Goal: Task Accomplishment & Management: Complete application form

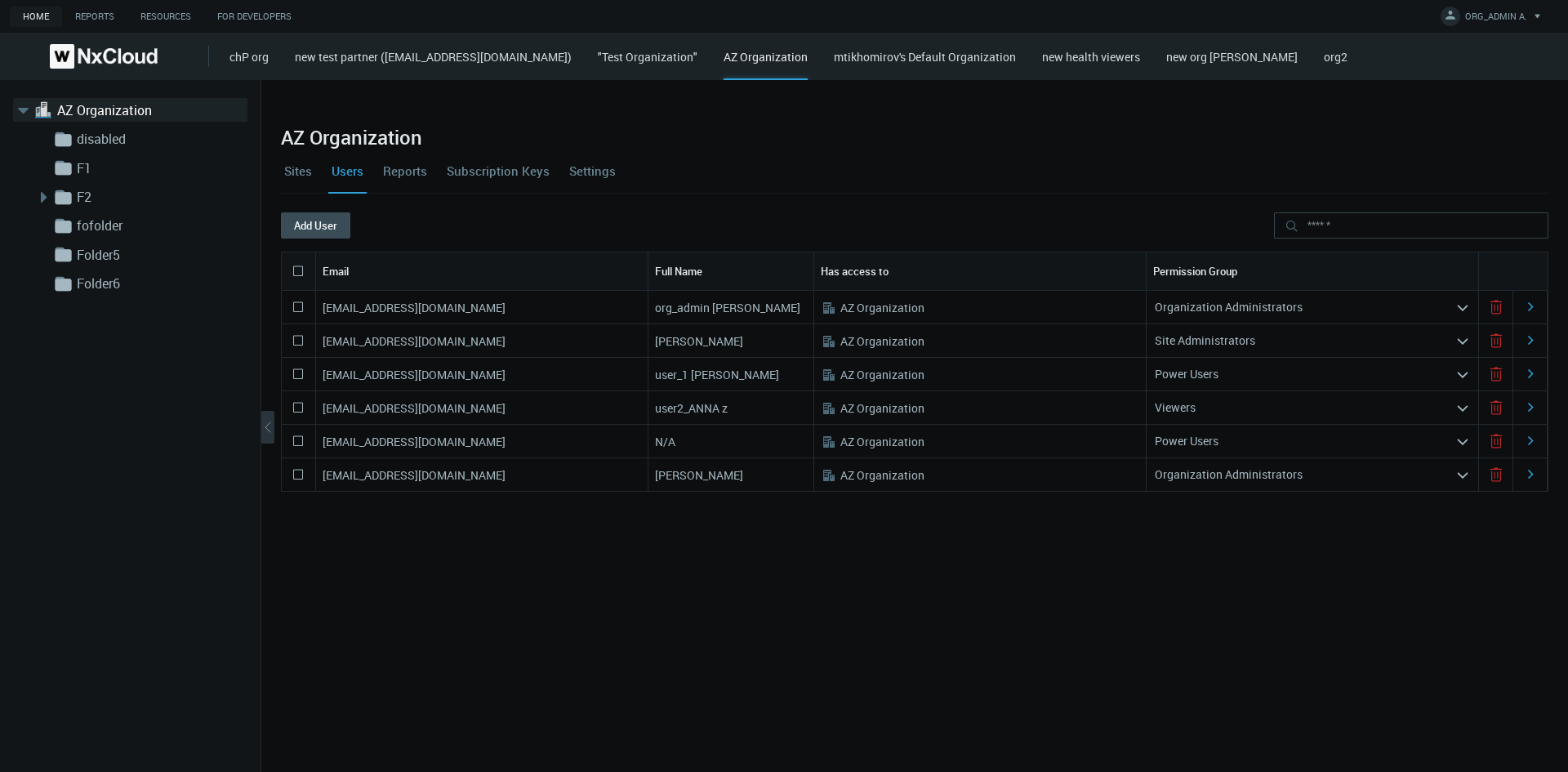
click at [1038, 474] on div "Organization Administrators" at bounding box center [1300, 474] width 309 height 26
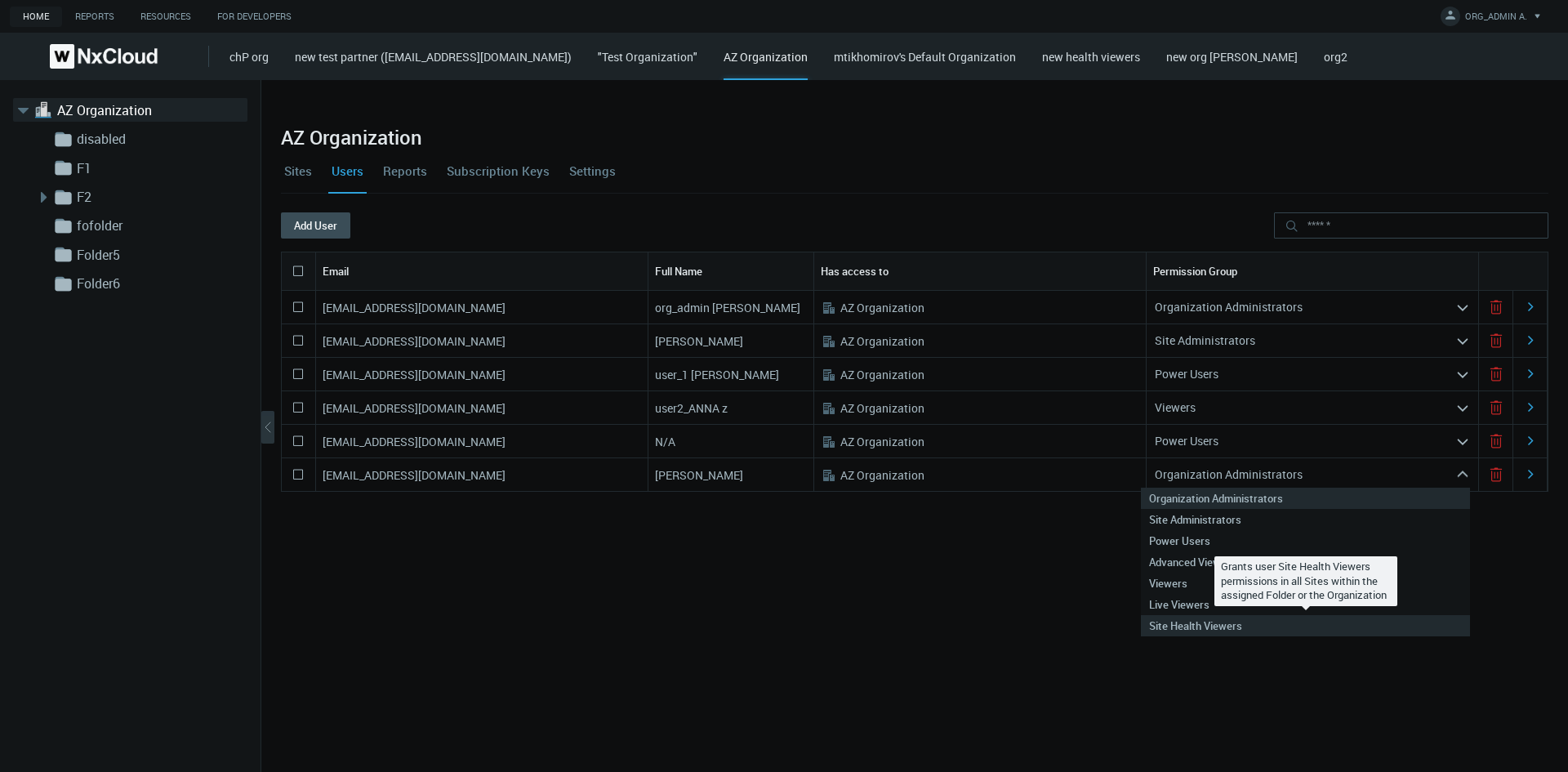
click at [1038, 497] on nx-search-highlight "Site Health Viewers" at bounding box center [1195, 625] width 93 height 15
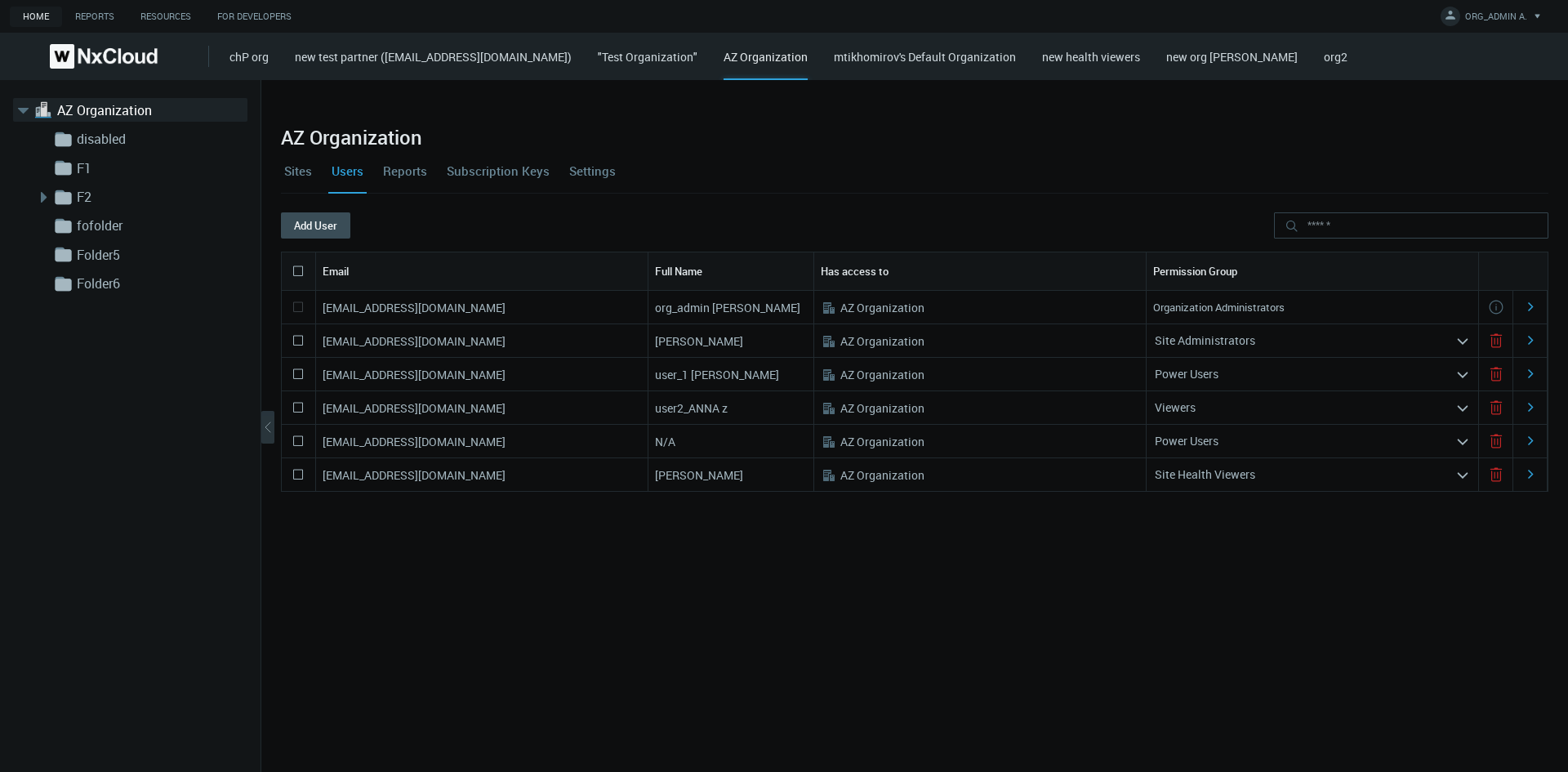
click at [1038, 446] on nx-search-highlight "Power Users" at bounding box center [1186, 440] width 64 height 15
drag, startPoint x: 536, startPoint y: 439, endPoint x: 323, endPoint y: 443, distance: 213.0
click at [323, 443] on div "[EMAIL_ADDRESS][DOMAIN_NAME]" at bounding box center [482, 441] width 333 height 33
copy nx-search-highlight "[EMAIL_ADDRESS][DOMAIN_NAME]"
click at [309, 230] on button "Add User" at bounding box center [315, 225] width 69 height 26
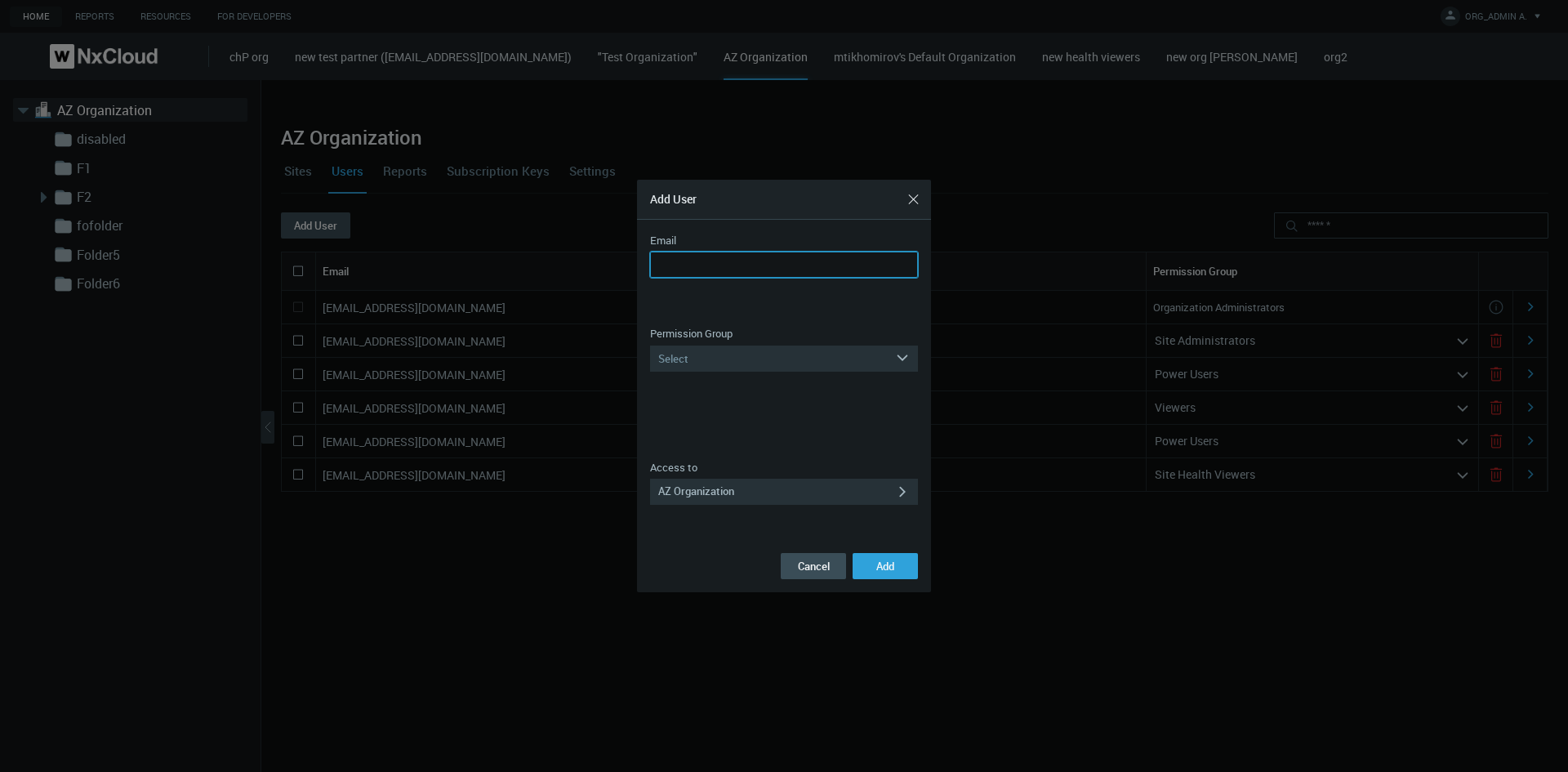
click at [726, 256] on input "Email" at bounding box center [784, 264] width 268 height 26
paste input "**********"
click at [754, 265] on input "**********" at bounding box center [784, 264] width 268 height 26
type input "**********"
click at [763, 357] on div "Select" at bounding box center [772, 358] width 245 height 26
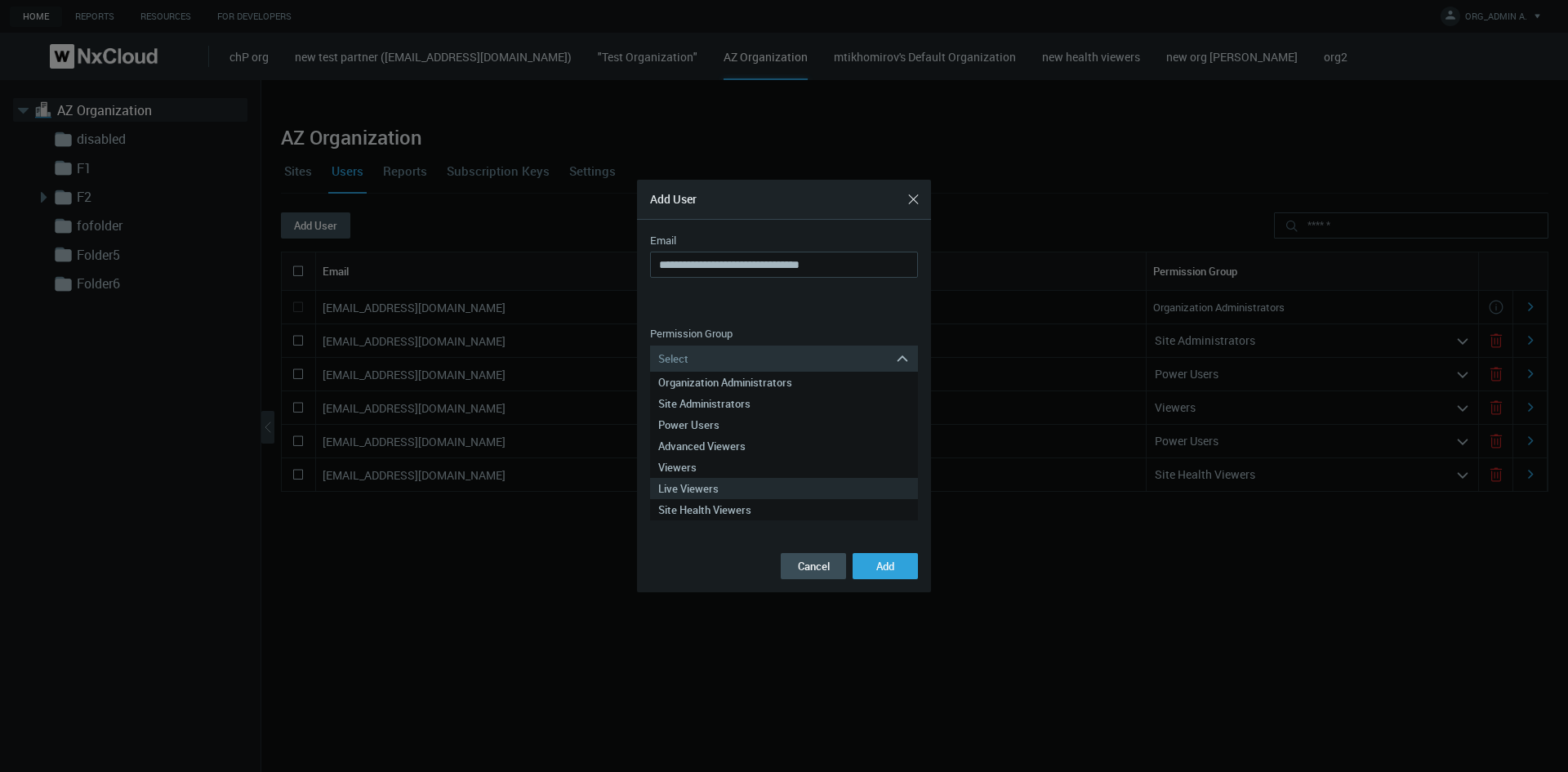
click at [764, 484] on div "Live Viewers" at bounding box center [784, 488] width 251 height 21
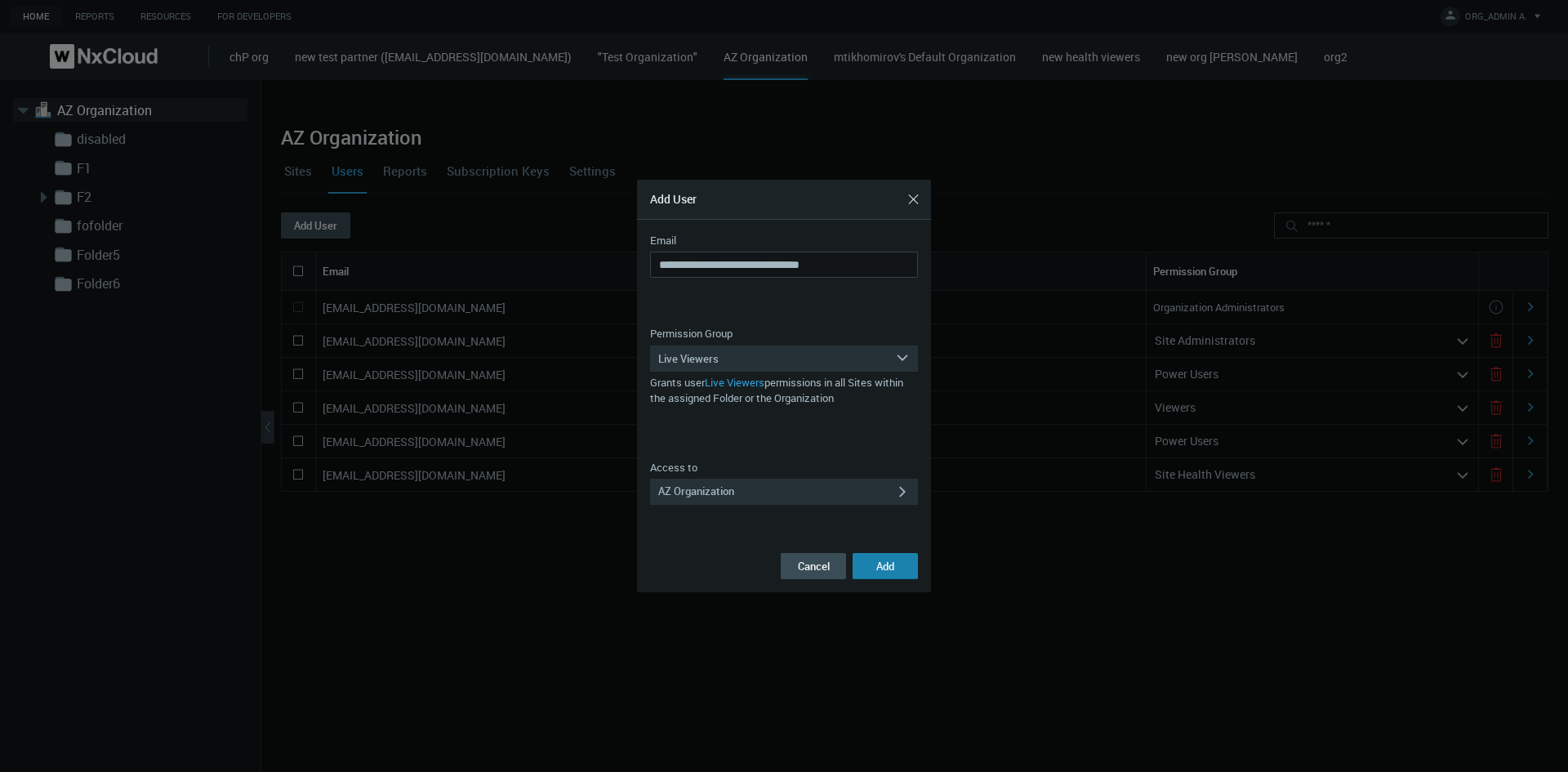
click at [897, 497] on button "Add" at bounding box center [886, 566] width 66 height 26
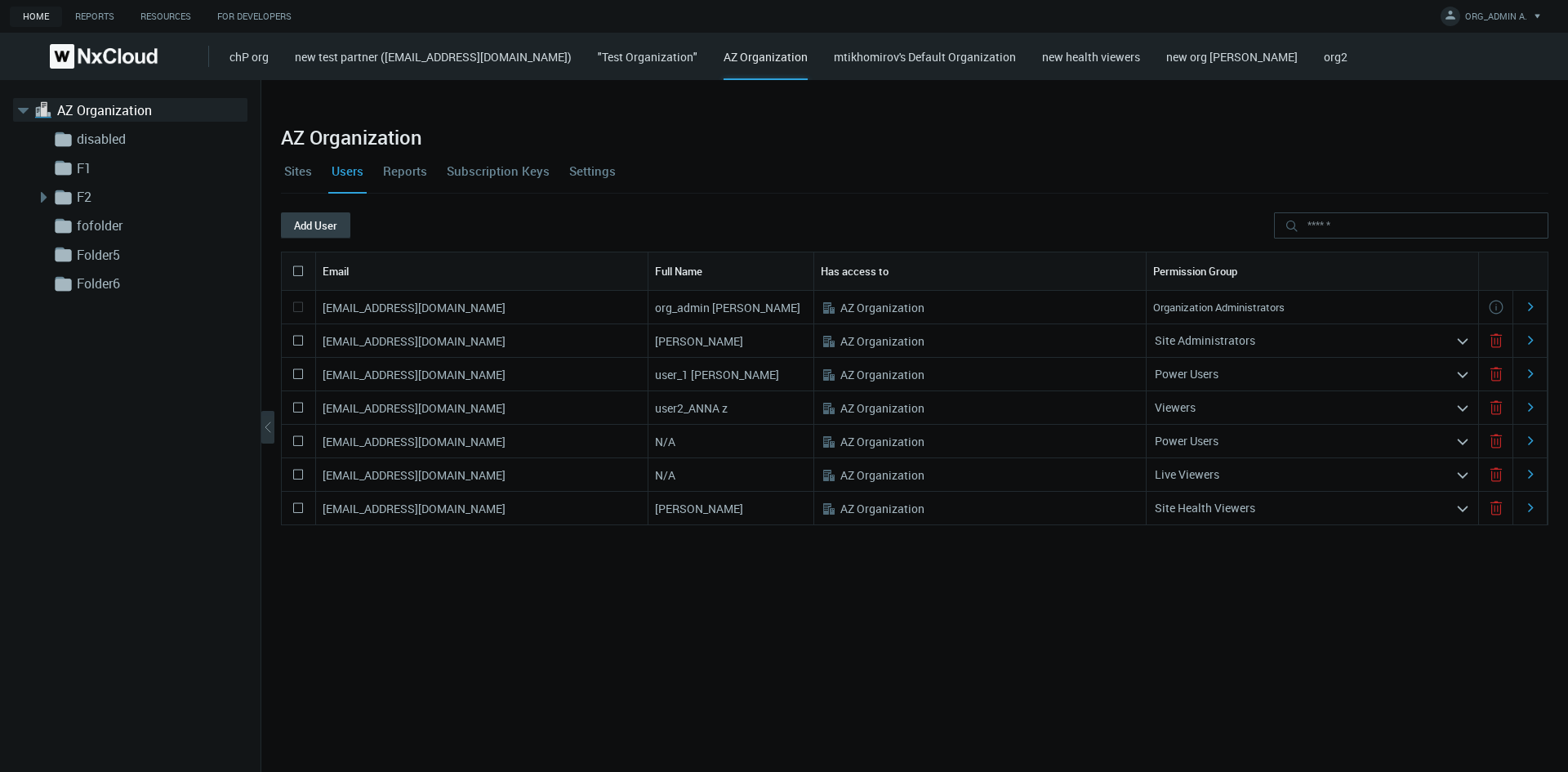
click at [326, 221] on button "Add User" at bounding box center [315, 225] width 69 height 26
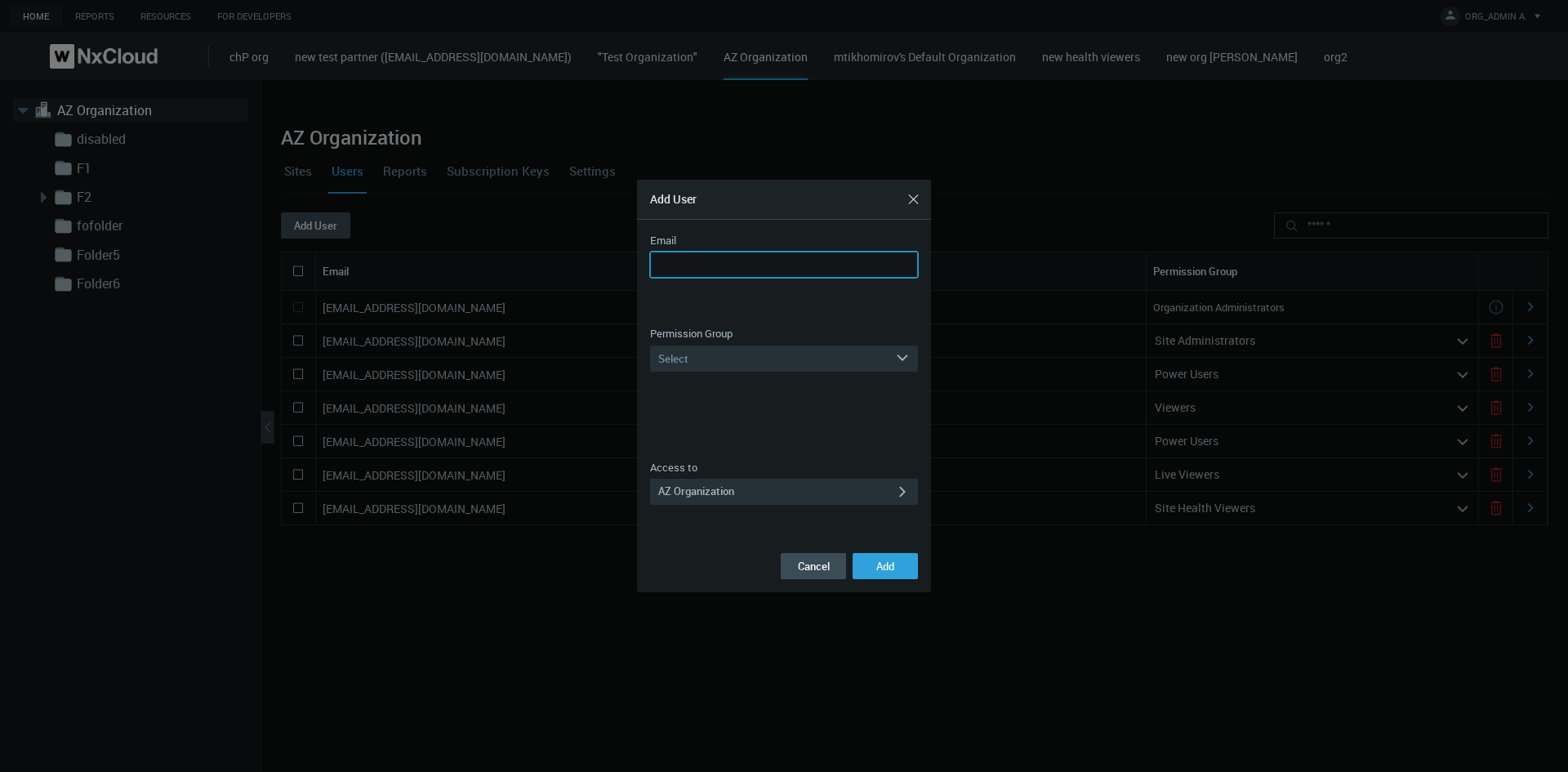
click at [681, 256] on input "Email" at bounding box center [784, 264] width 268 height 26
paste input "**********"
click at [756, 268] on input "**********" at bounding box center [784, 264] width 268 height 26
type input "**********"
click at [756, 489] on div "... AZ Organization" at bounding box center [772, 491] width 245 height 26
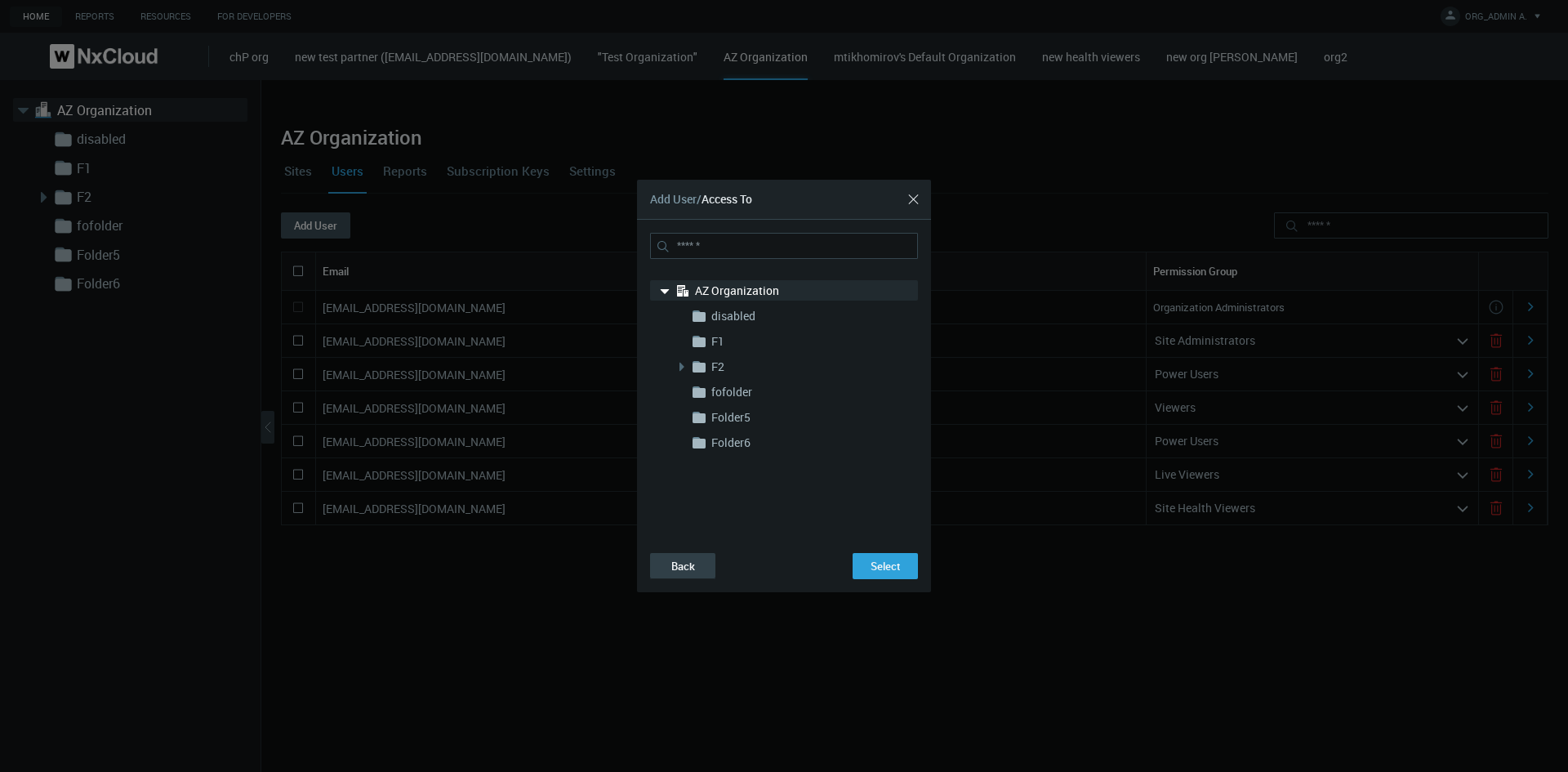
click at [686, 497] on button "Back" at bounding box center [682, 566] width 66 height 26
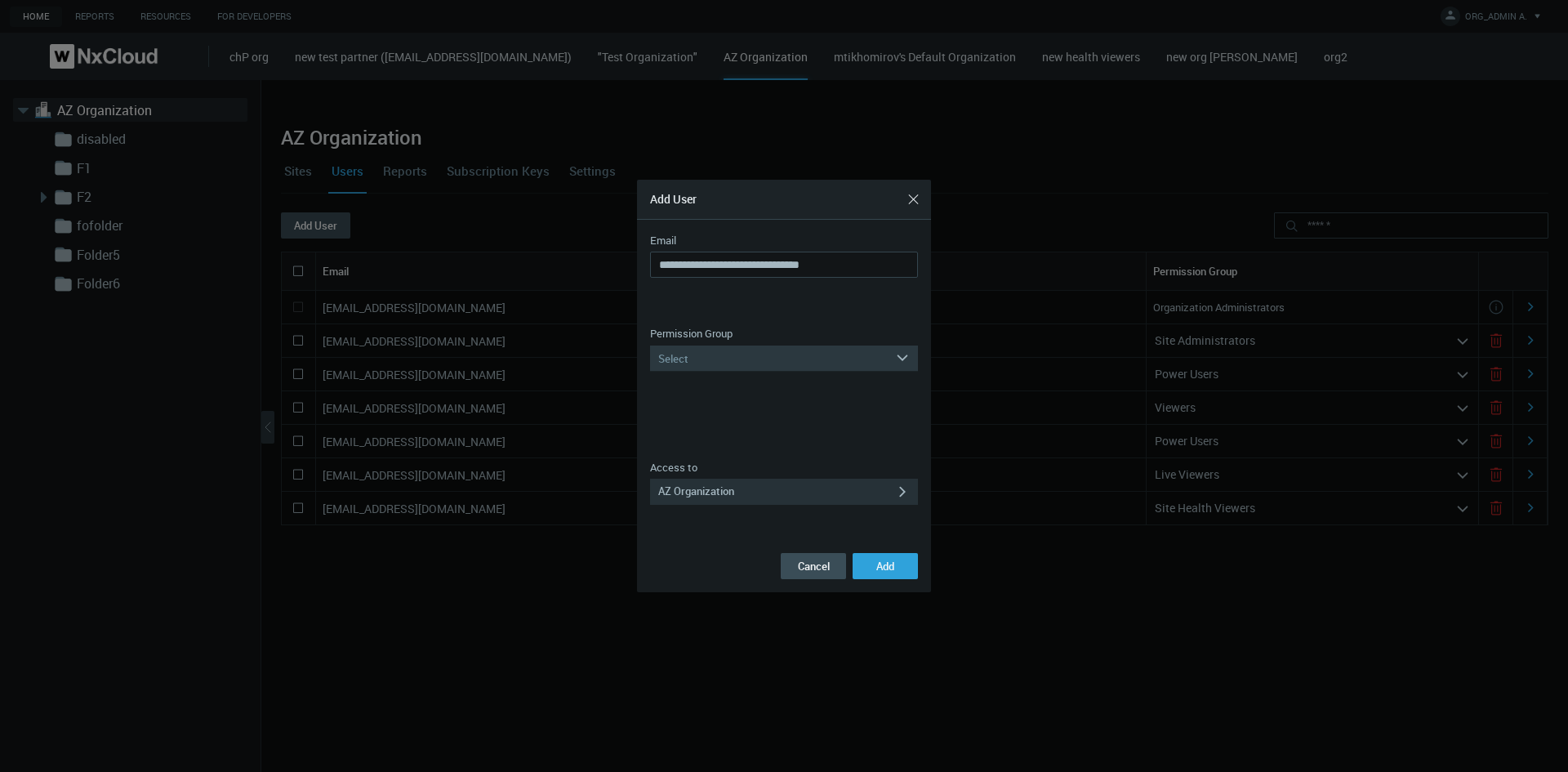
click at [700, 353] on div "Select" at bounding box center [772, 358] width 245 height 26
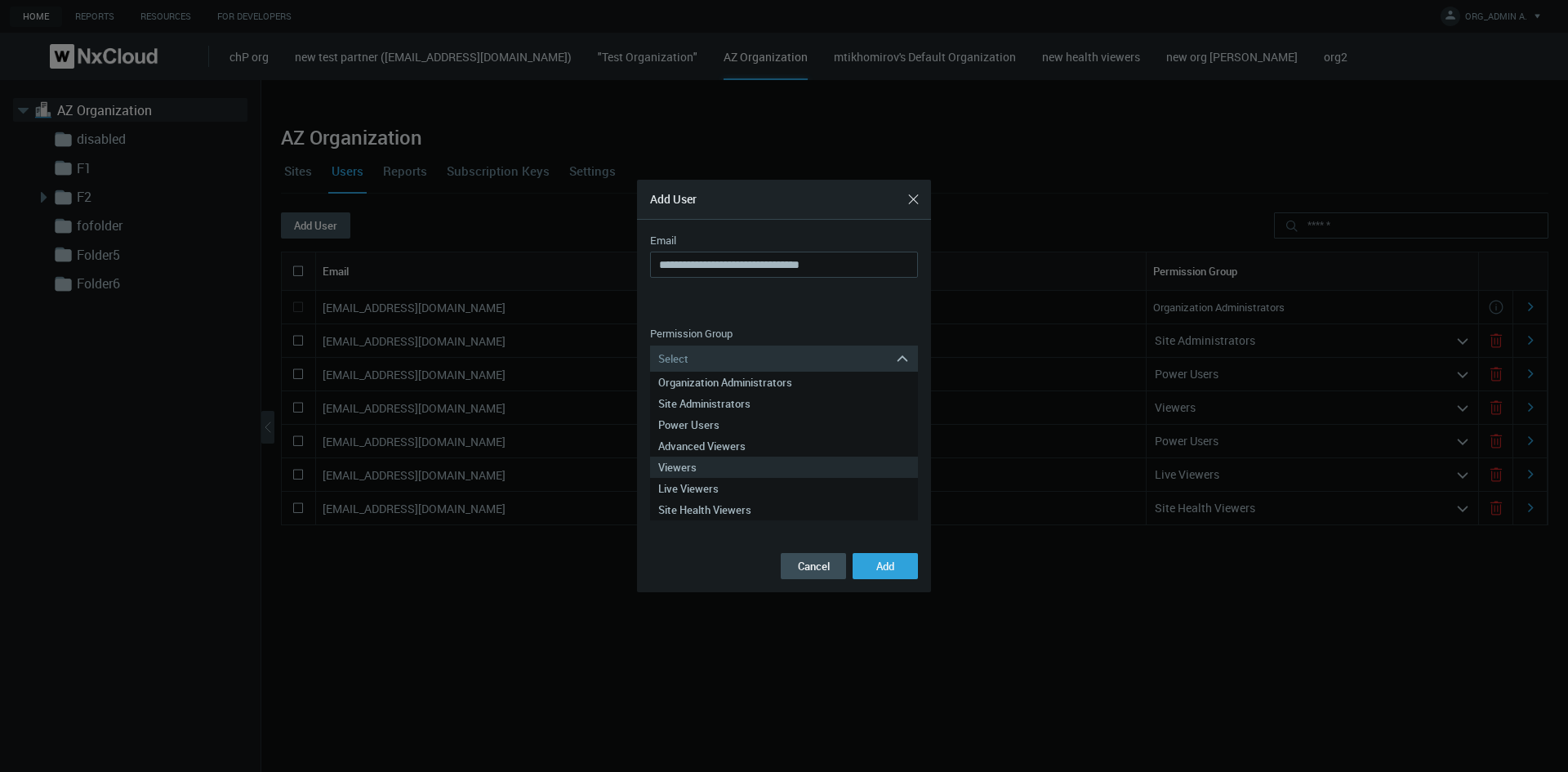
click at [717, 468] on div "Viewers" at bounding box center [784, 467] width 251 height 21
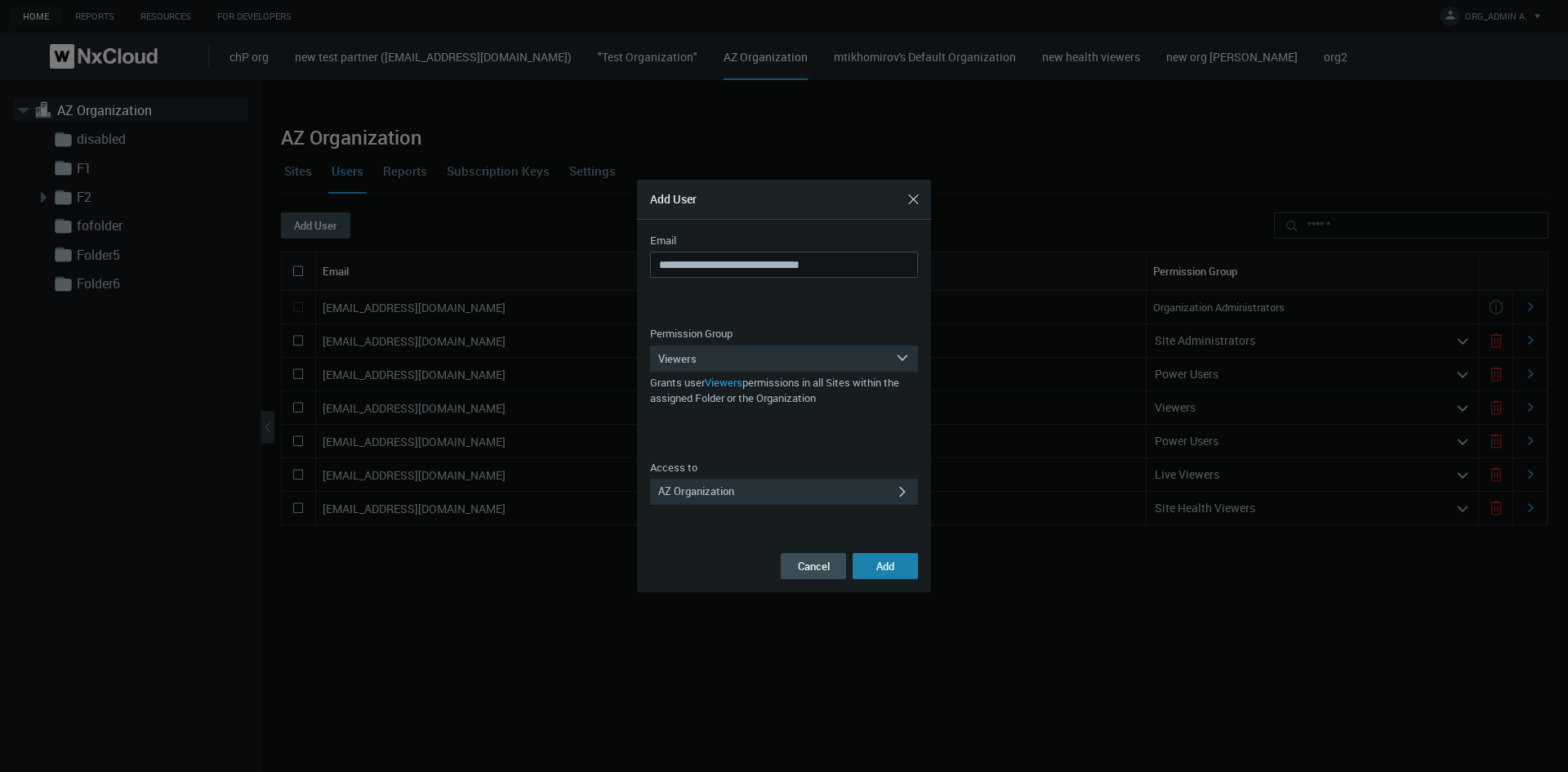
click at [894, 497] on span "Add" at bounding box center [886, 566] width 18 height 15
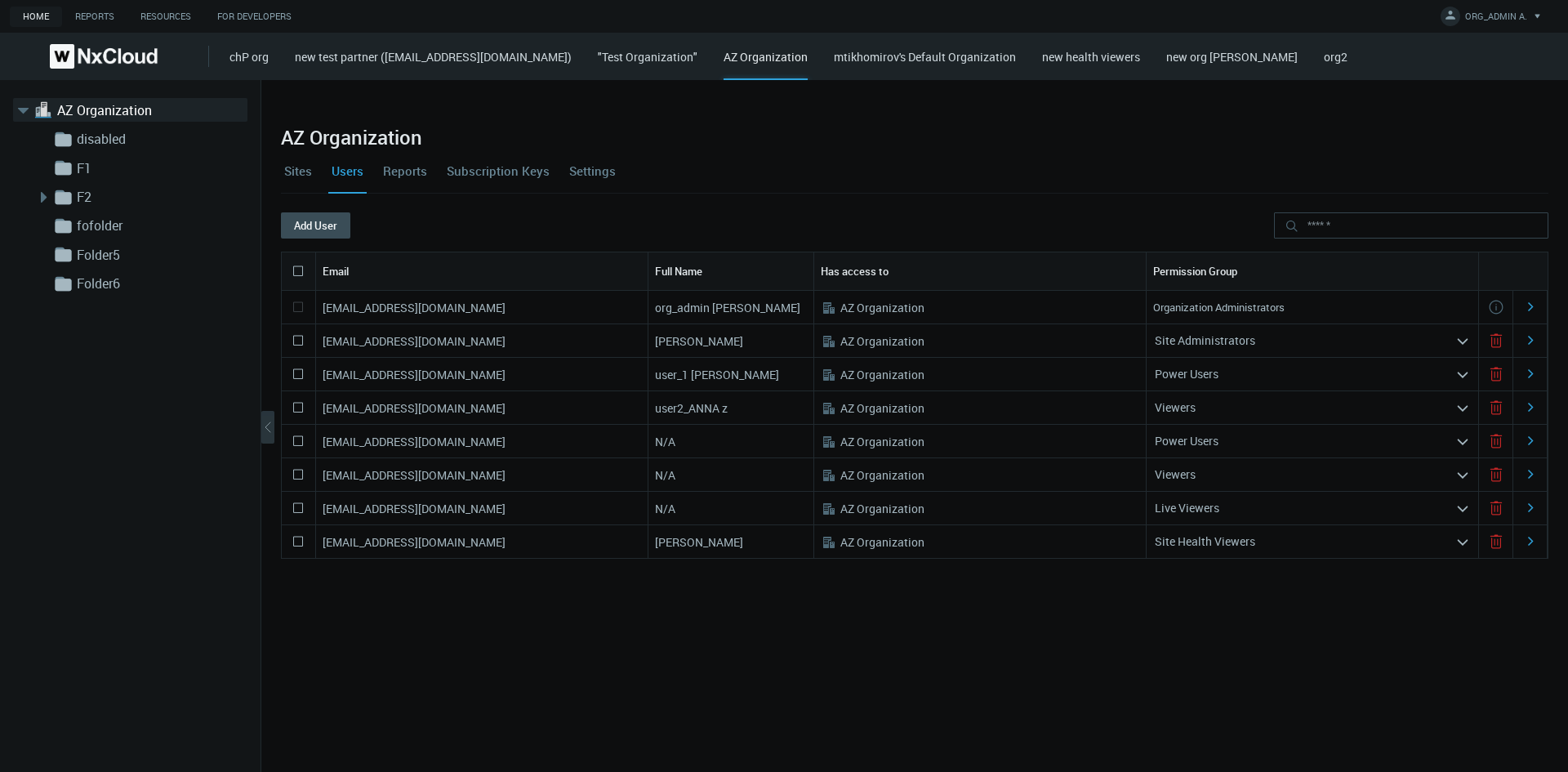
click at [1038, 436] on div "Power Users" at bounding box center [1300, 441] width 309 height 26
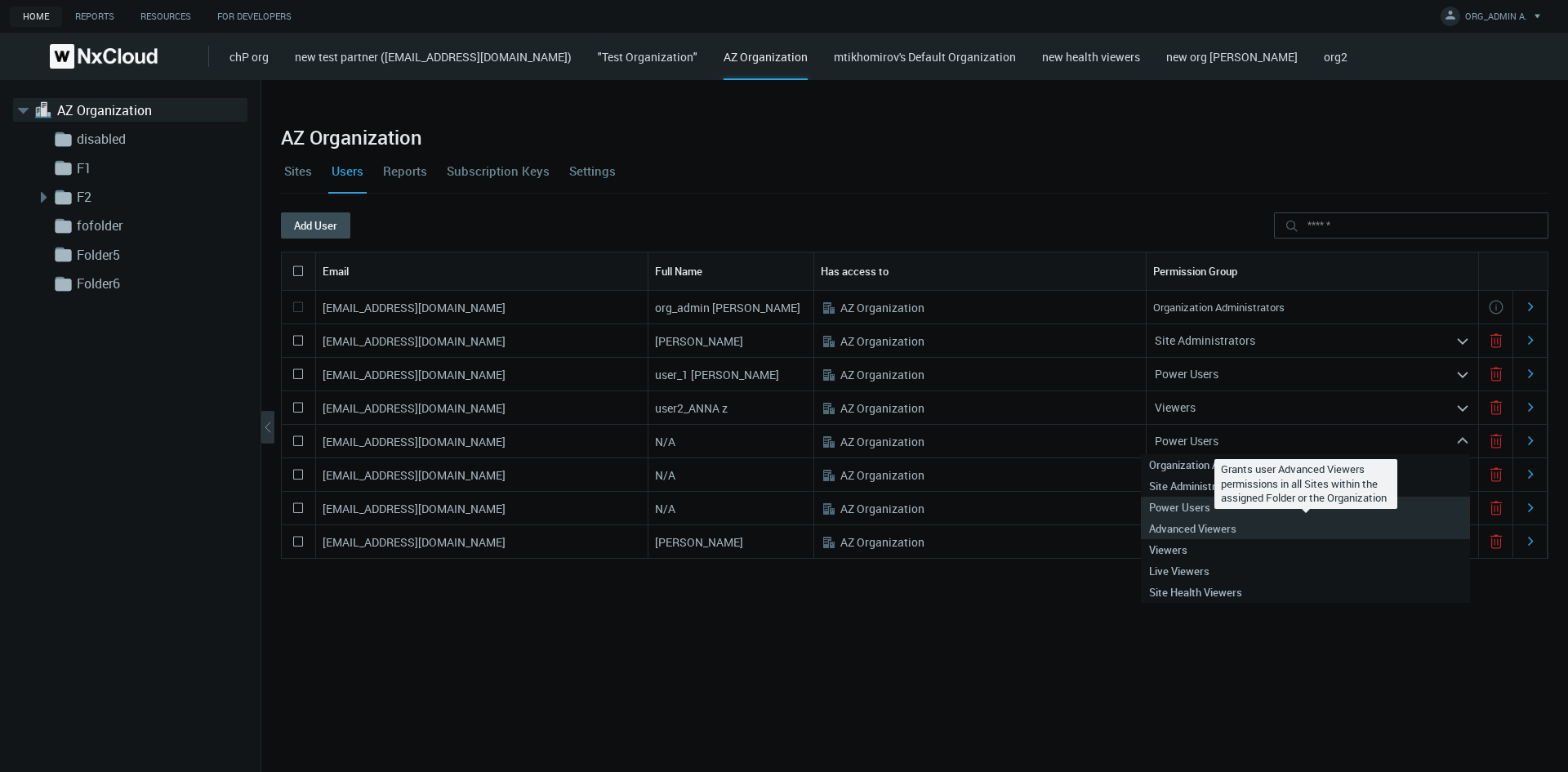
click at [1038, 497] on div "Advanced Viewers" at bounding box center [1305, 528] width 313 height 21
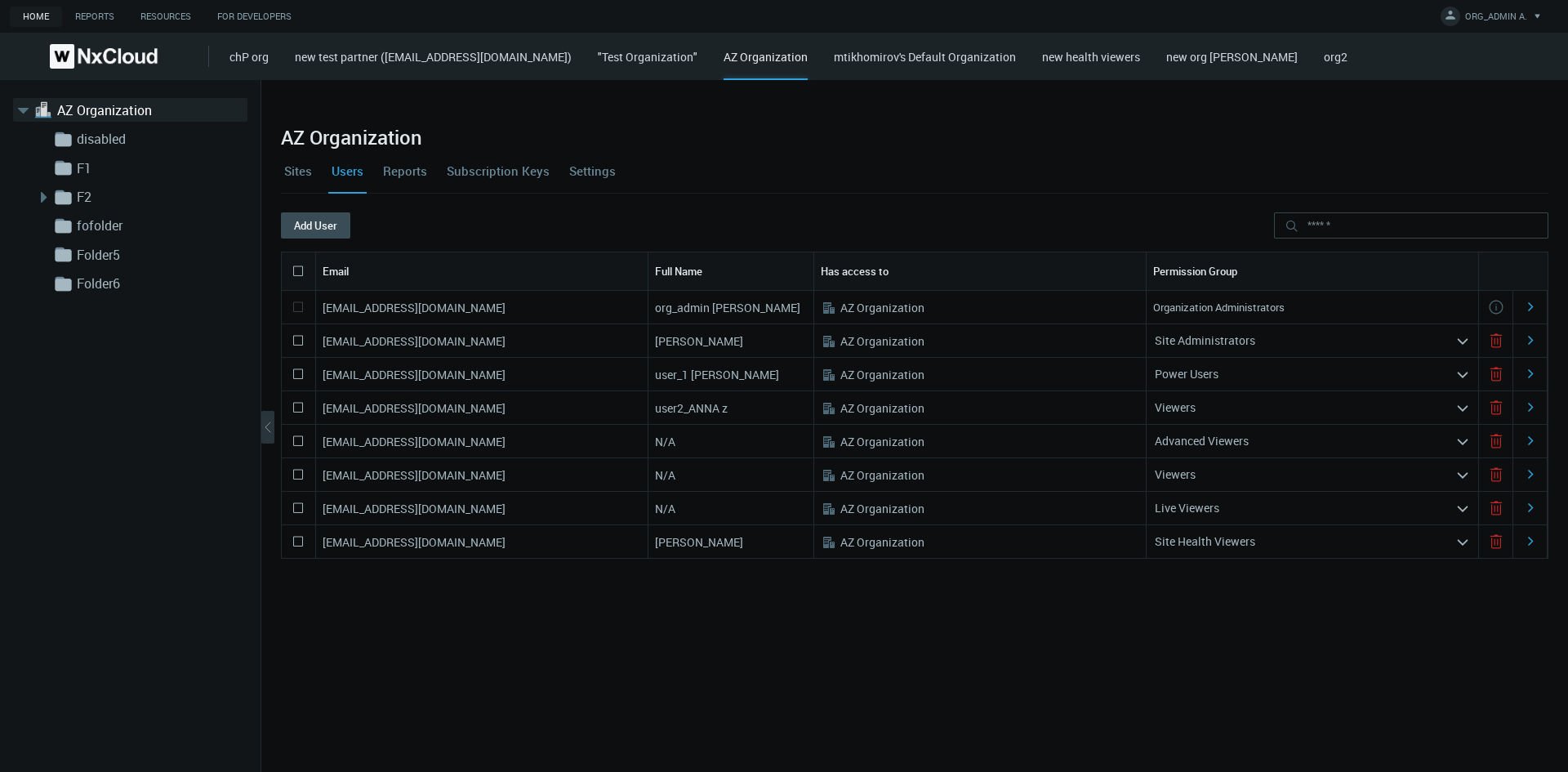
click at [1038, 406] on div "Viewers" at bounding box center [1300, 407] width 309 height 26
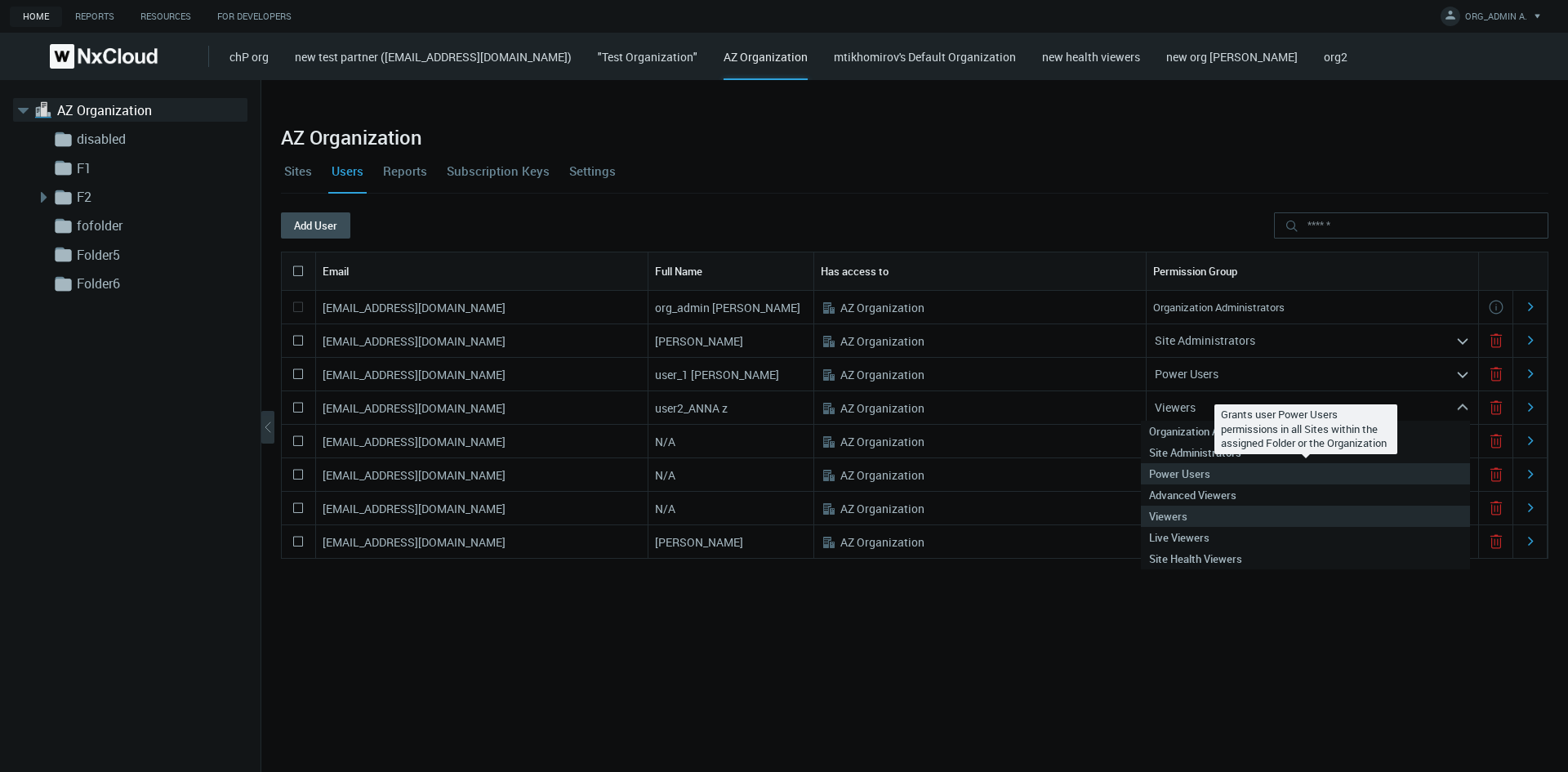
click at [1038, 472] on div "Power Users" at bounding box center [1305, 473] width 313 height 21
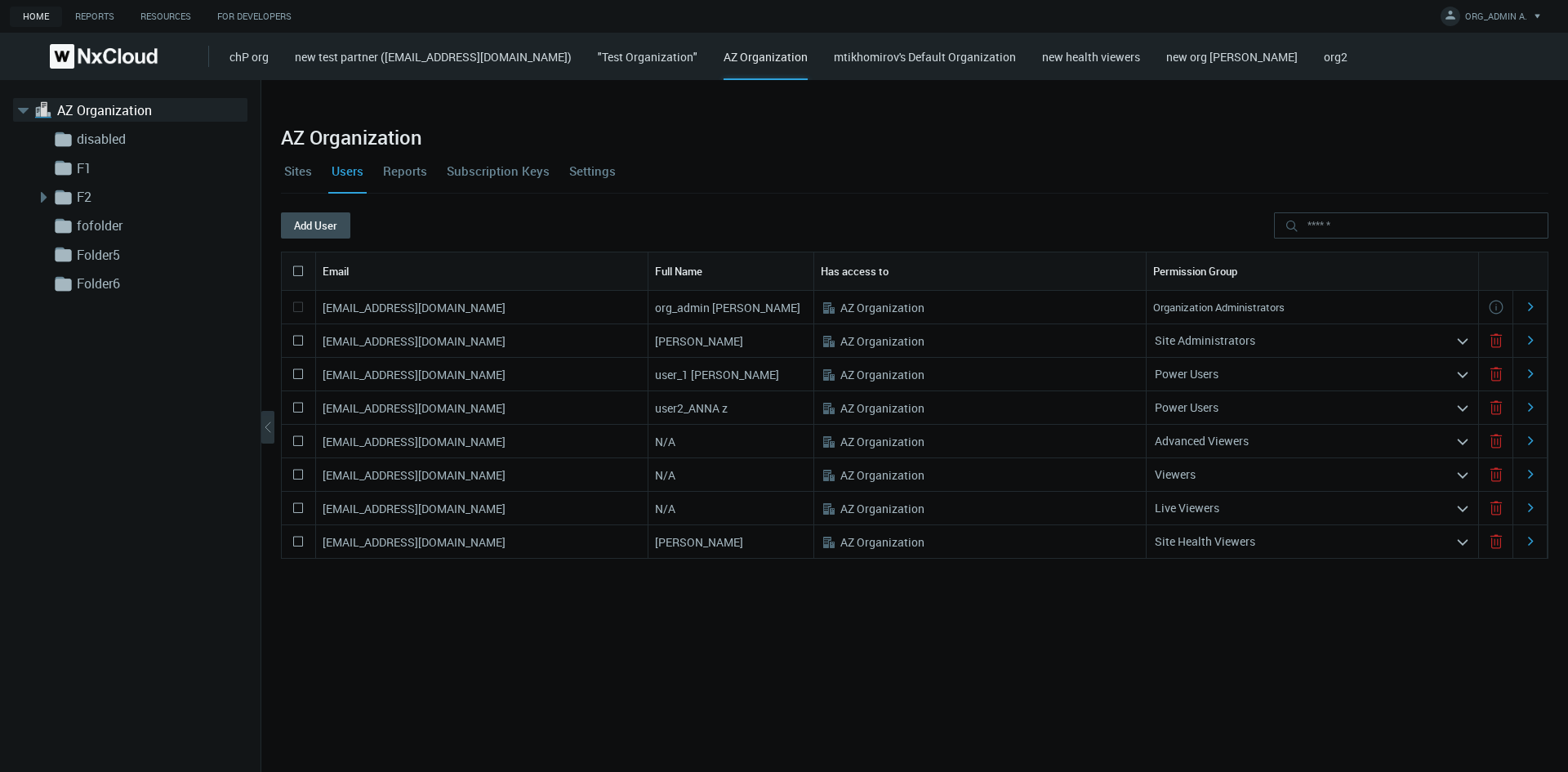
click at [1038, 376] on div "Power Users" at bounding box center [1300, 374] width 309 height 26
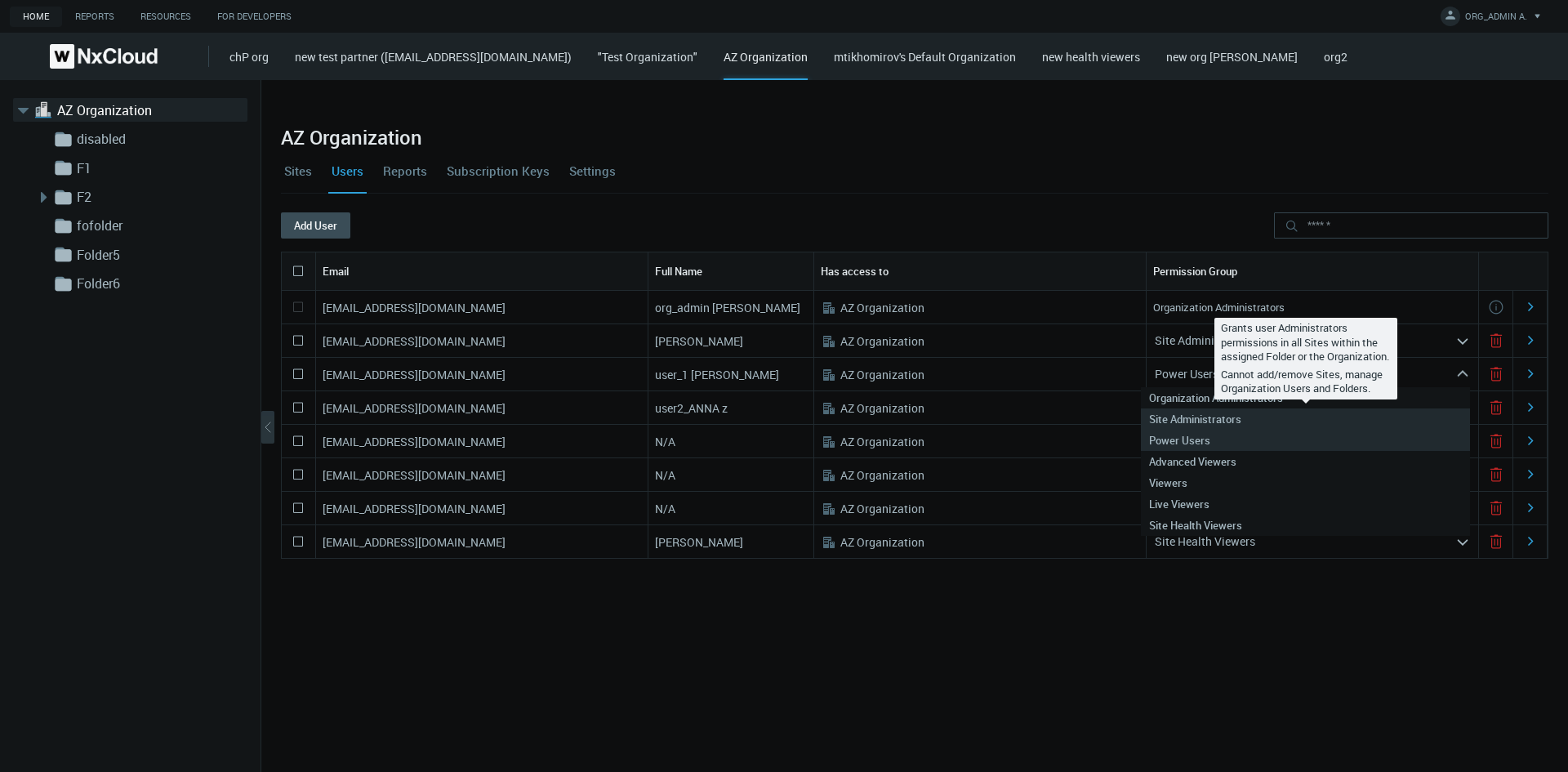
click at [1038, 421] on nx-search-highlight "Site Administrators" at bounding box center [1194, 419] width 92 height 15
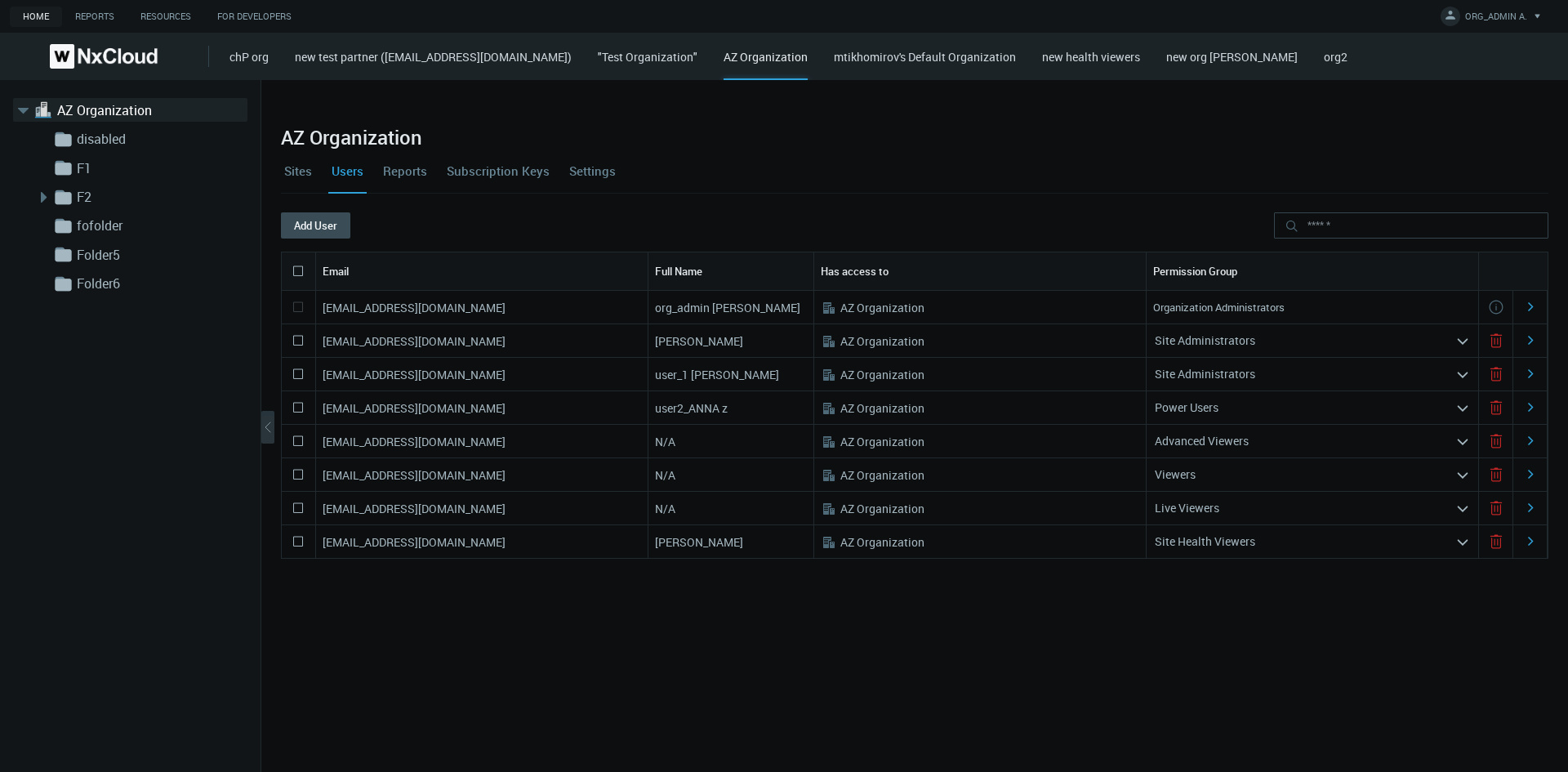
click at [1038, 411] on nx-search-highlight "Power Users" at bounding box center [1186, 407] width 64 height 15
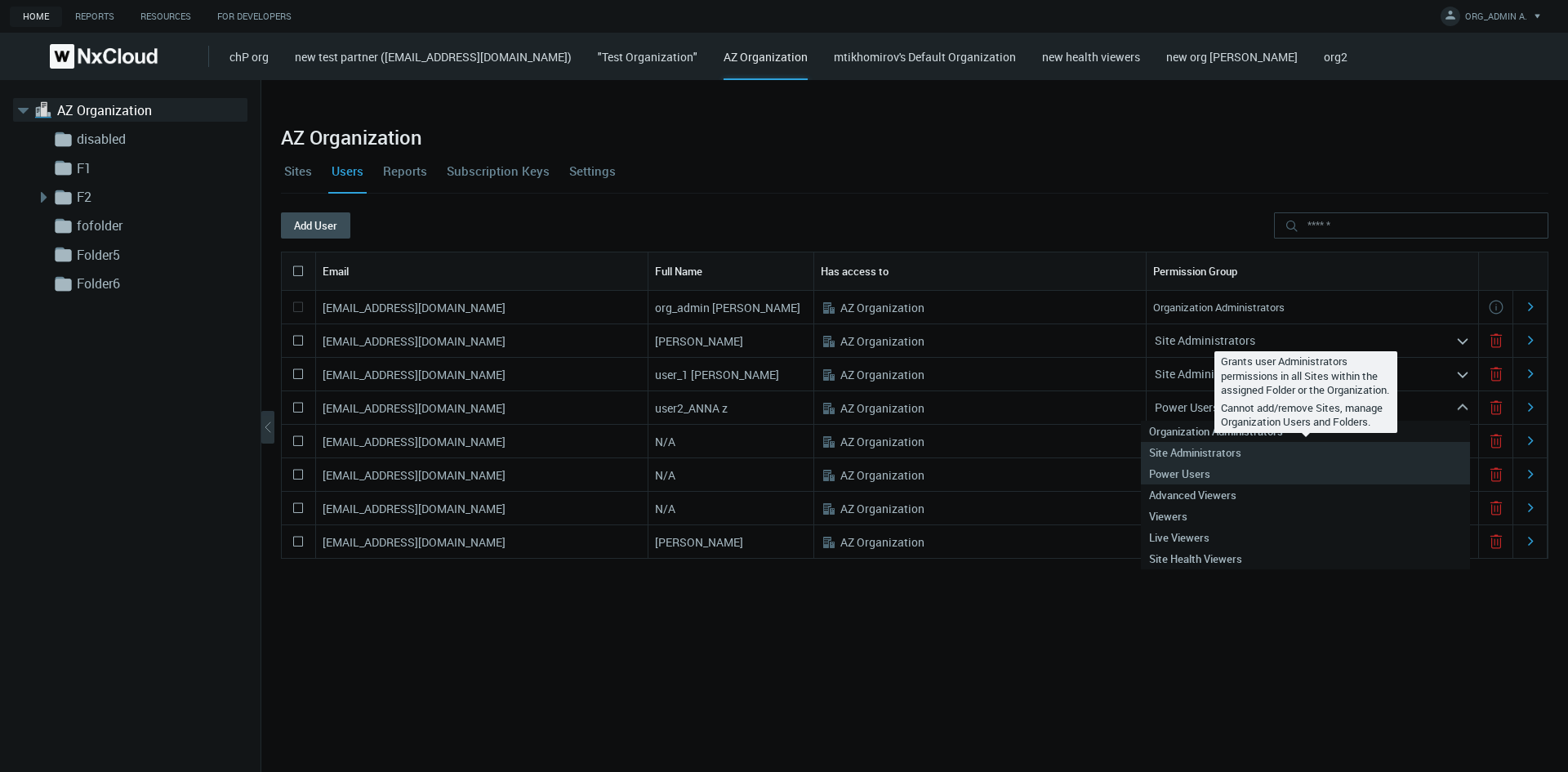
click at [1038, 456] on nx-search-highlight "Site Administrators" at bounding box center [1194, 452] width 92 height 15
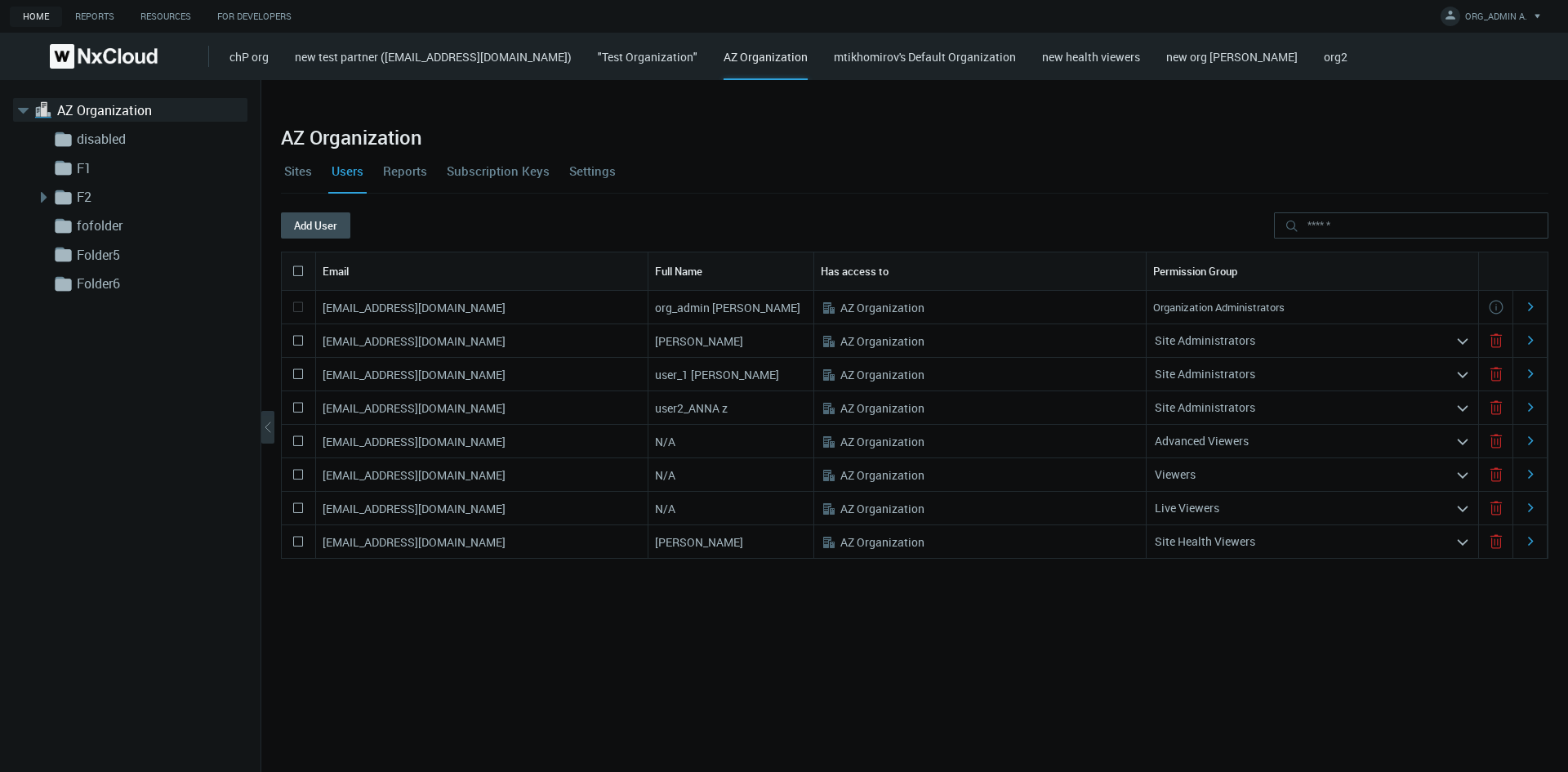
drag, startPoint x: 545, startPoint y: 443, endPoint x: 323, endPoint y: 448, distance: 222.1
click at [323, 448] on div "[EMAIL_ADDRESS][DOMAIN_NAME]" at bounding box center [482, 441] width 333 height 33
copy nx-search-highlight "[EMAIL_ADDRESS][DOMAIN_NAME]"
click at [318, 216] on button "Add User" at bounding box center [315, 225] width 69 height 26
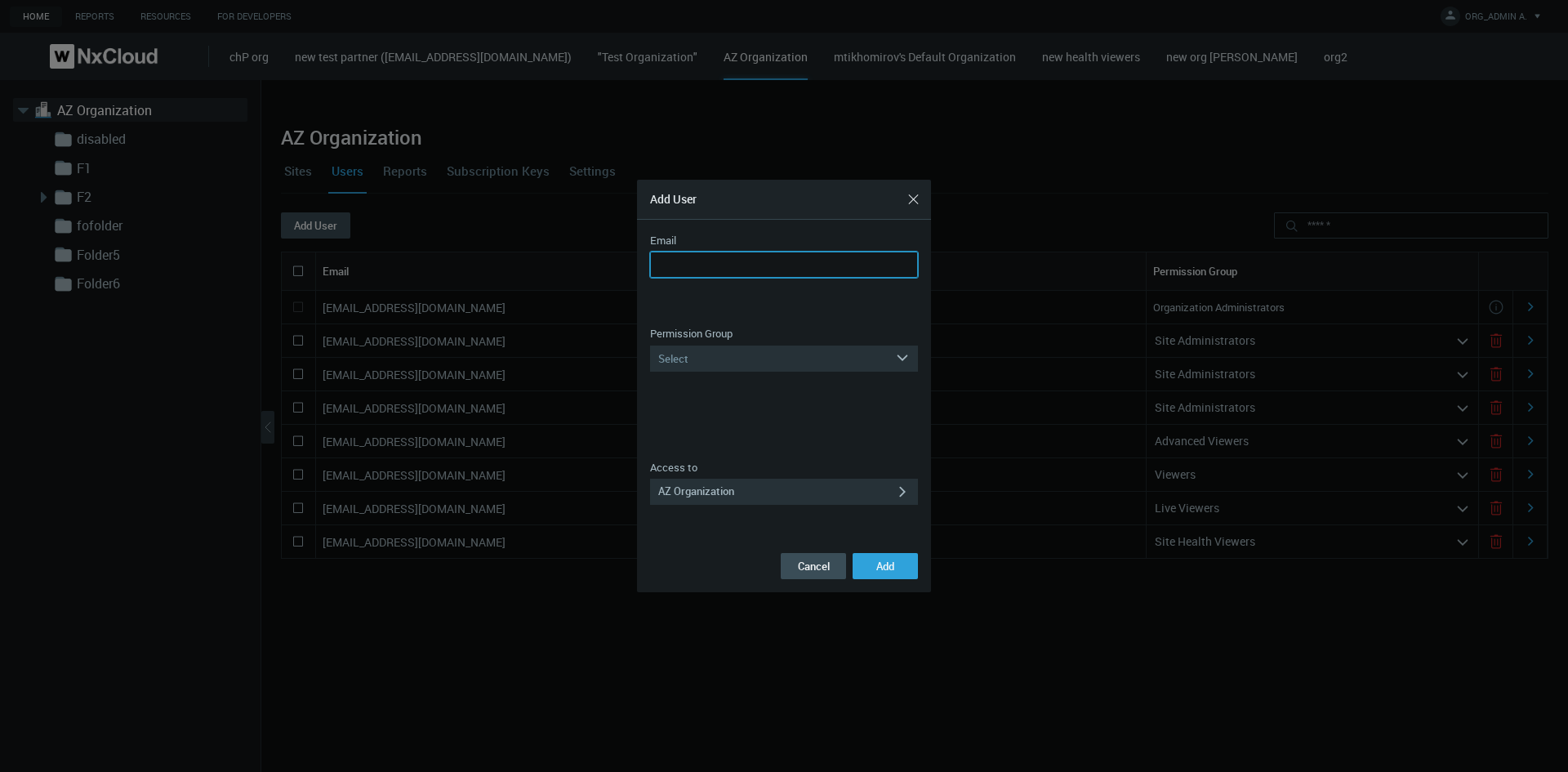
click at [743, 270] on input "Email" at bounding box center [784, 264] width 268 height 26
paste input "**********"
click at [754, 267] on input "**********" at bounding box center [784, 264] width 268 height 26
type input "**********"
click at [760, 359] on div "Select" at bounding box center [772, 358] width 245 height 26
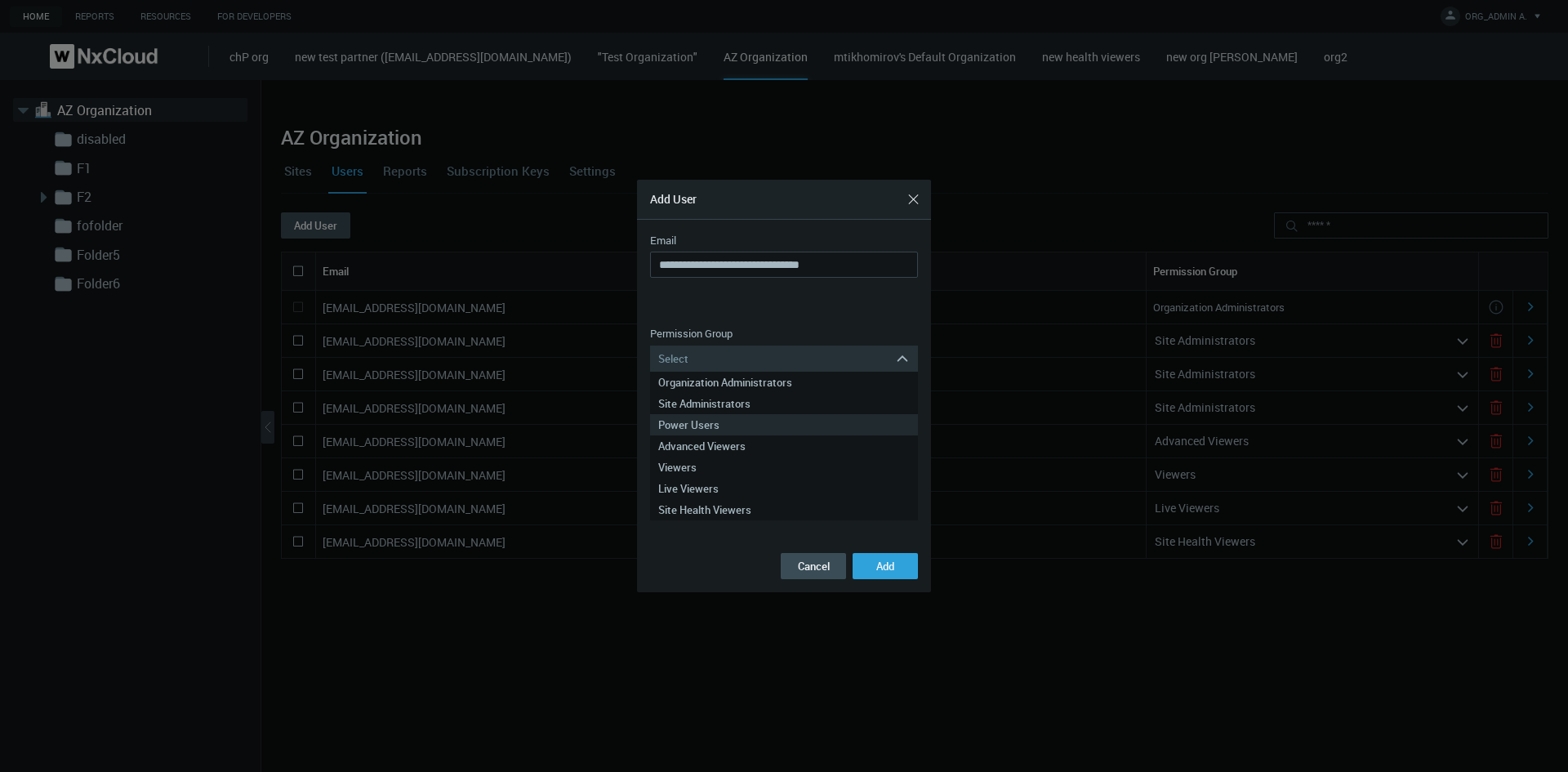
click at [764, 428] on div "Power Users" at bounding box center [784, 424] width 251 height 21
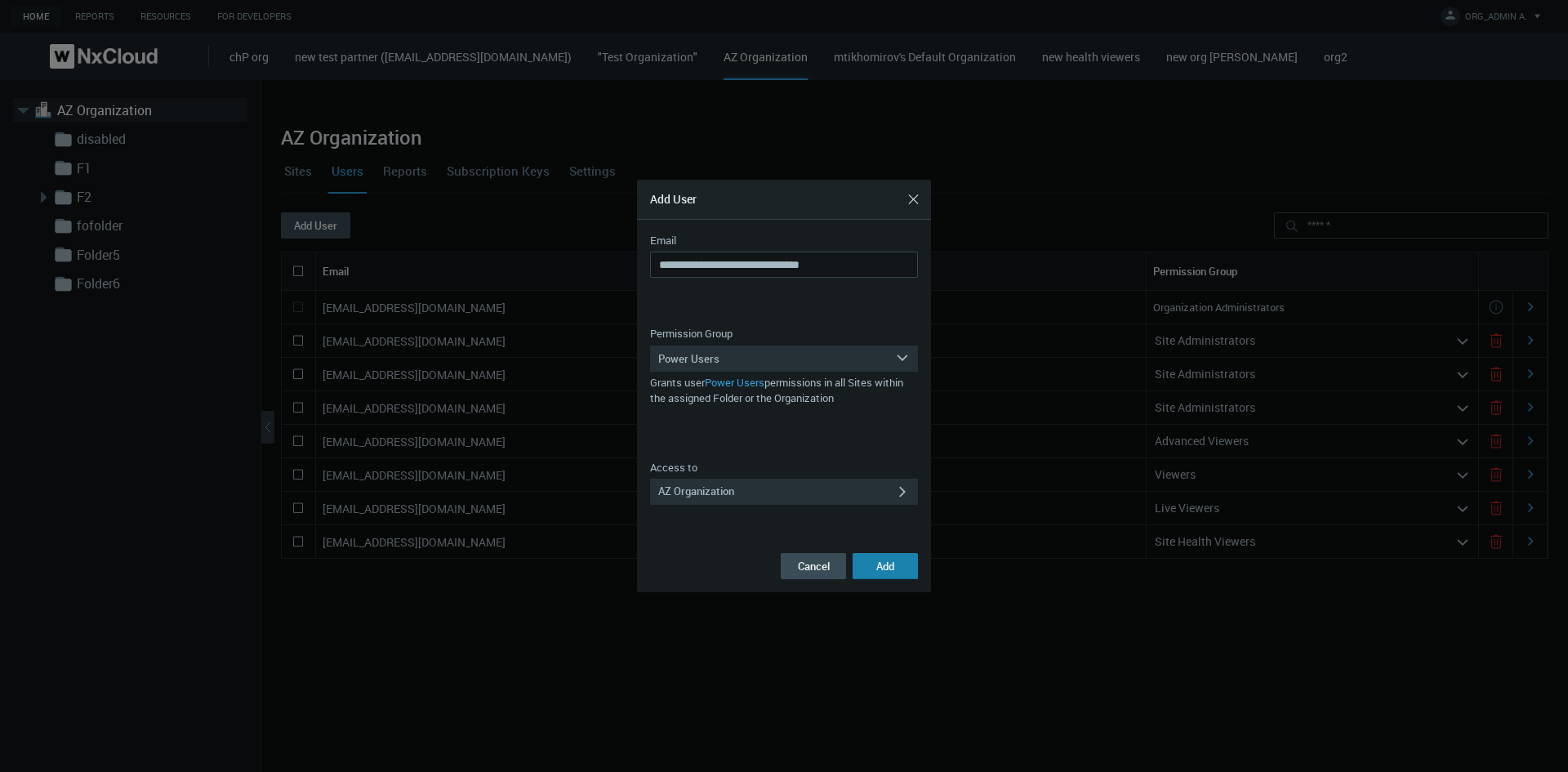
click at [876, 497] on button "Add" at bounding box center [886, 566] width 66 height 26
click at [818, 497] on button "Cancel" at bounding box center [814, 566] width 66 height 26
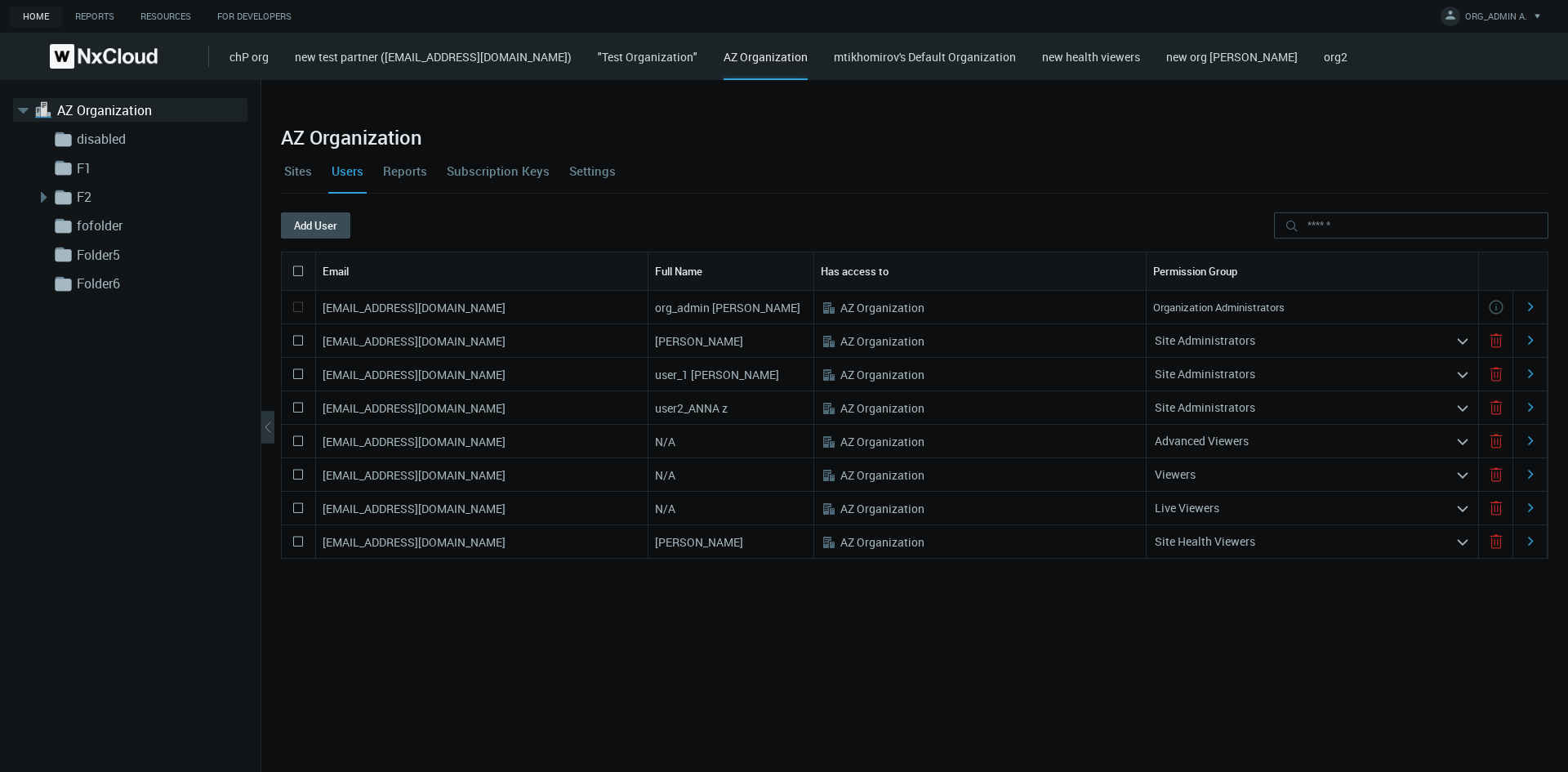
click at [1038, 497] on div "[EMAIL_ADDRESS][DOMAIN_NAME] org_admin [PERSON_NAME] .st0{fill:#A3B8C2;fill-rul…" at bounding box center [914, 509] width 1267 height 436
click at [327, 220] on button "Add User" at bounding box center [315, 225] width 69 height 26
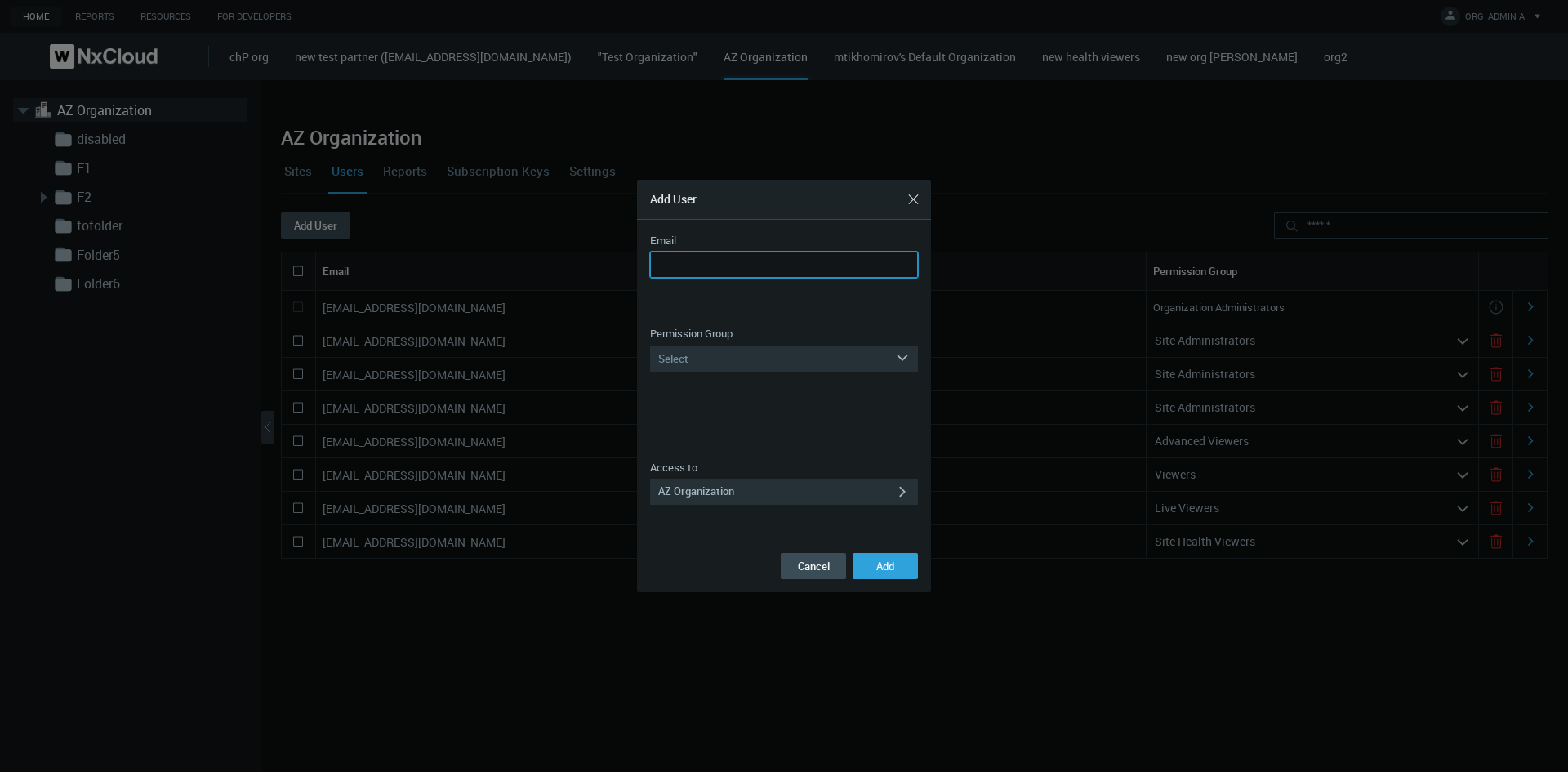
click at [791, 262] on input "Email" at bounding box center [784, 264] width 268 height 26
paste input "**********"
type input "**********"
click at [770, 364] on div "Select" at bounding box center [772, 358] width 245 height 26
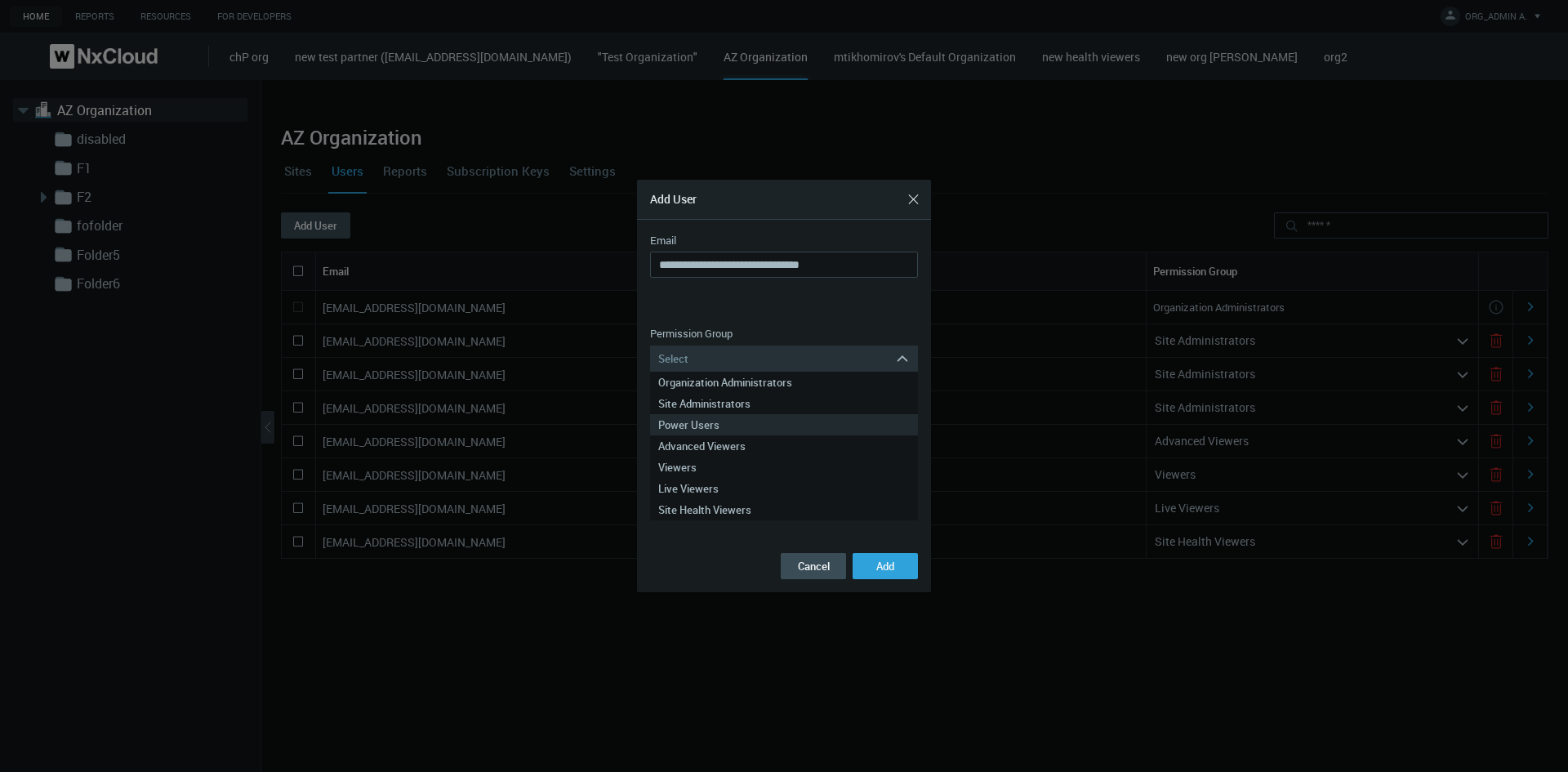
click at [747, 427] on div "Power Users" at bounding box center [784, 424] width 251 height 21
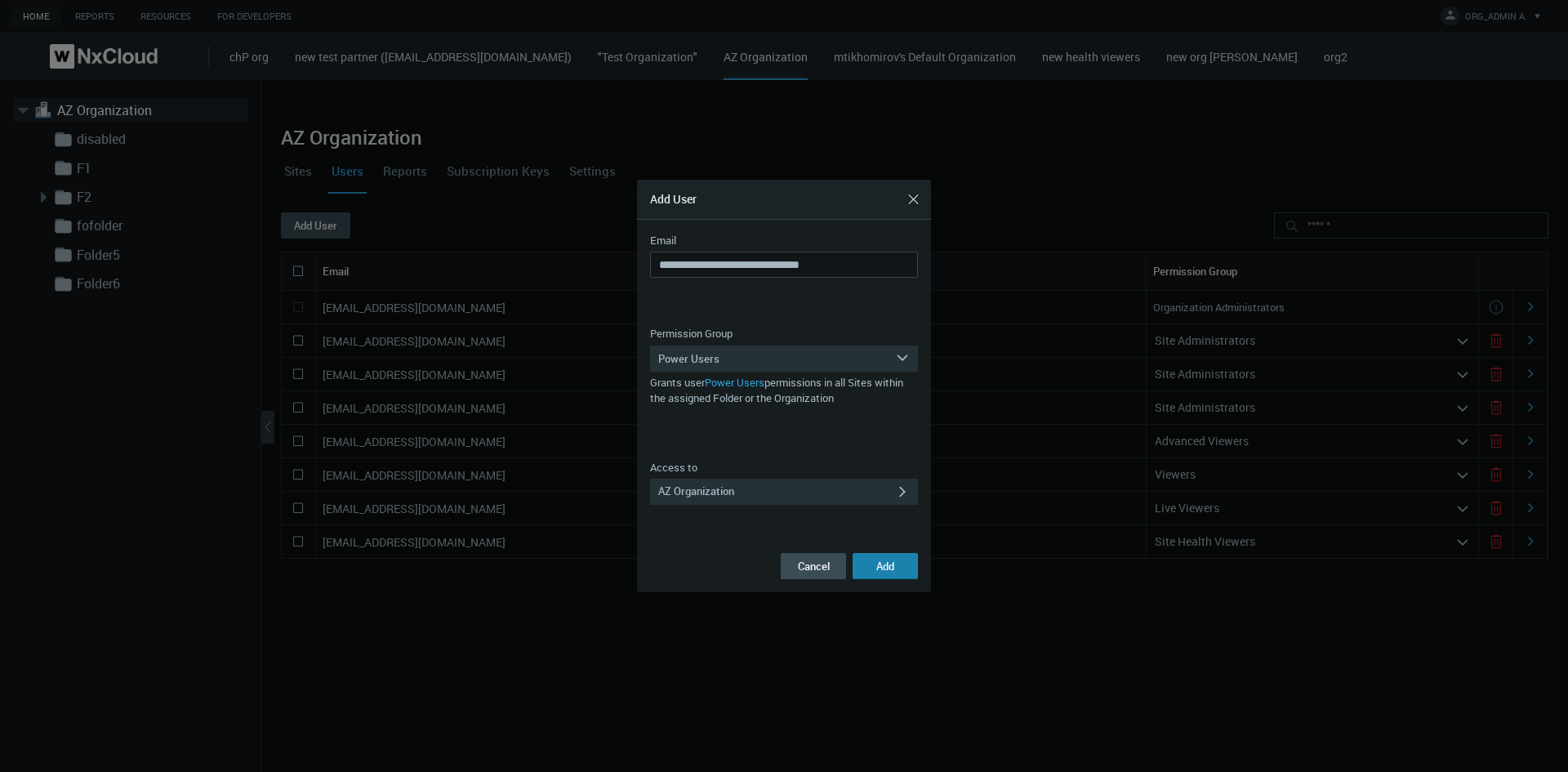
click at [887, 497] on button "Add" at bounding box center [886, 566] width 66 height 26
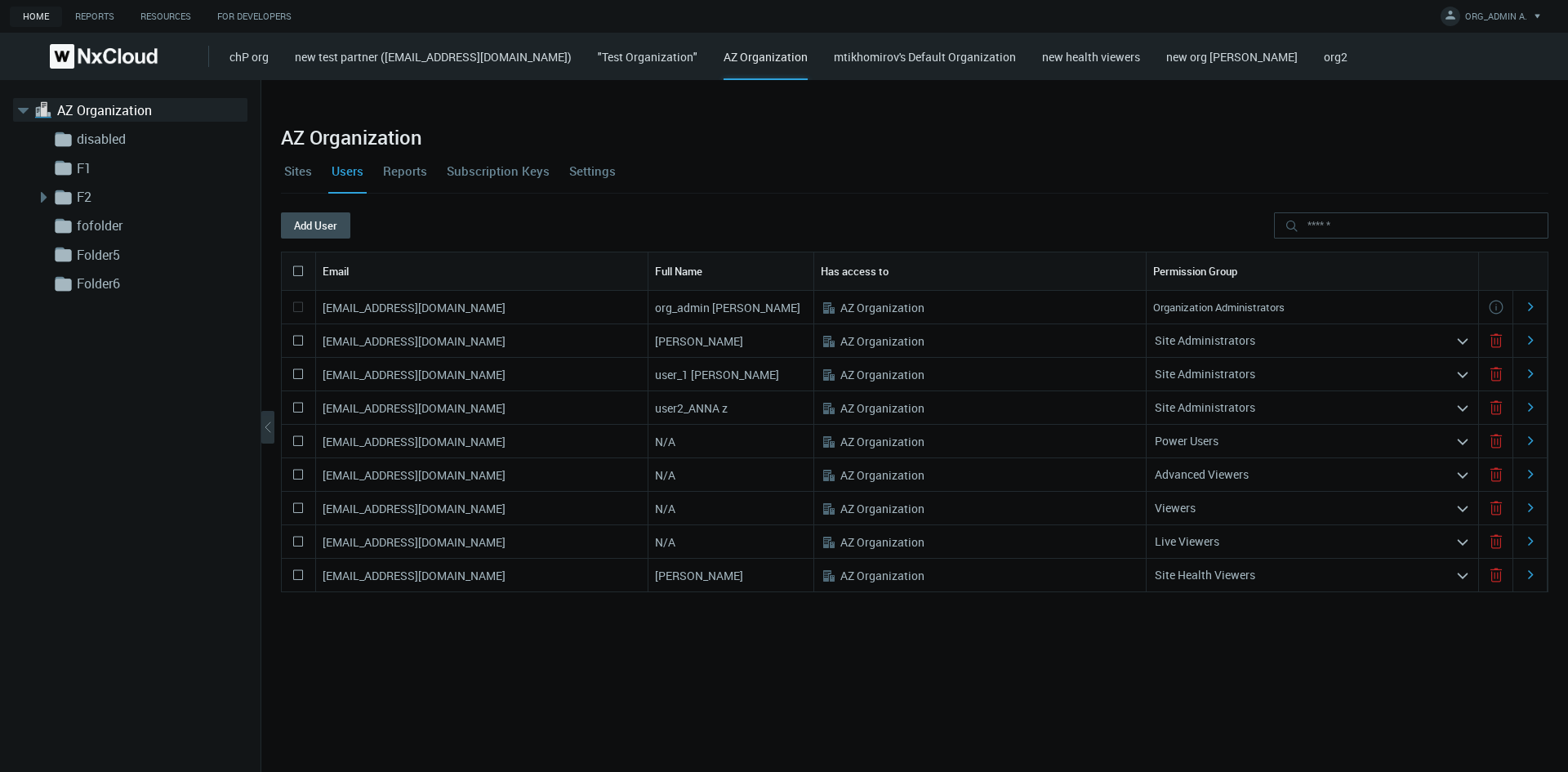
click at [1038, 373] on nx-search-highlight "Site Administrators" at bounding box center [1204, 374] width 100 height 15
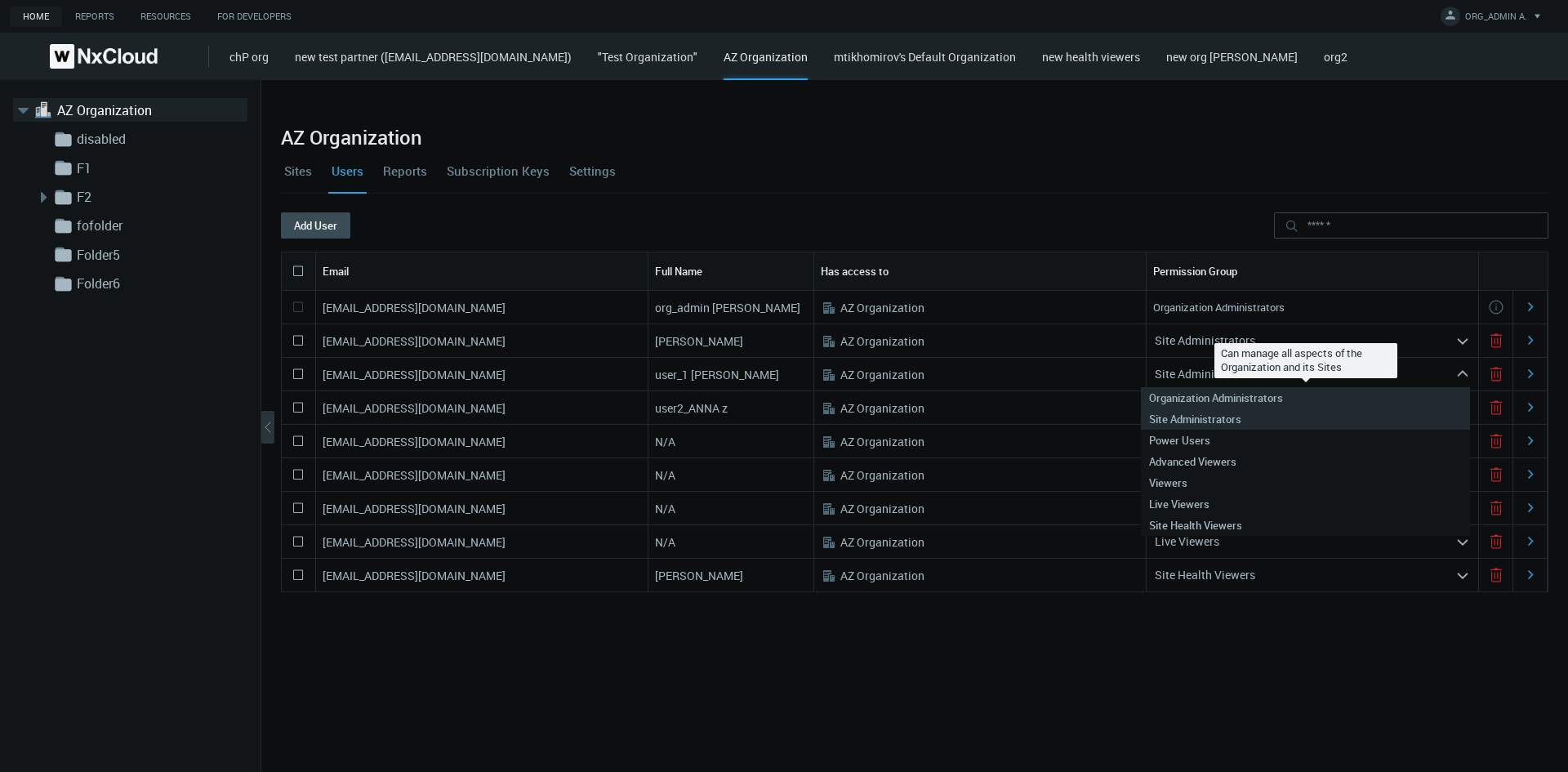
click at [1038, 393] on nx-search-highlight "Organization Administrators" at bounding box center [1215, 397] width 134 height 15
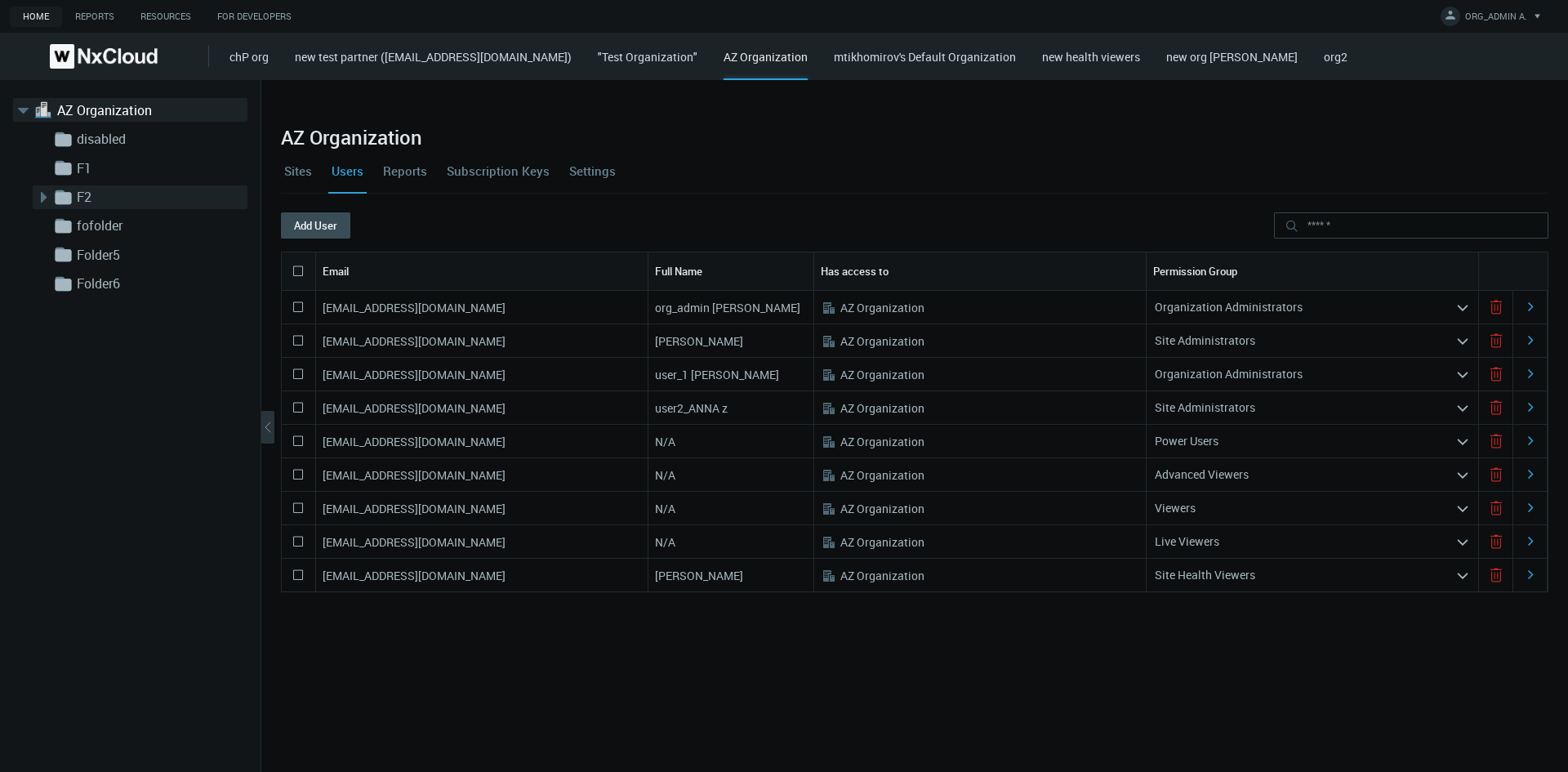
click at [43, 201] on icon at bounding box center [43, 197] width 20 height 20
click at [108, 195] on link "F2" at bounding box center [154, 197] width 163 height 20
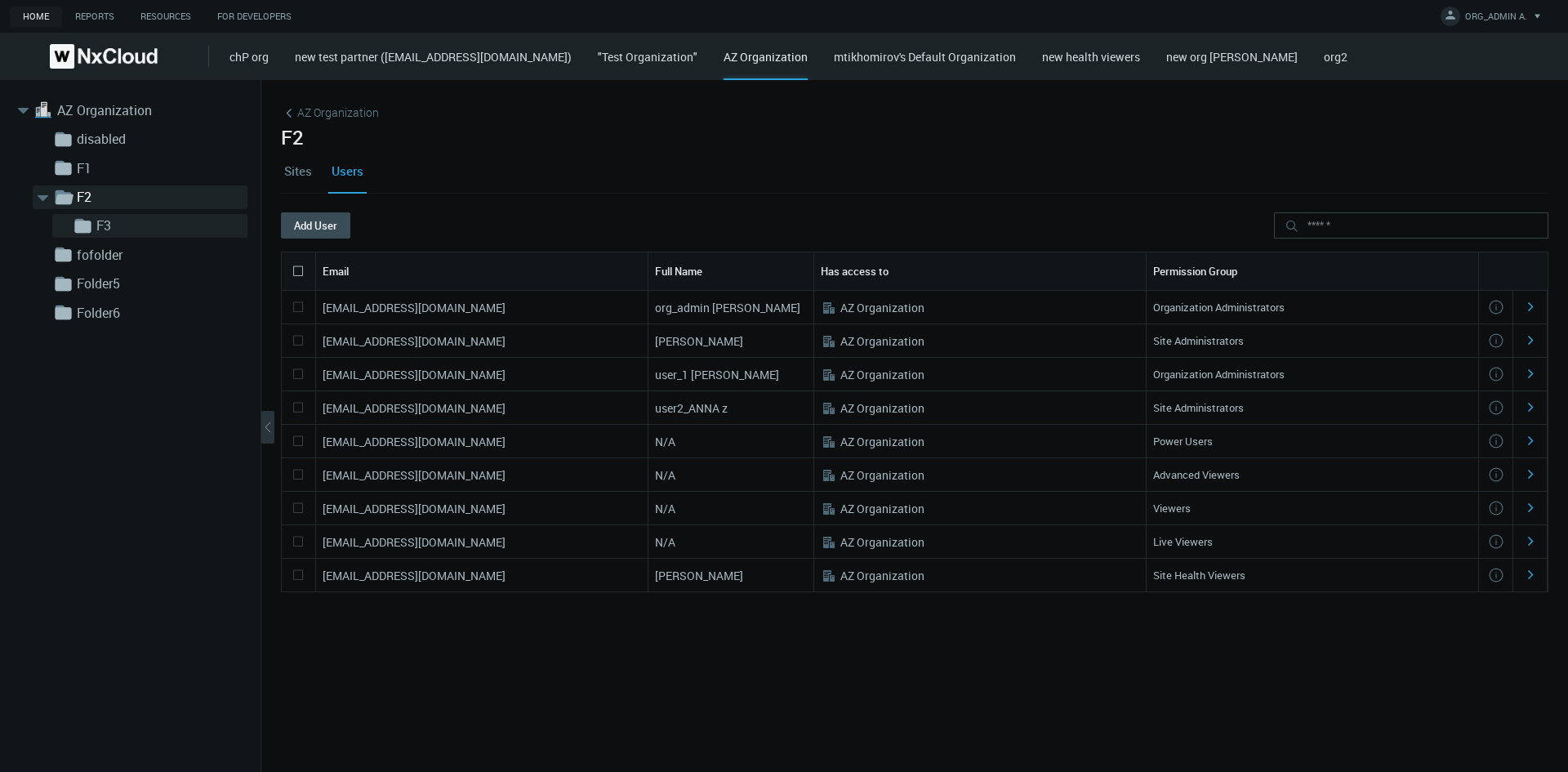
click at [119, 223] on link "F3" at bounding box center [178, 226] width 163 height 20
click at [124, 112] on link "AZ Organization" at bounding box center [138, 110] width 163 height 20
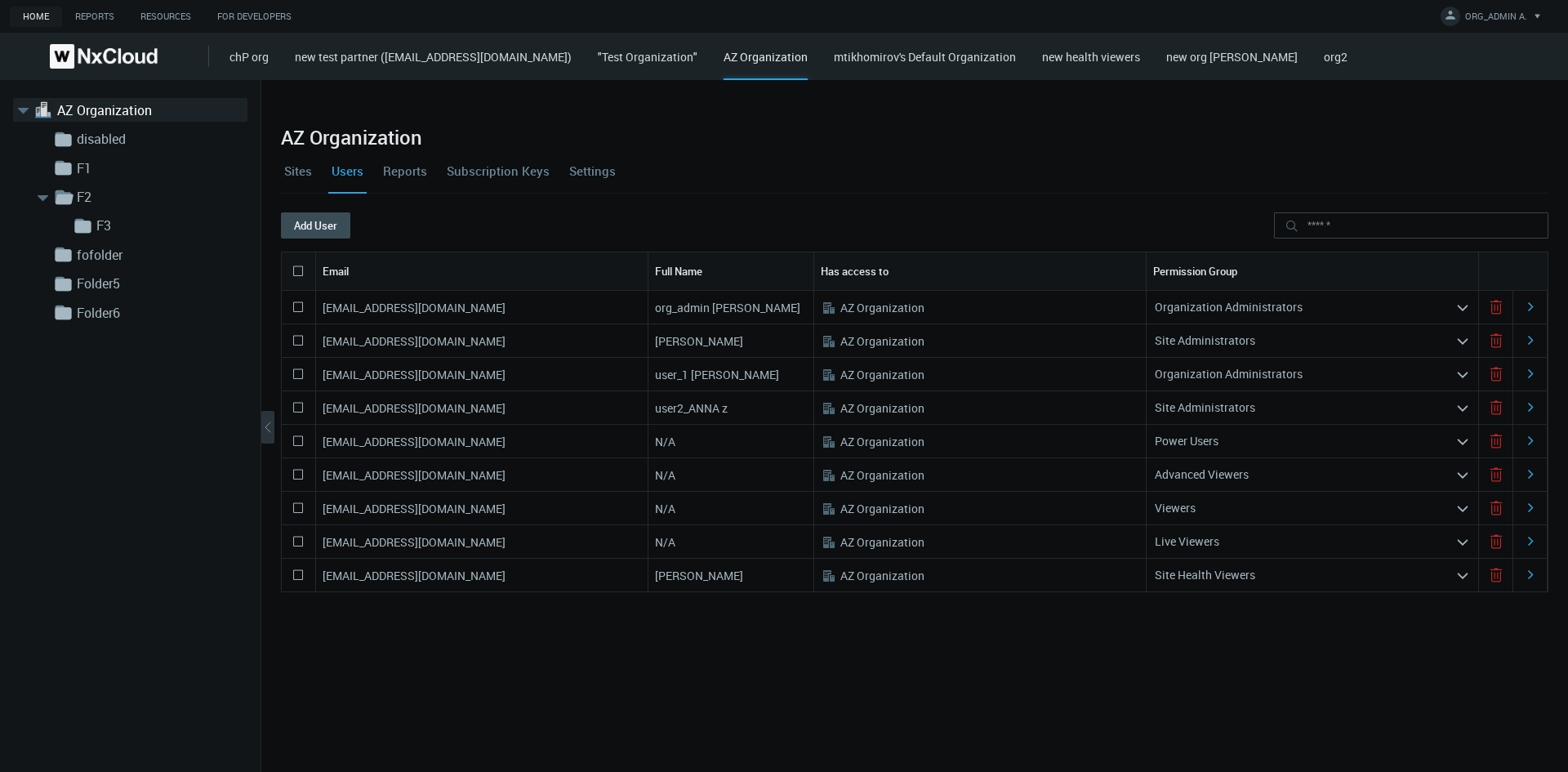
click at [988, 400] on div ".st0{fill:#A3B8C2;fill-rule:evenodd;clip-rule:evenodd;} AZ Organization" at bounding box center [980, 407] width 333 height 33
click at [991, 413] on div ".st0{fill:#A3B8C2;fill-rule:evenodd;clip-rule:evenodd;} AZ Organization" at bounding box center [980, 407] width 333 height 33
click at [992, 414] on div ".st0{fill:#A3B8C2;fill-rule:evenodd;clip-rule:evenodd;} AZ Organization" at bounding box center [980, 407] width 333 height 33
click at [1016, 417] on div ".st0{fill:#A3B8C2;fill-rule:evenodd;clip-rule:evenodd;} AZ Organization" at bounding box center [980, 407] width 333 height 33
drag, startPoint x: 1064, startPoint y: 409, endPoint x: 1408, endPoint y: 405, distance: 344.0
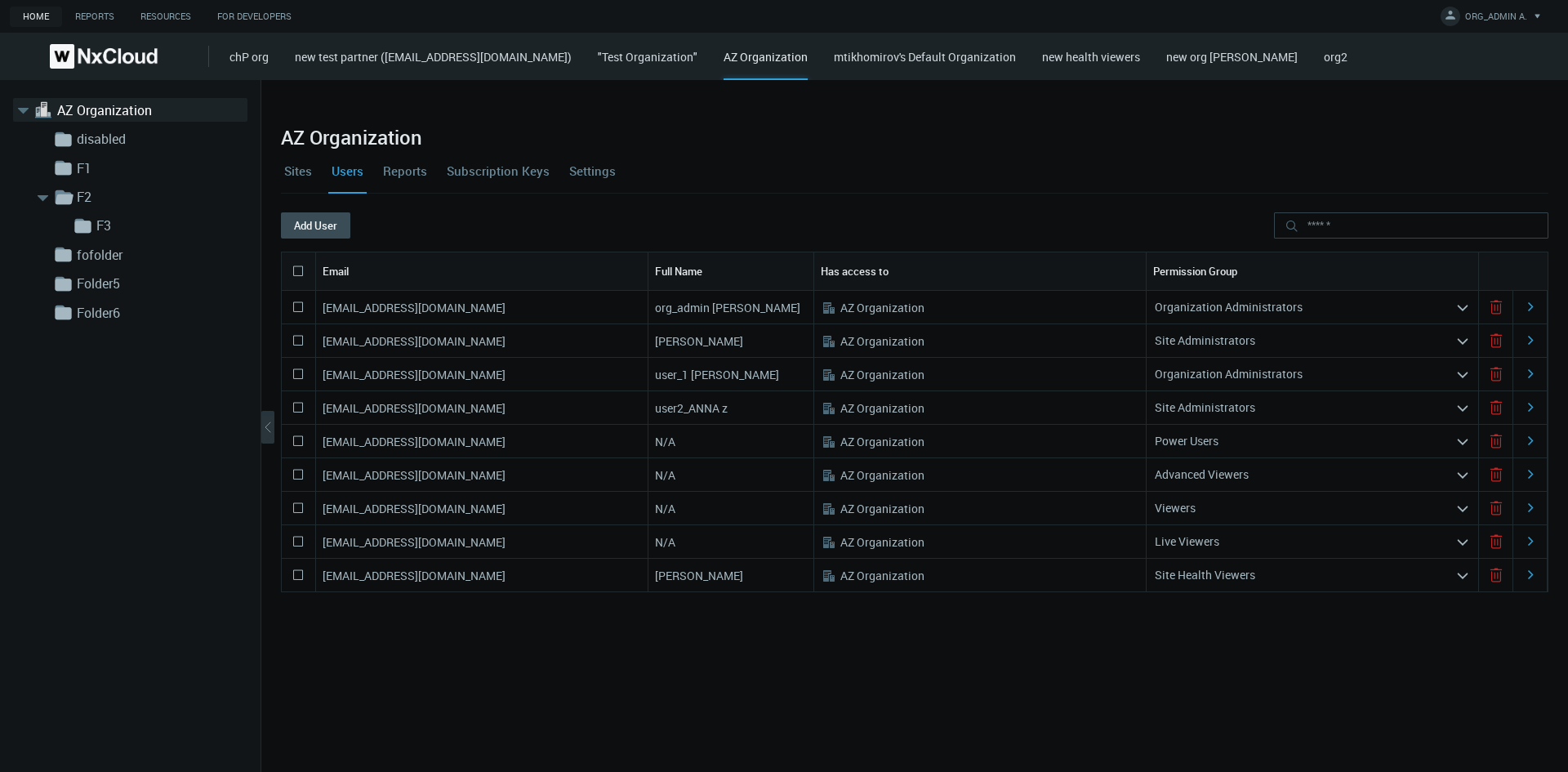
click at [1038, 412] on div ".st0{fill:#A3B8C2;fill-rule:evenodd;clip-rule:evenodd;} AZ Organization" at bounding box center [980, 407] width 333 height 33
click at [434, 407] on nx-search-highlight "[EMAIL_ADDRESS][DOMAIN_NAME]" at bounding box center [414, 407] width 183 height 15
click at [1038, 406] on icon at bounding box center [1531, 407] width 16 height 16
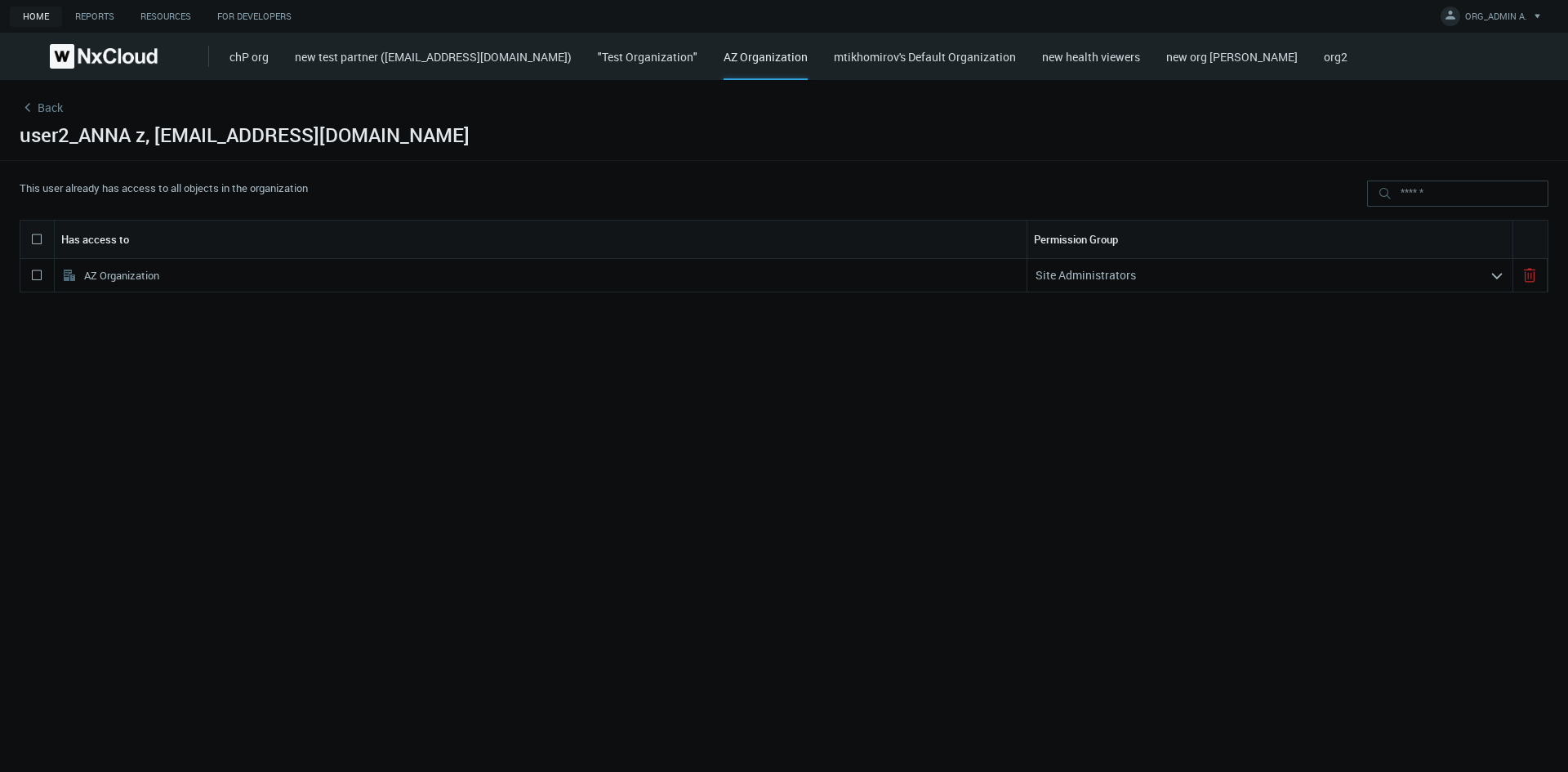
click at [1038, 278] on div "Site Administrators" at bounding box center [1257, 275] width 462 height 26
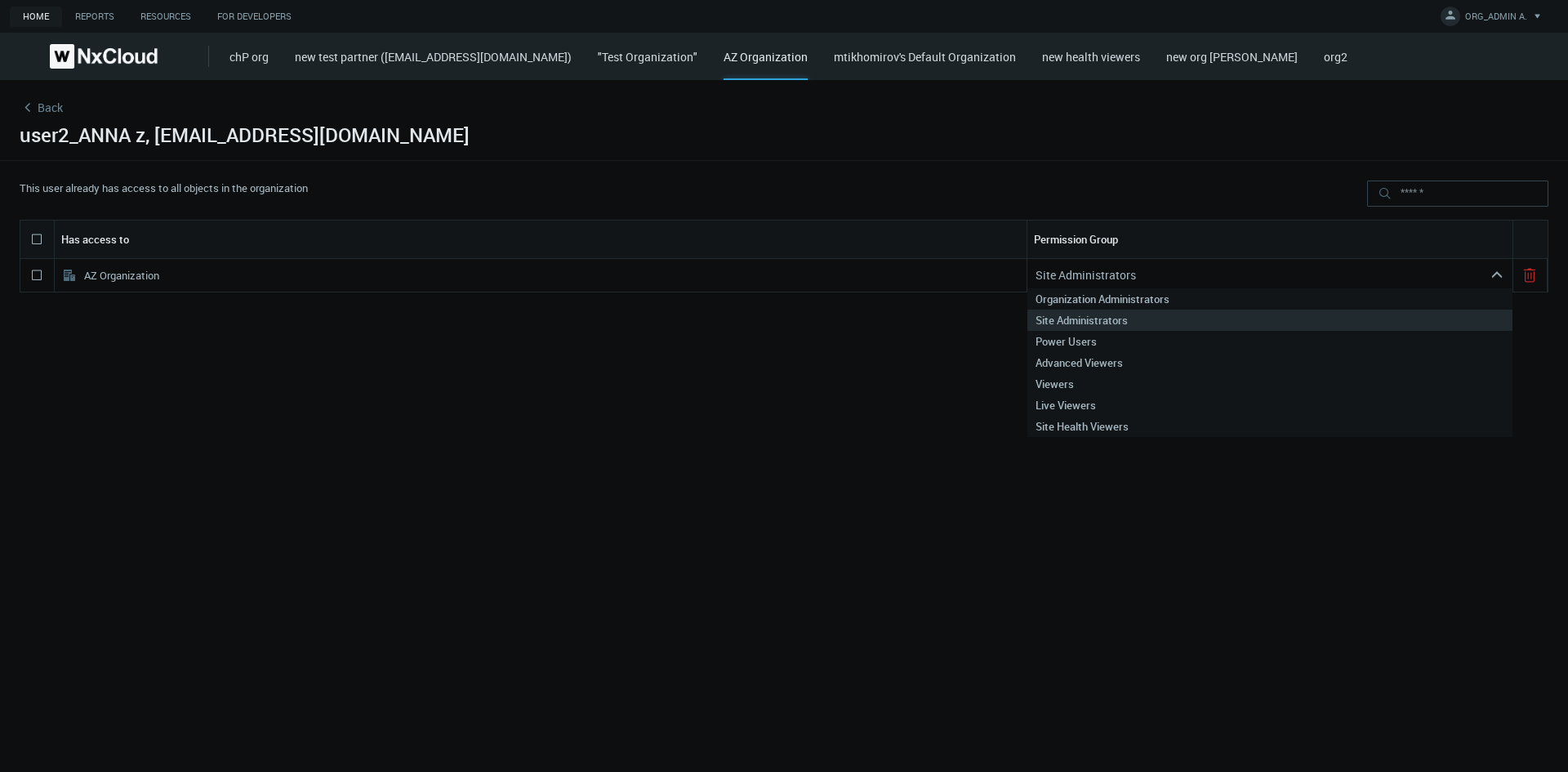
click at [1038, 278] on div "Site Administrators" at bounding box center [1257, 275] width 462 height 26
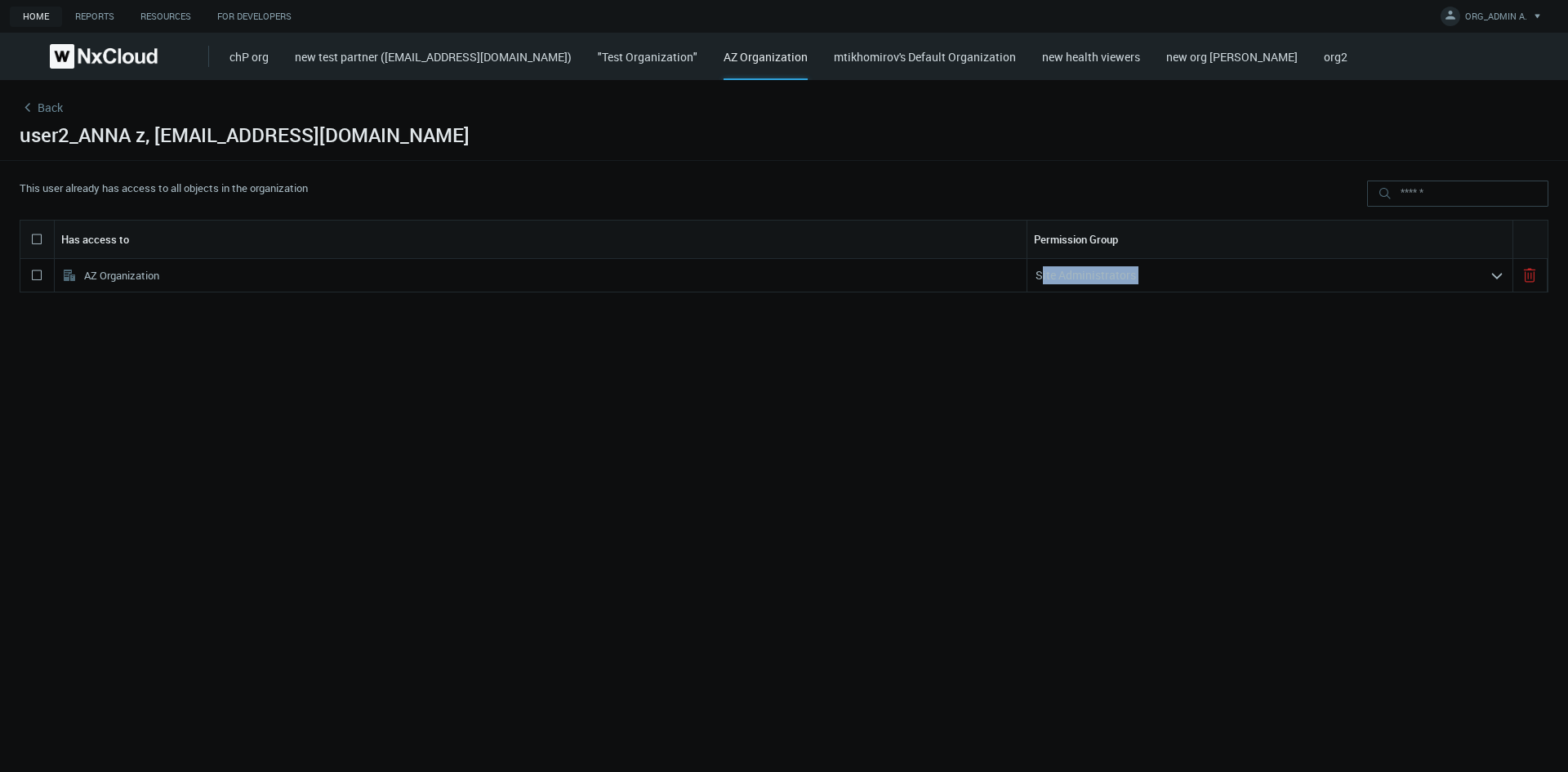
click at [1038, 278] on div "Site Administrators" at bounding box center [1257, 275] width 462 height 26
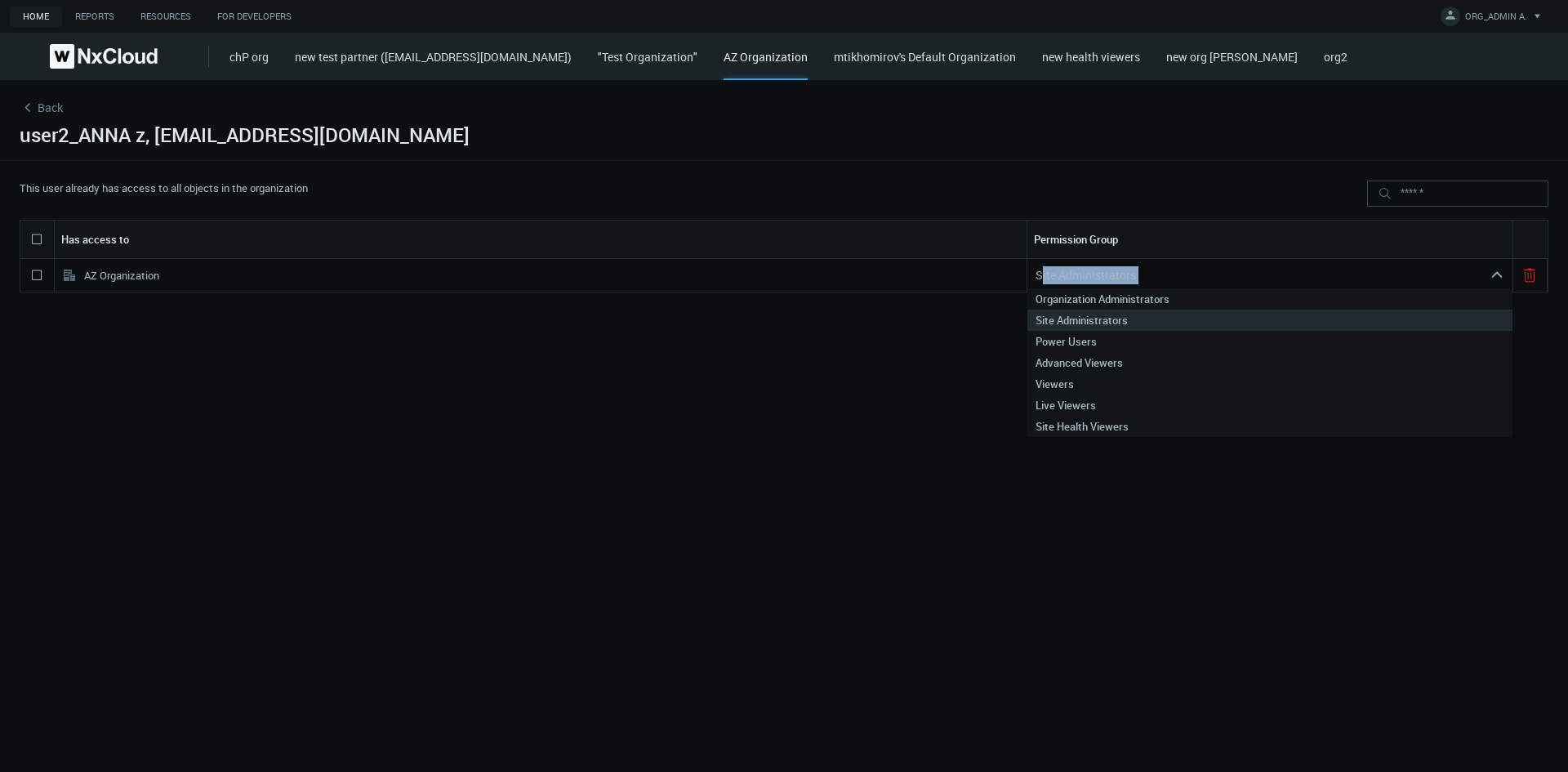
click at [1038, 278] on div "Site Administrators" at bounding box center [1257, 275] width 462 height 26
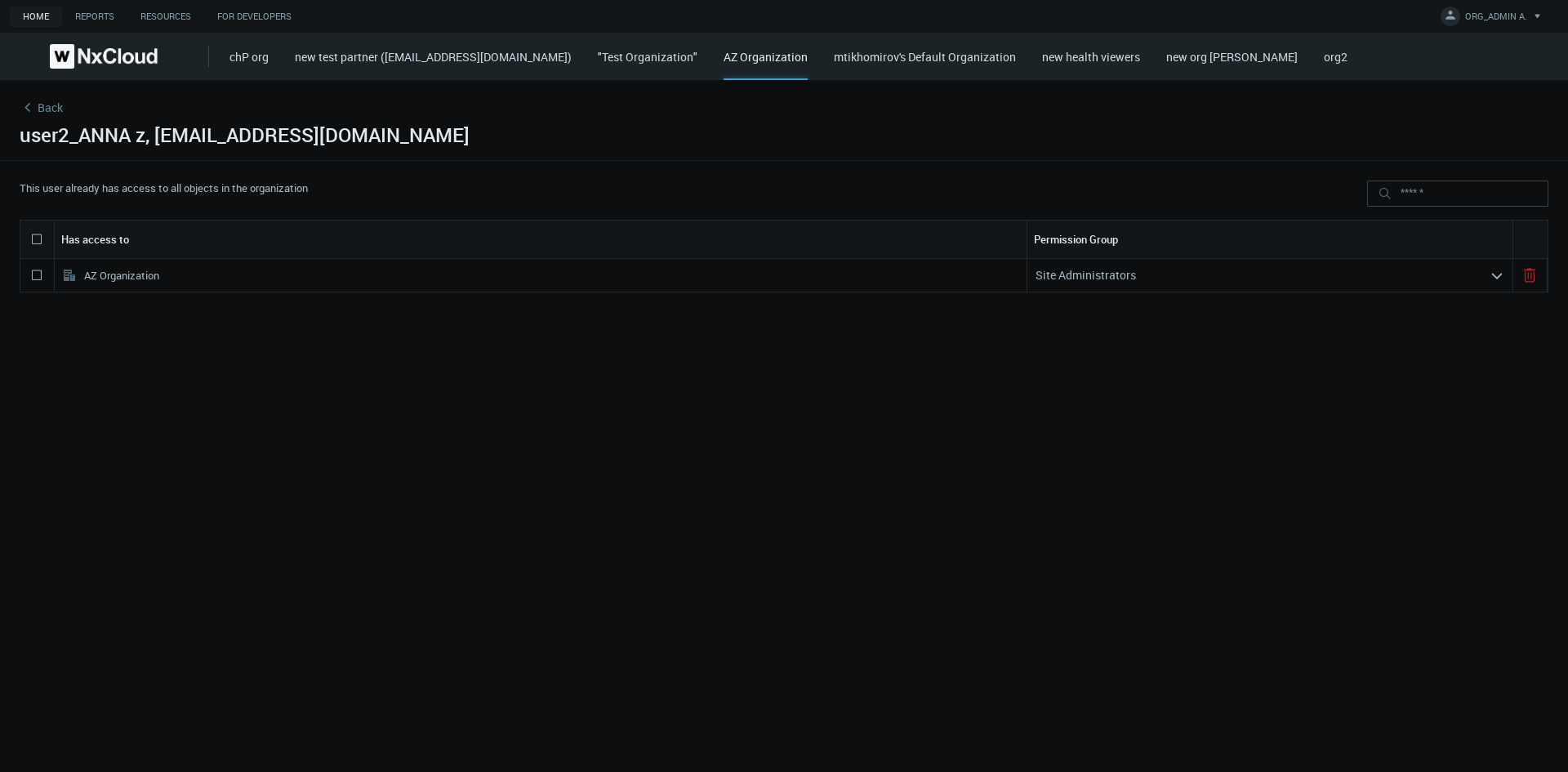
click at [55, 106] on span "Back" at bounding box center [50, 108] width 26 height 16
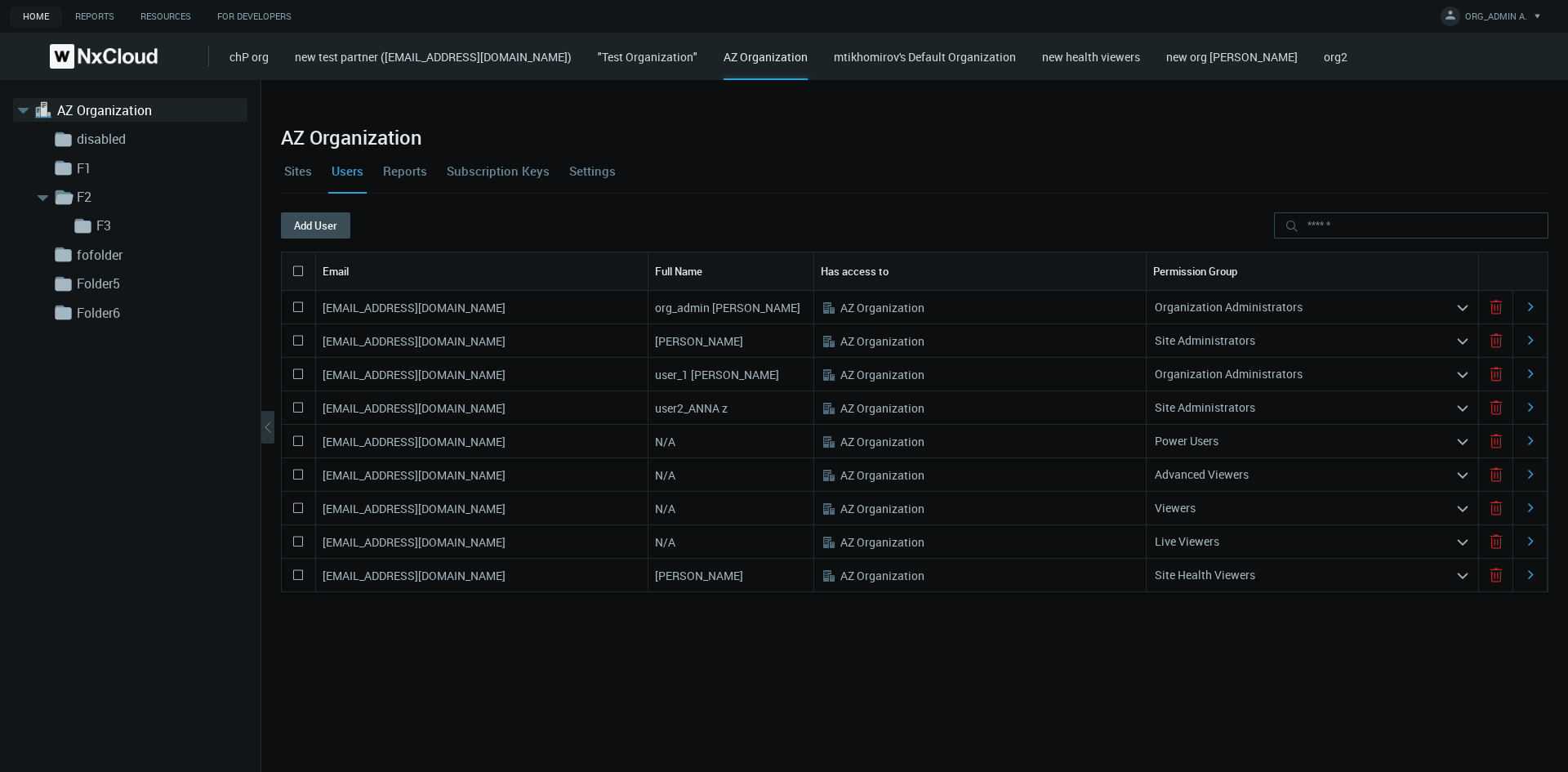
click at [299, 269] on icon at bounding box center [298, 272] width 20 height 20
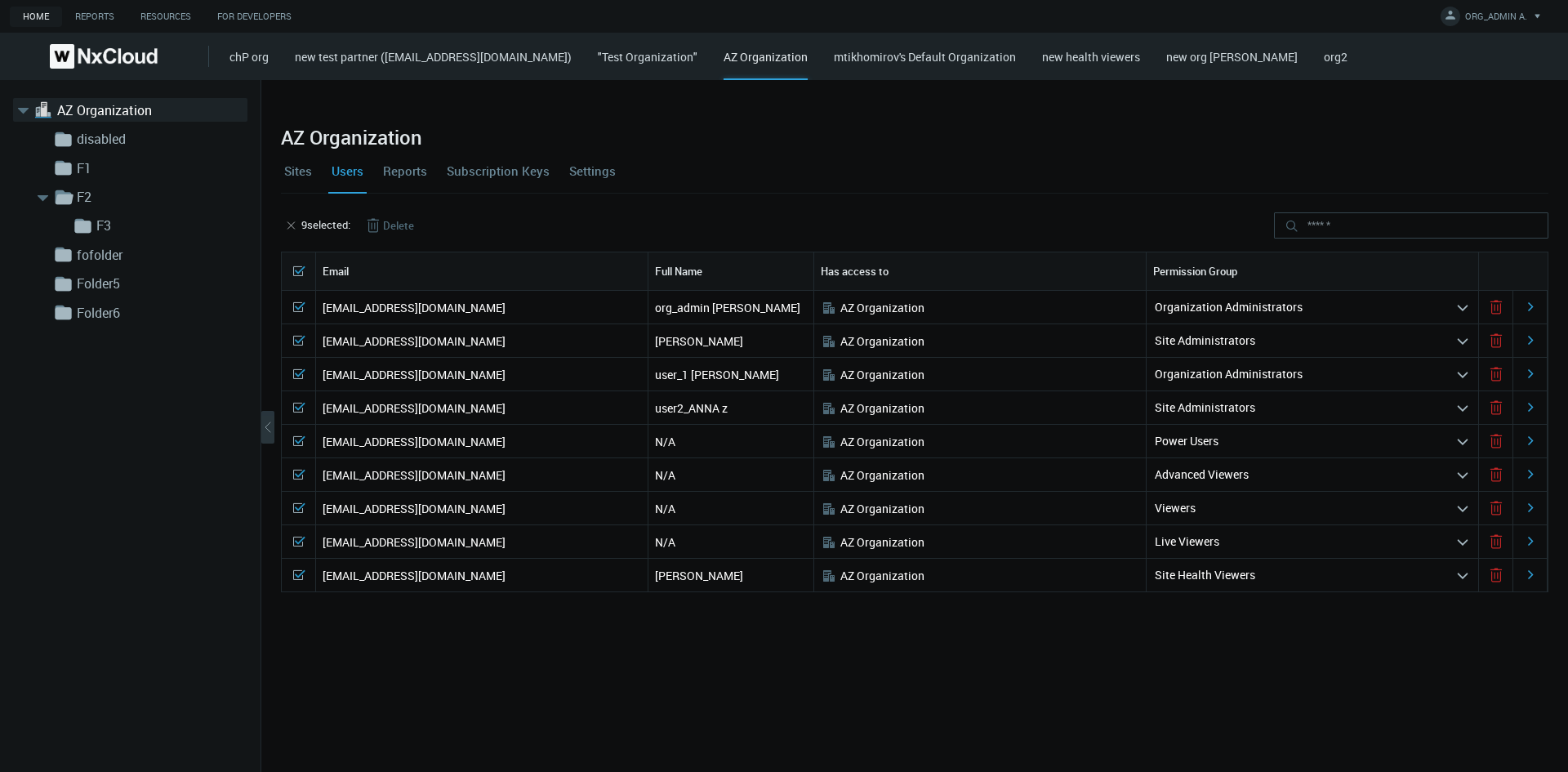
click at [295, 310] on icon at bounding box center [298, 307] width 20 height 20
click at [294, 342] on polyline at bounding box center [299, 340] width 9 height 9
drag, startPoint x: 537, startPoint y: 375, endPoint x: 323, endPoint y: 382, distance: 214.1
click at [323, 382] on div "[EMAIL_ADDRESS][DOMAIN_NAME]" at bounding box center [482, 375] width 333 height 33
copy nx-search-highlight "[EMAIL_ADDRESS][DOMAIN_NAME]"
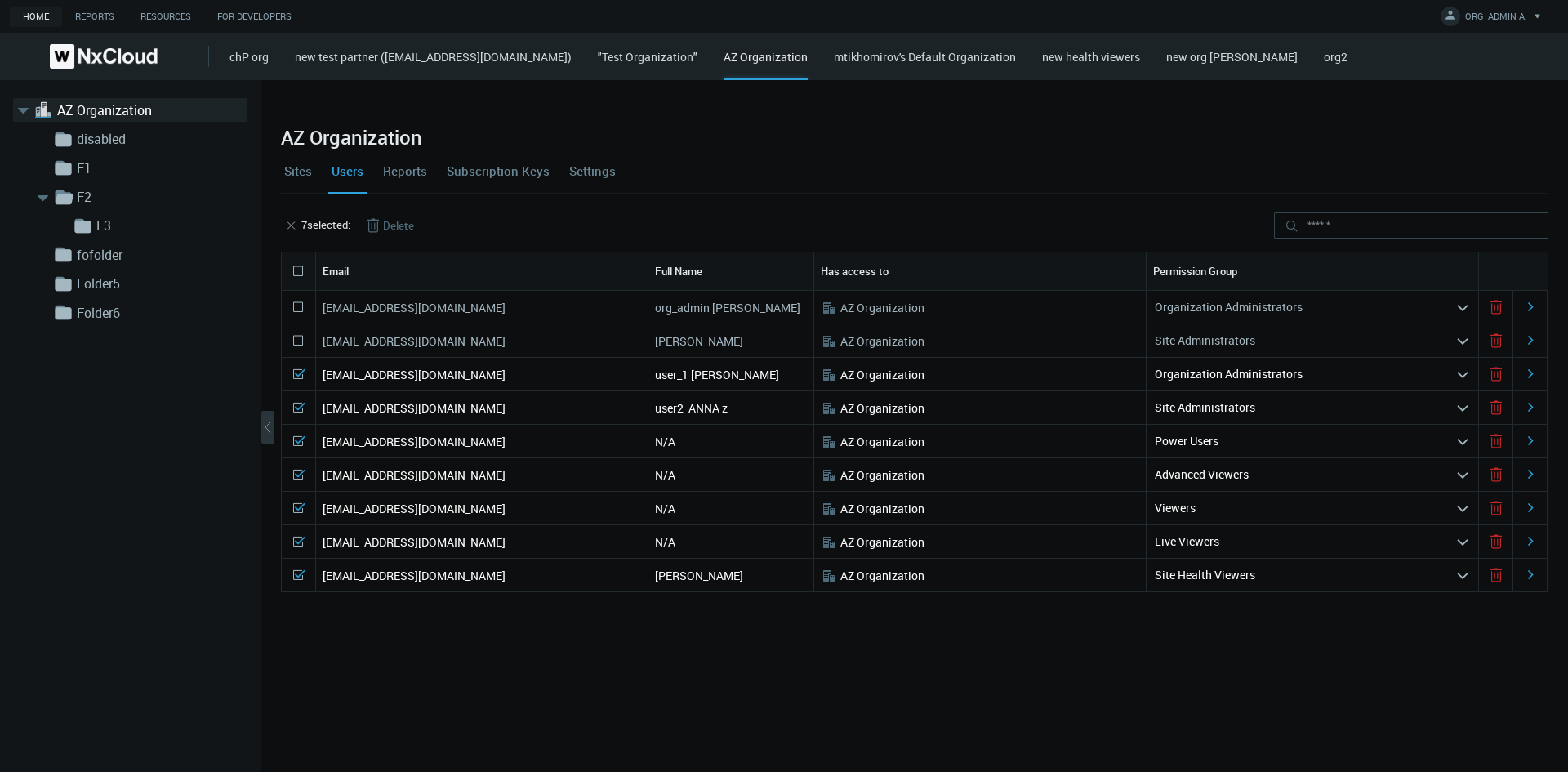
click at [292, 497] on icon at bounding box center [298, 575] width 20 height 20
click at [396, 232] on button "Delete" at bounding box center [388, 225] width 77 height 26
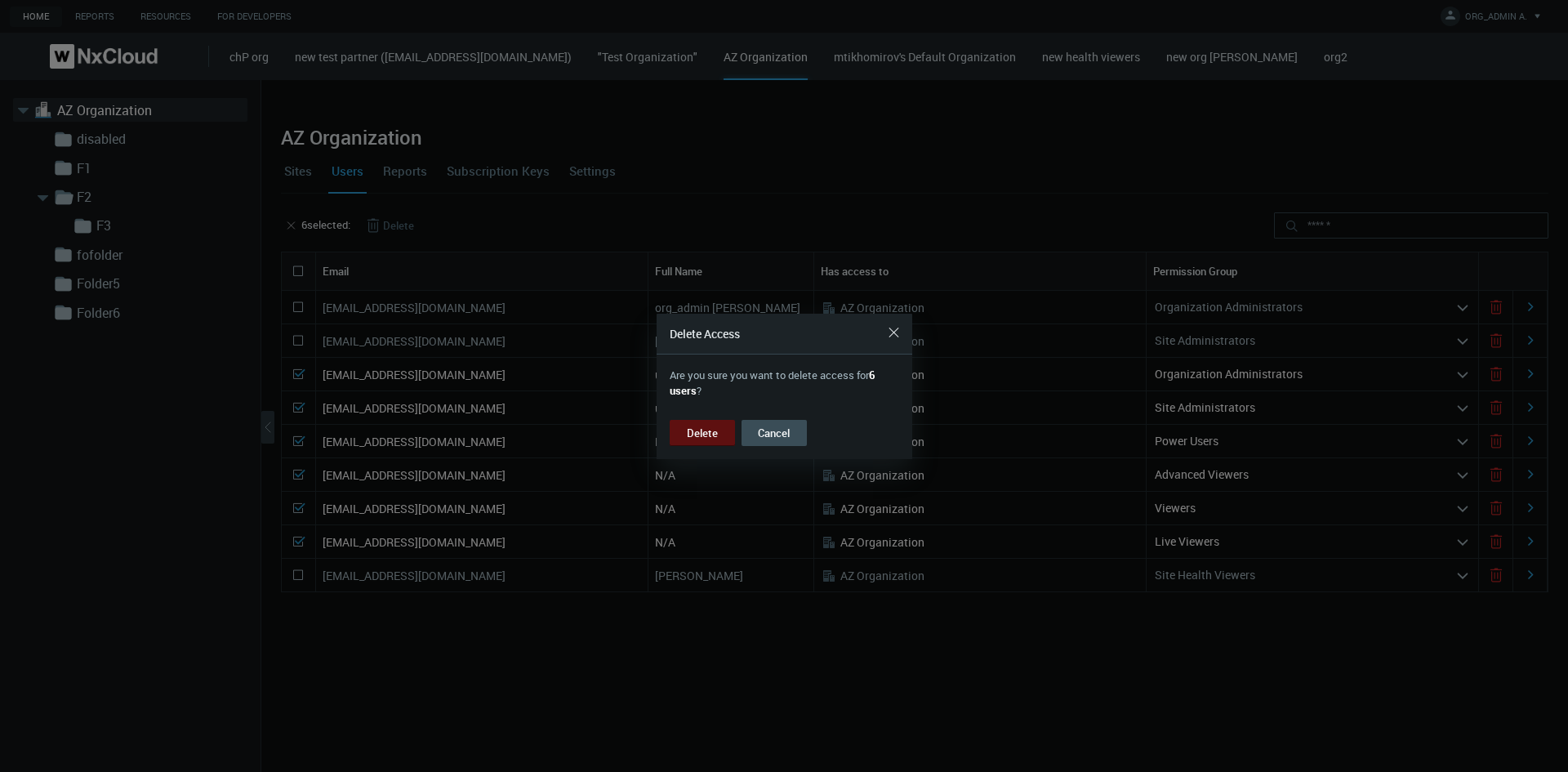
click at [696, 435] on button "Delete" at bounding box center [702, 433] width 66 height 26
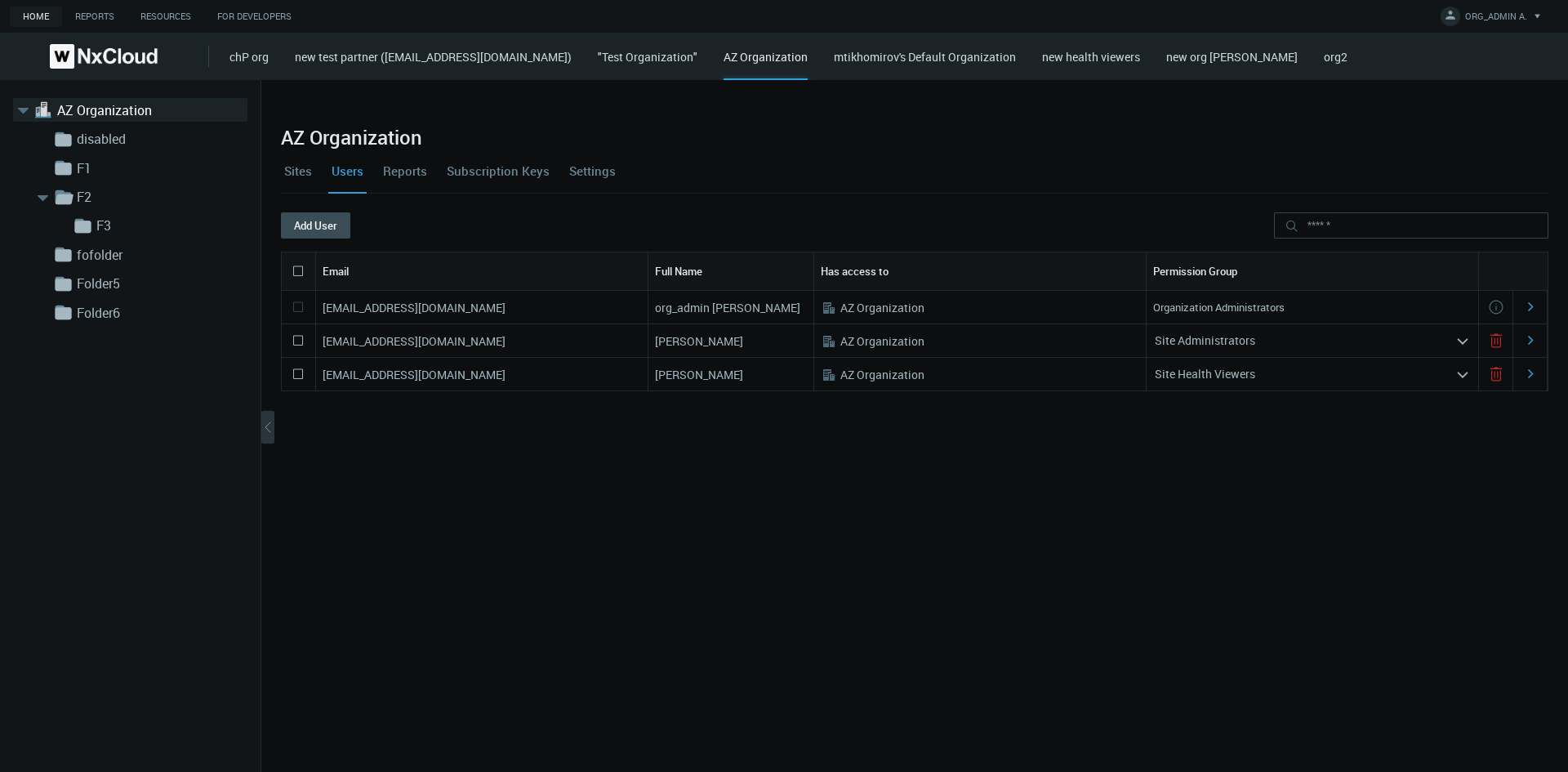
click at [309, 183] on link "Sites" at bounding box center [298, 170] width 35 height 44
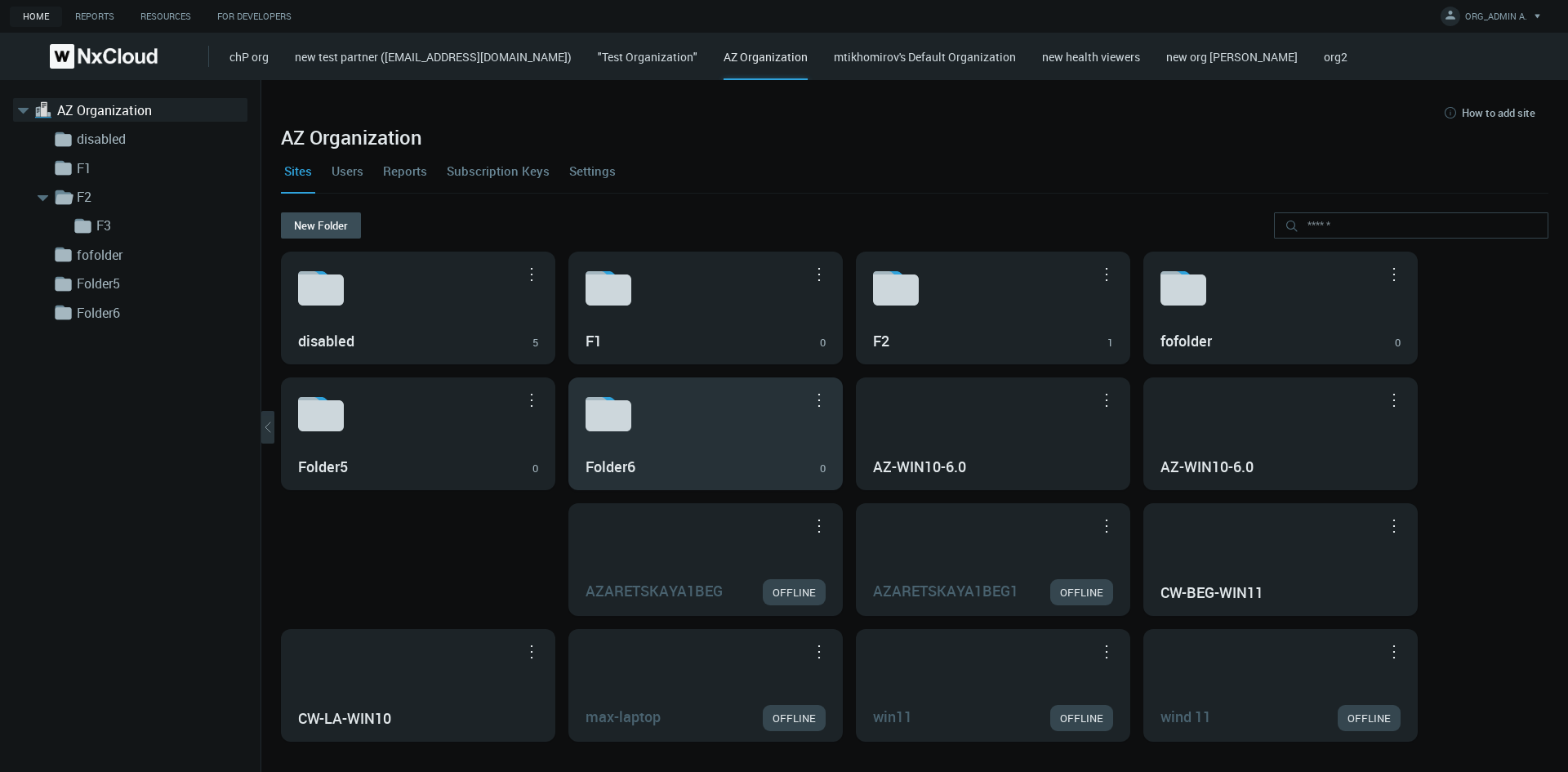
drag, startPoint x: 443, startPoint y: 566, endPoint x: 696, endPoint y: 437, distance: 284.0
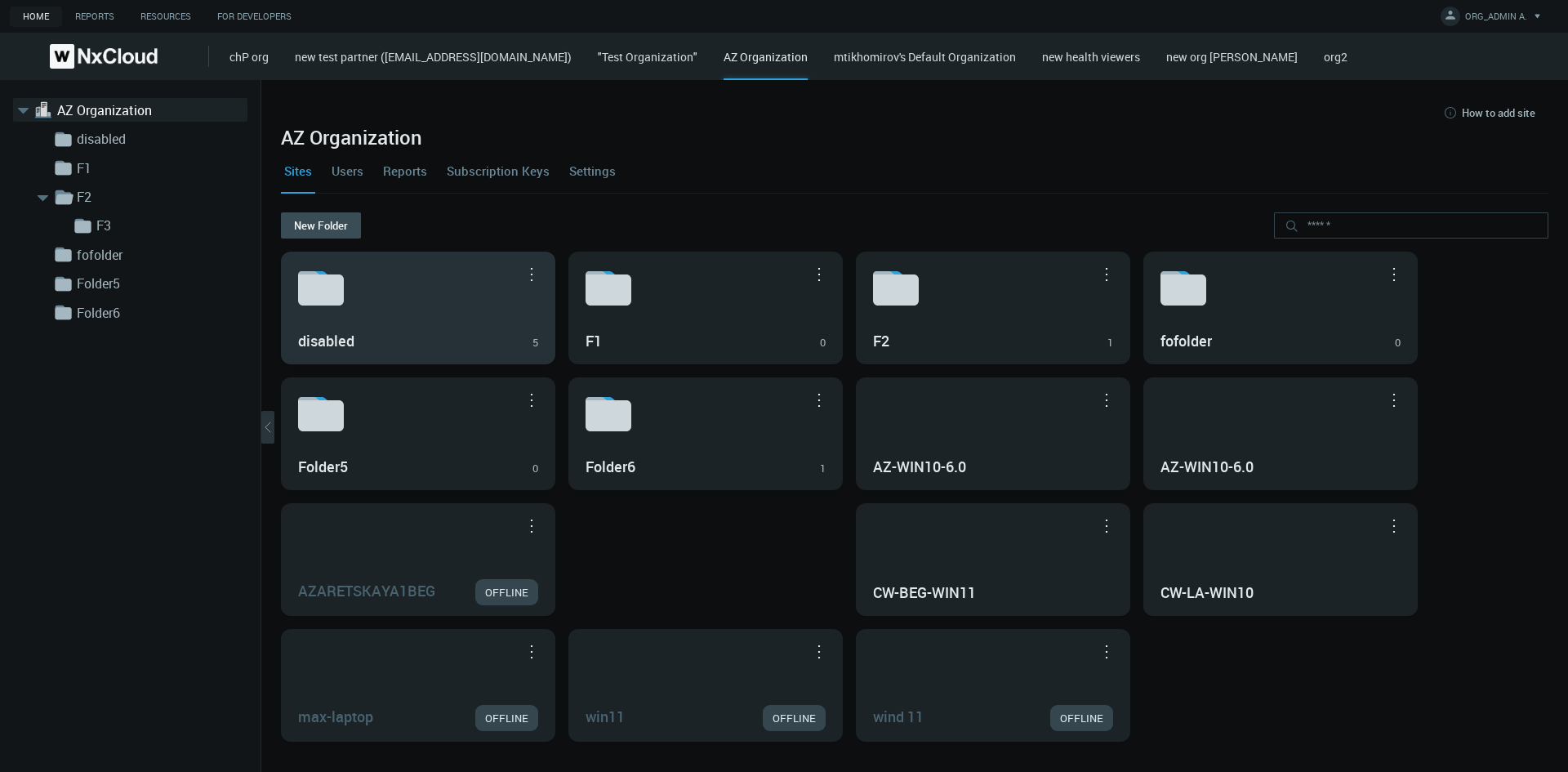
drag, startPoint x: 659, startPoint y: 594, endPoint x: 428, endPoint y: 326, distance: 353.8
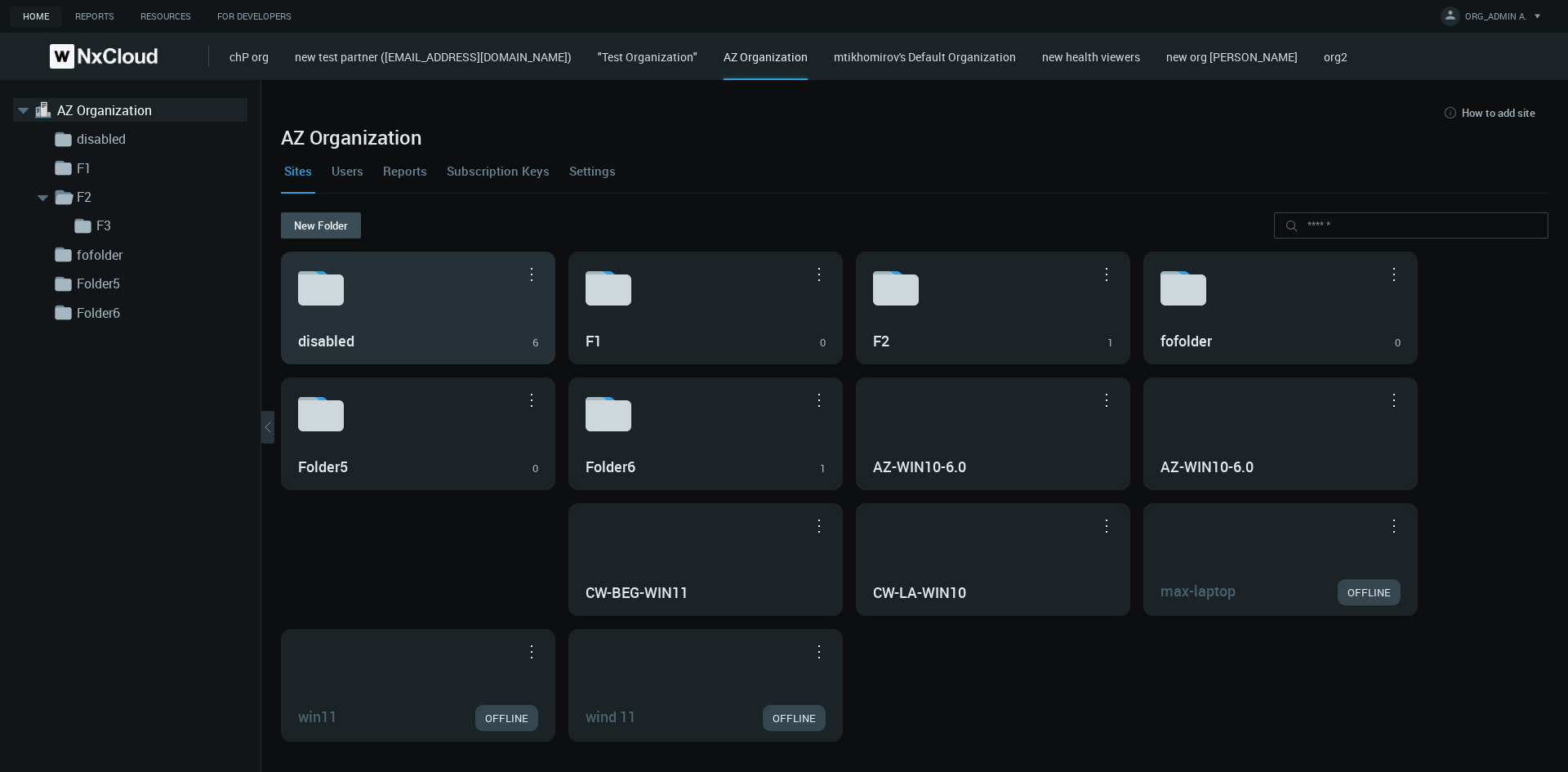
drag, startPoint x: 430, startPoint y: 555, endPoint x: 405, endPoint y: 304, distance: 252.2
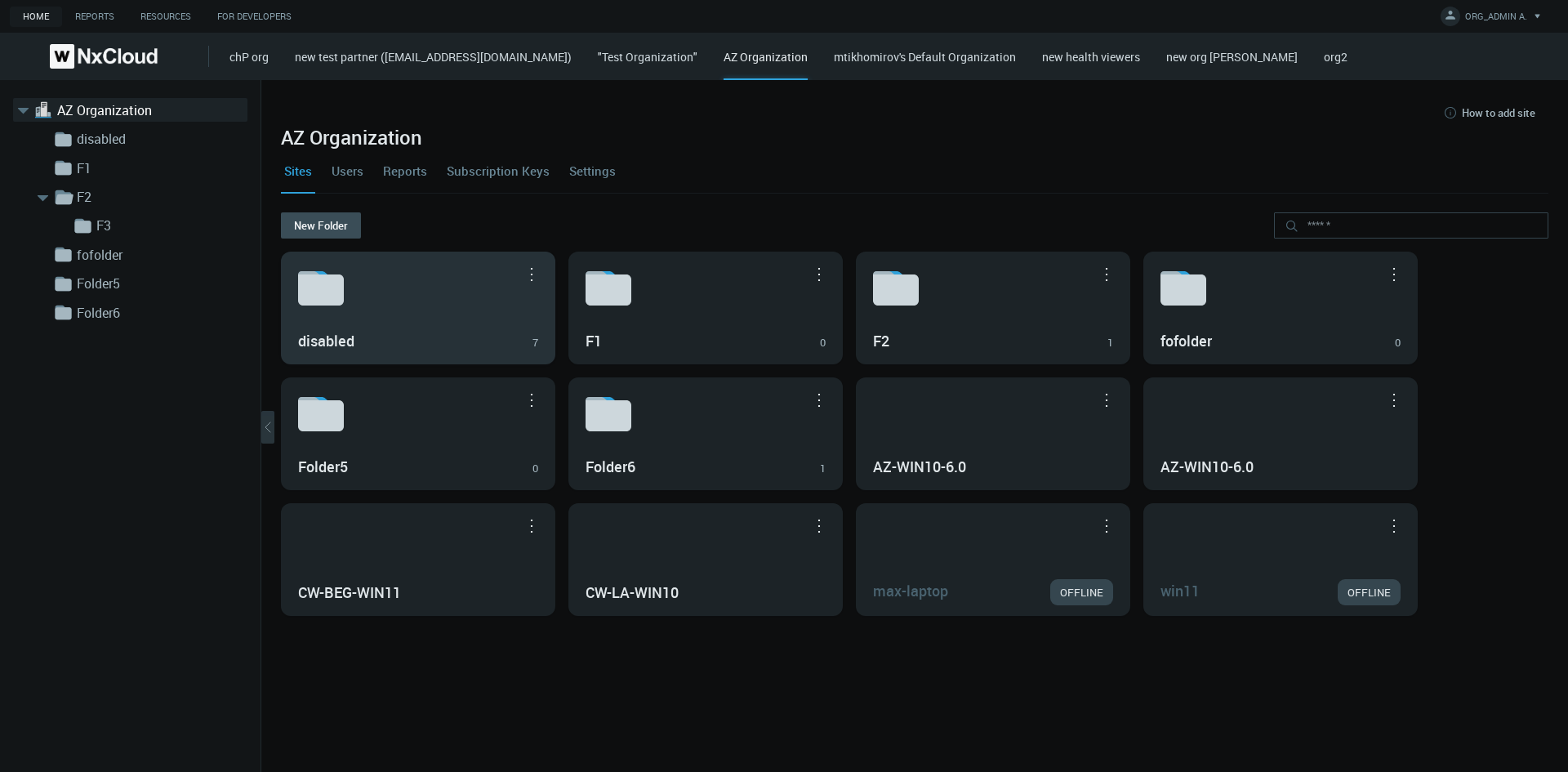
drag, startPoint x: 425, startPoint y: 689, endPoint x: 398, endPoint y: 325, distance: 365.0
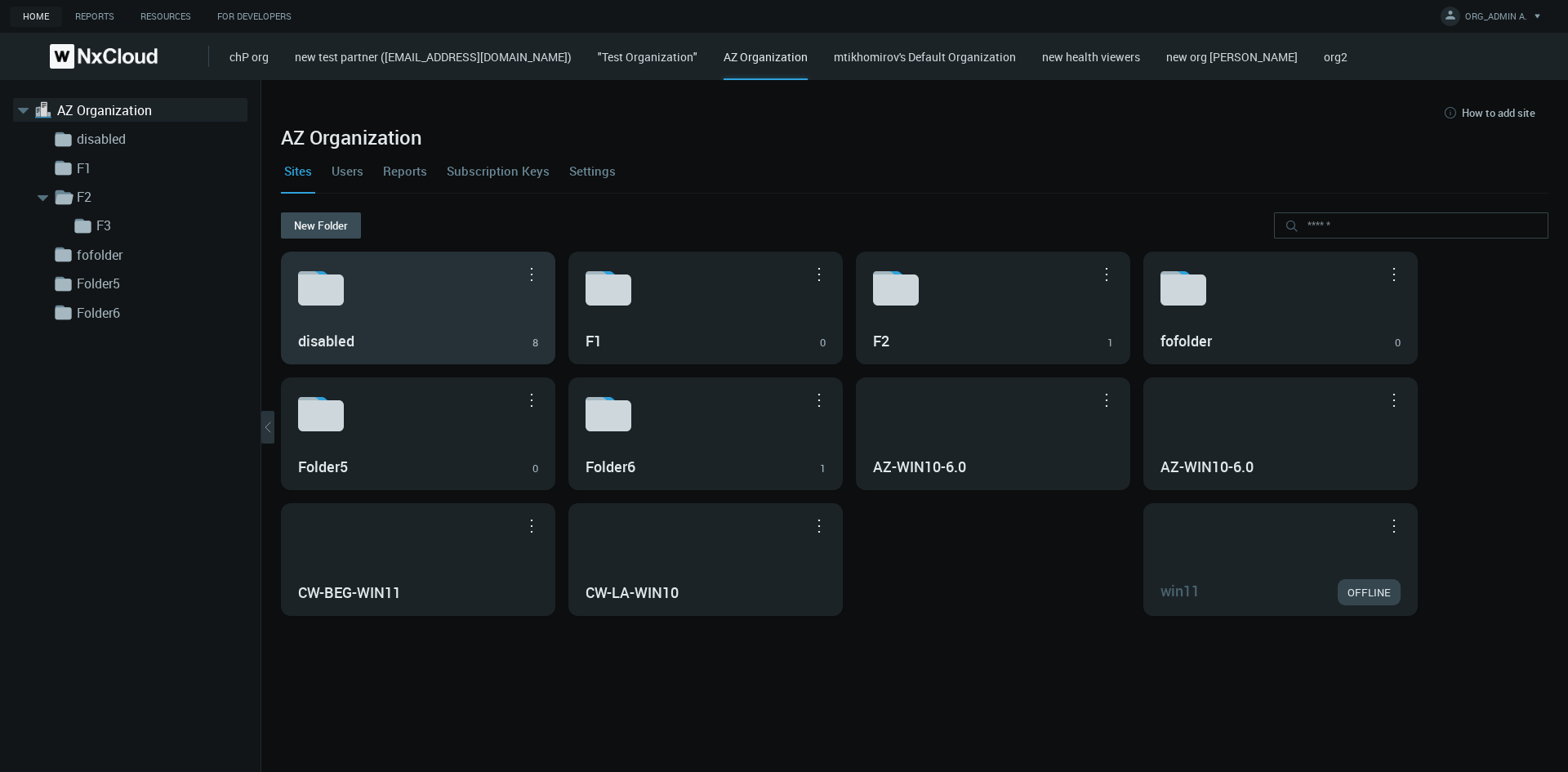
drag, startPoint x: 917, startPoint y: 540, endPoint x: 353, endPoint y: 280, distance: 621.0
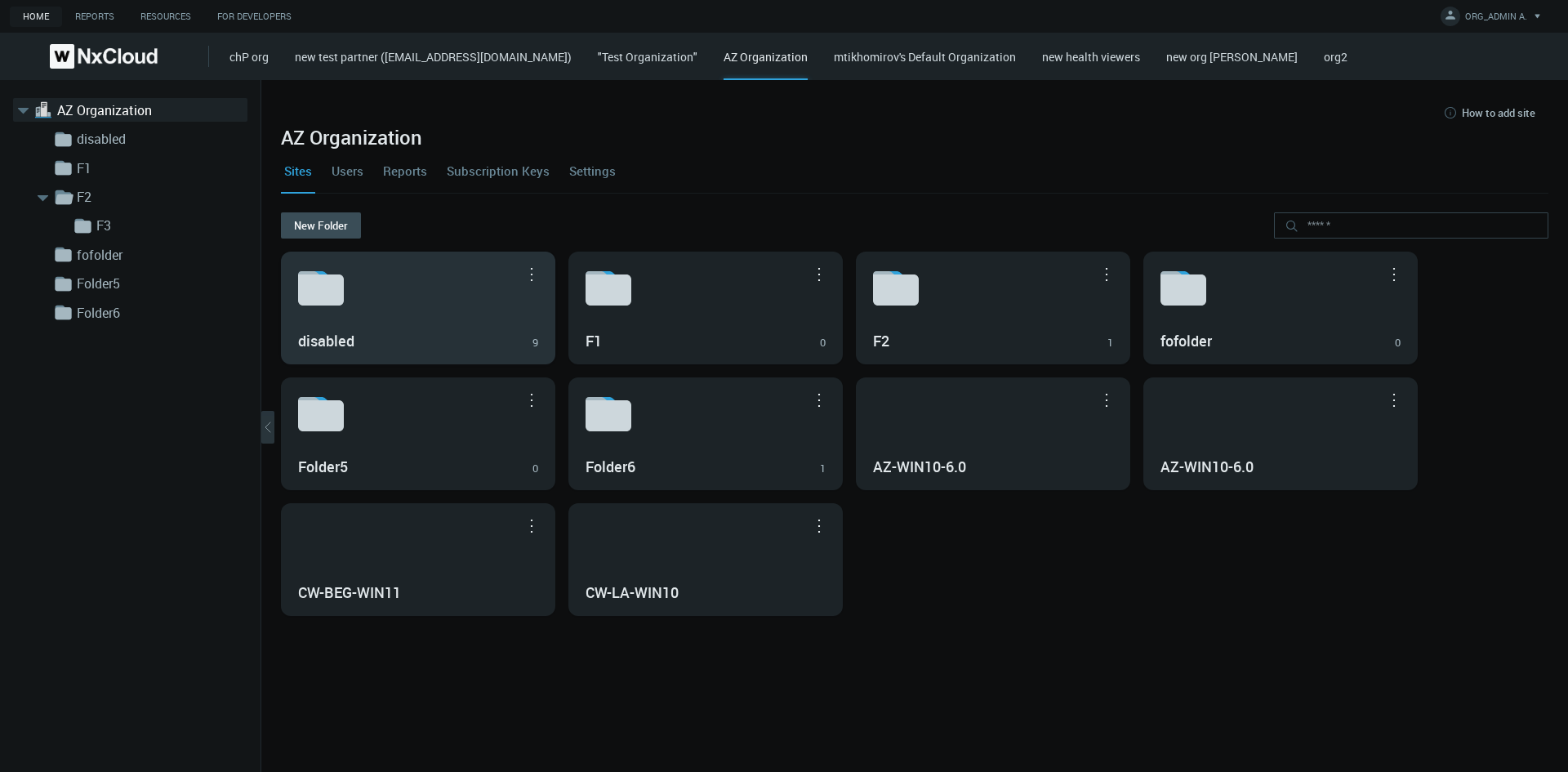
drag, startPoint x: 955, startPoint y: 572, endPoint x: 357, endPoint y: 289, distance: 661.6
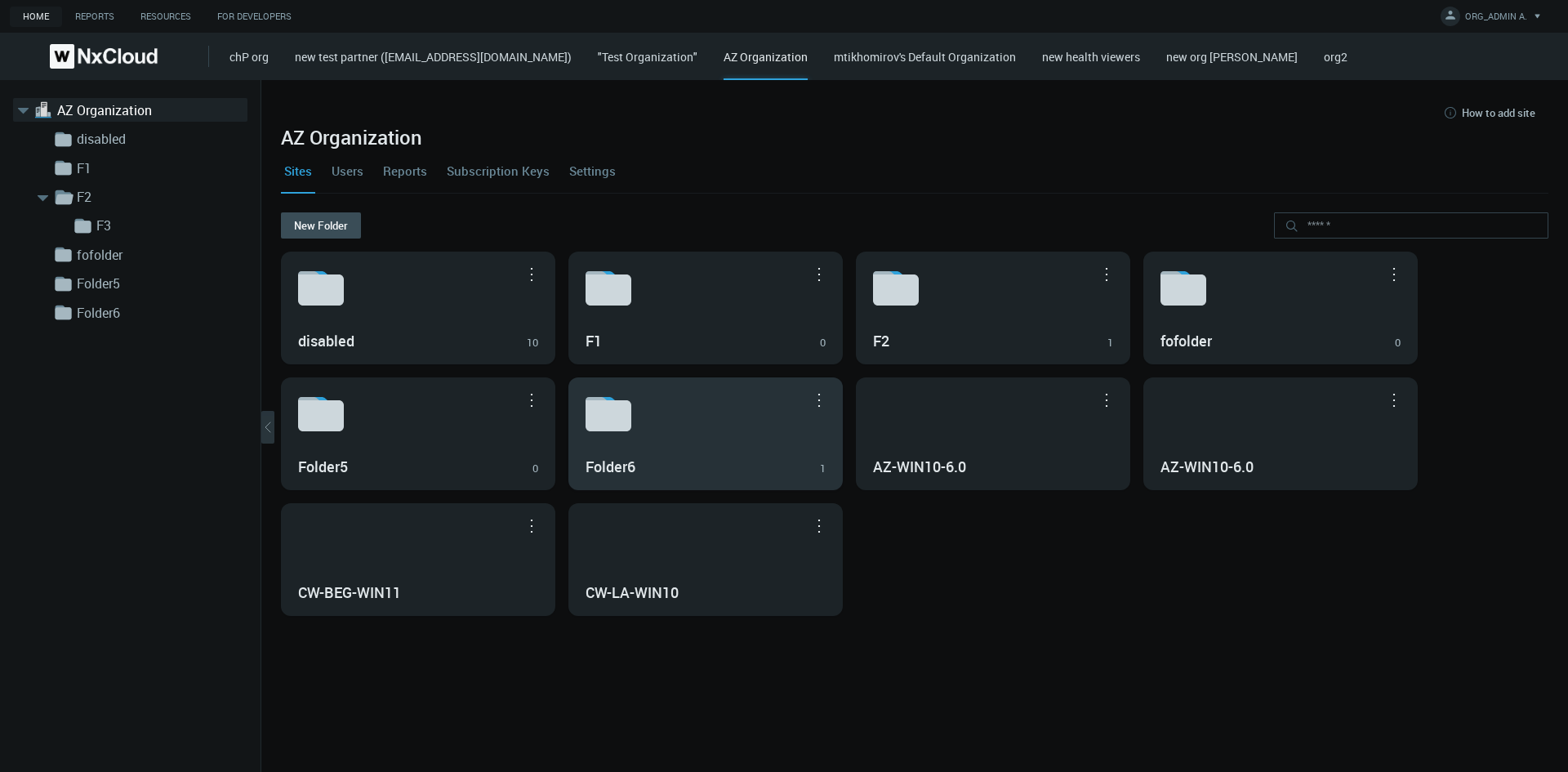
click at [774, 427] on svg-icon at bounding box center [705, 414] width 240 height 52
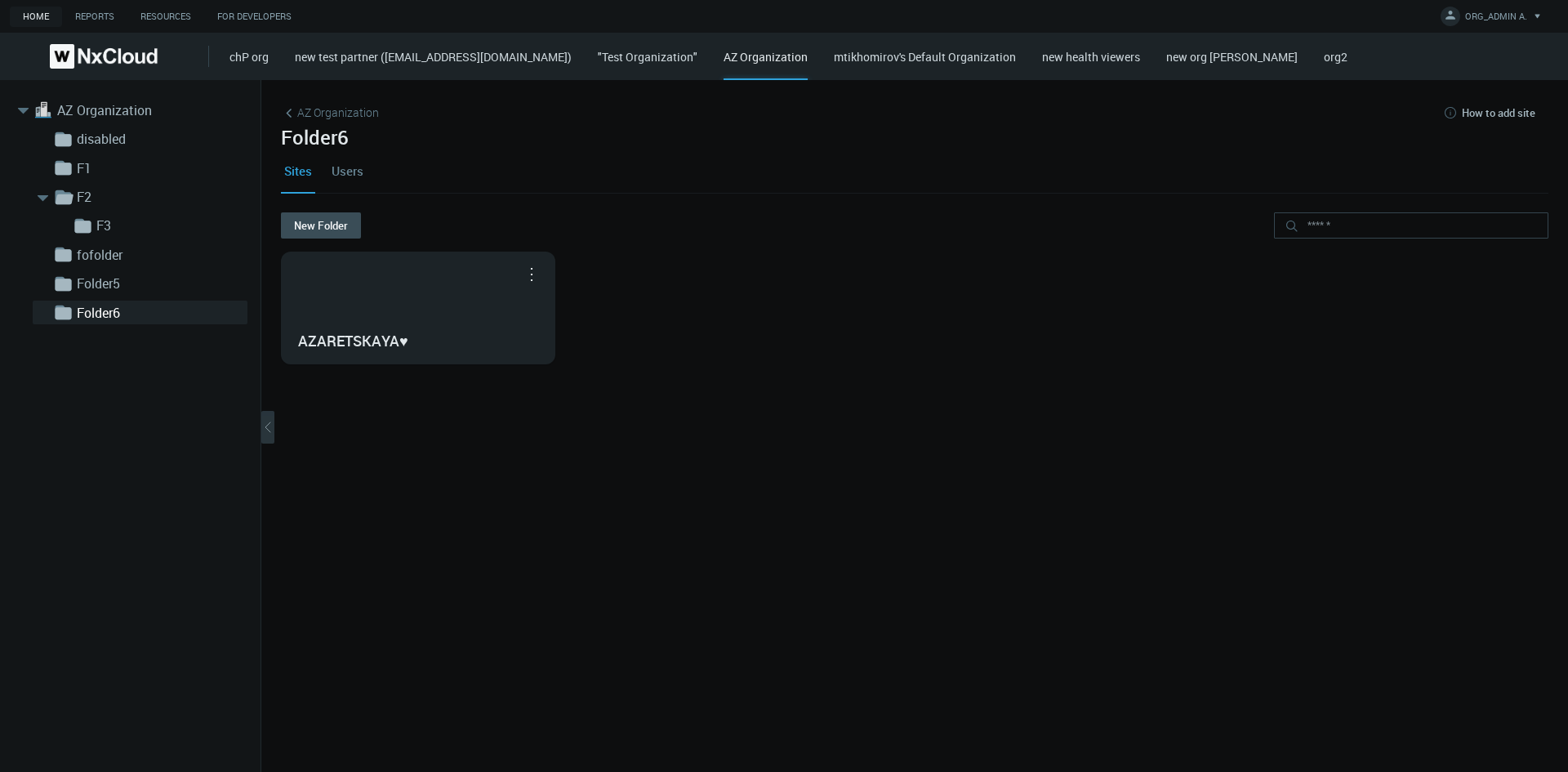
click at [346, 174] on link "Users" at bounding box center [347, 170] width 38 height 44
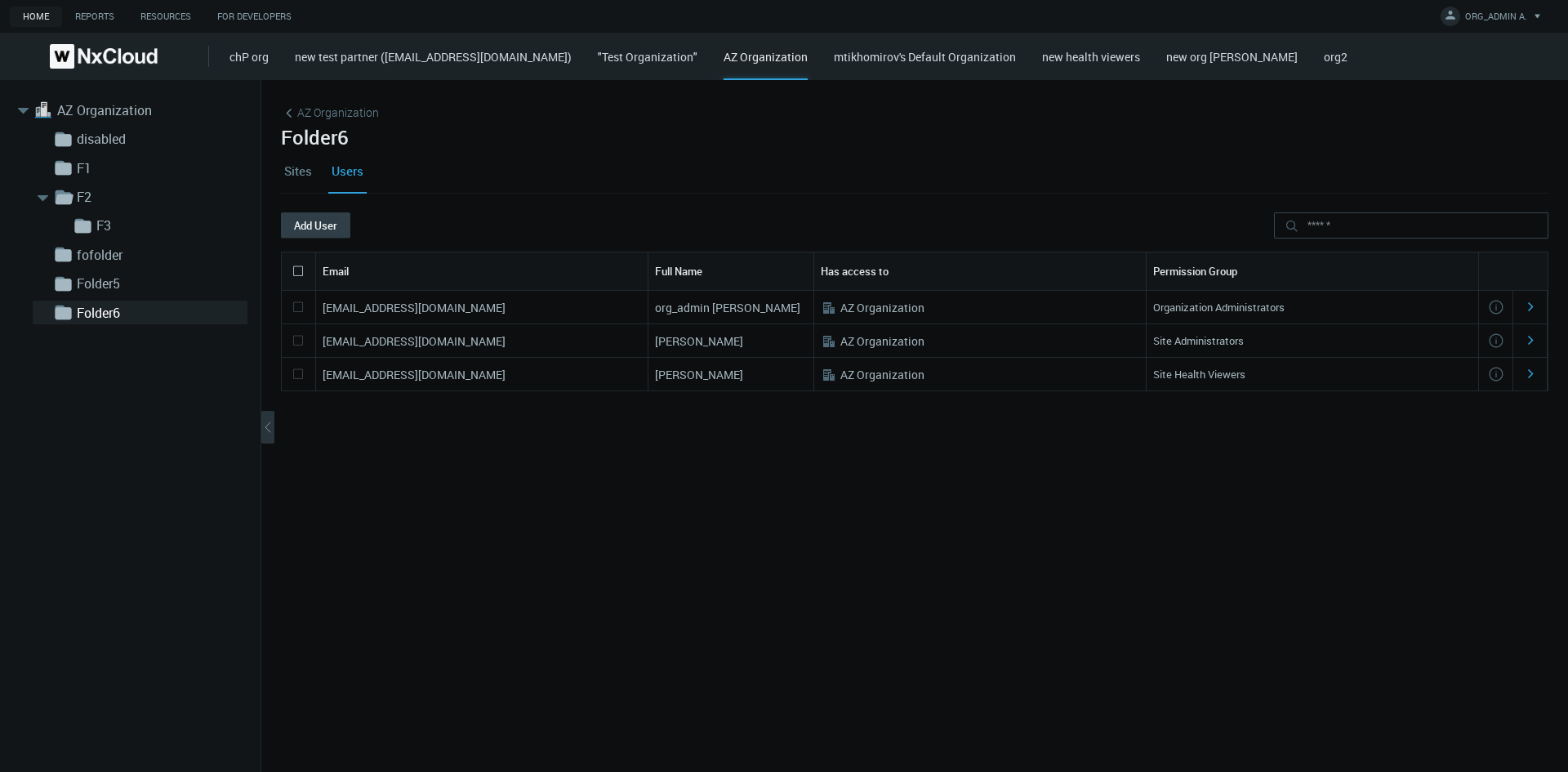
click at [332, 229] on button "Add User" at bounding box center [315, 225] width 69 height 26
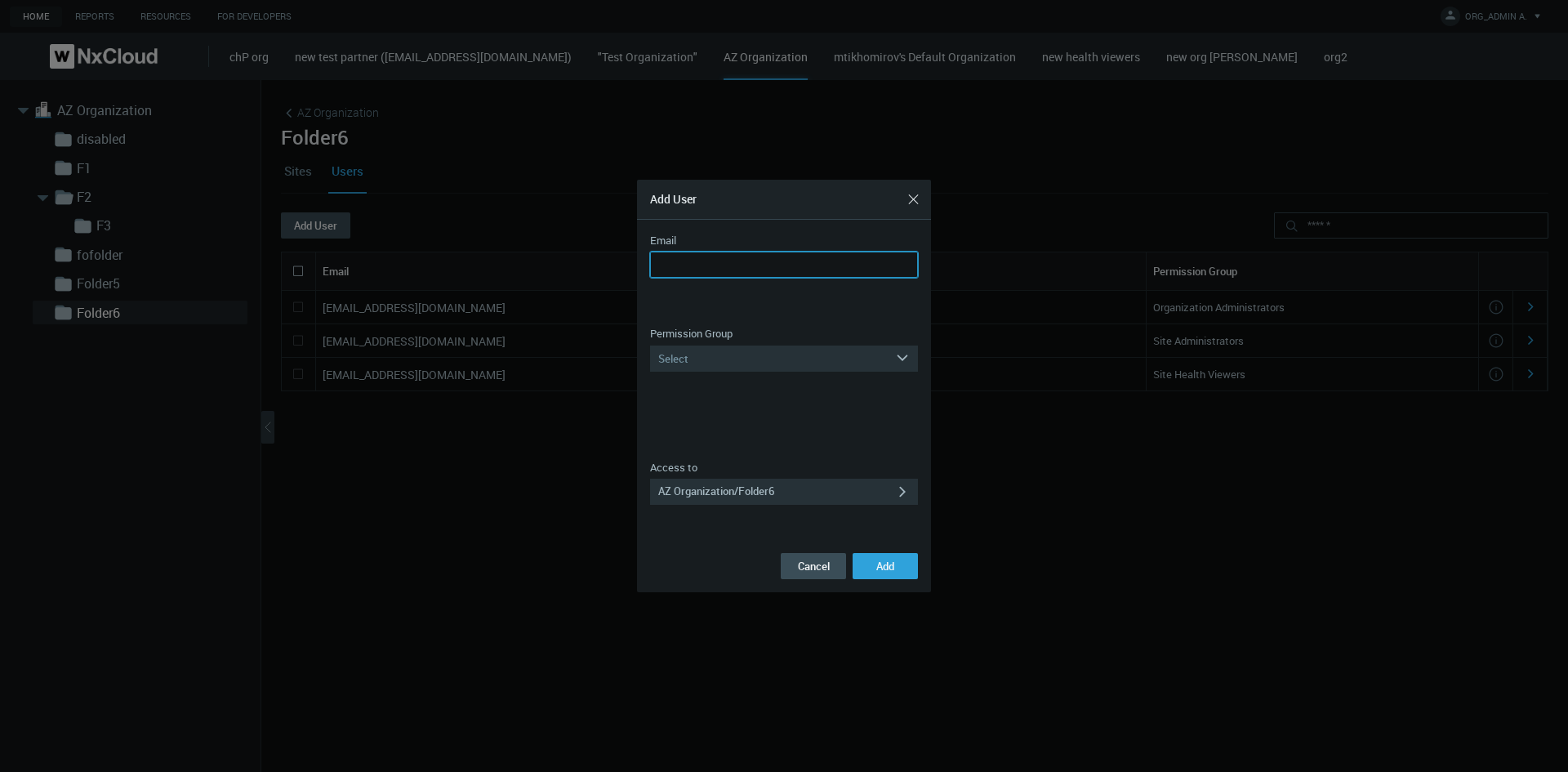
click at [710, 263] on input "Email" at bounding box center [784, 264] width 268 height 26
paste input "**********"
type input "**********"
click at [689, 357] on div "Select" at bounding box center [772, 358] width 245 height 26
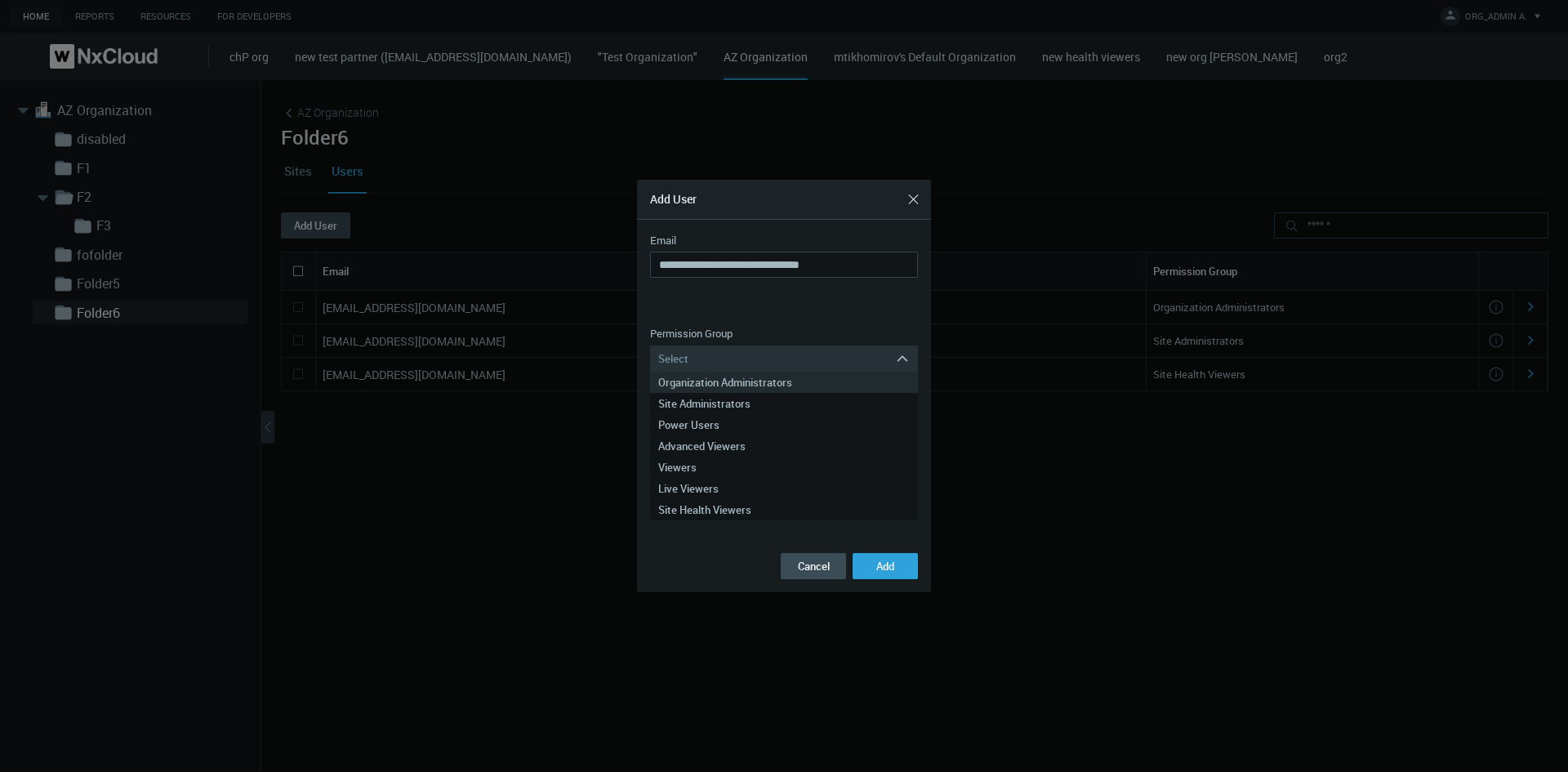
click at [707, 380] on div "Organization Administrators" at bounding box center [784, 382] width 251 height 21
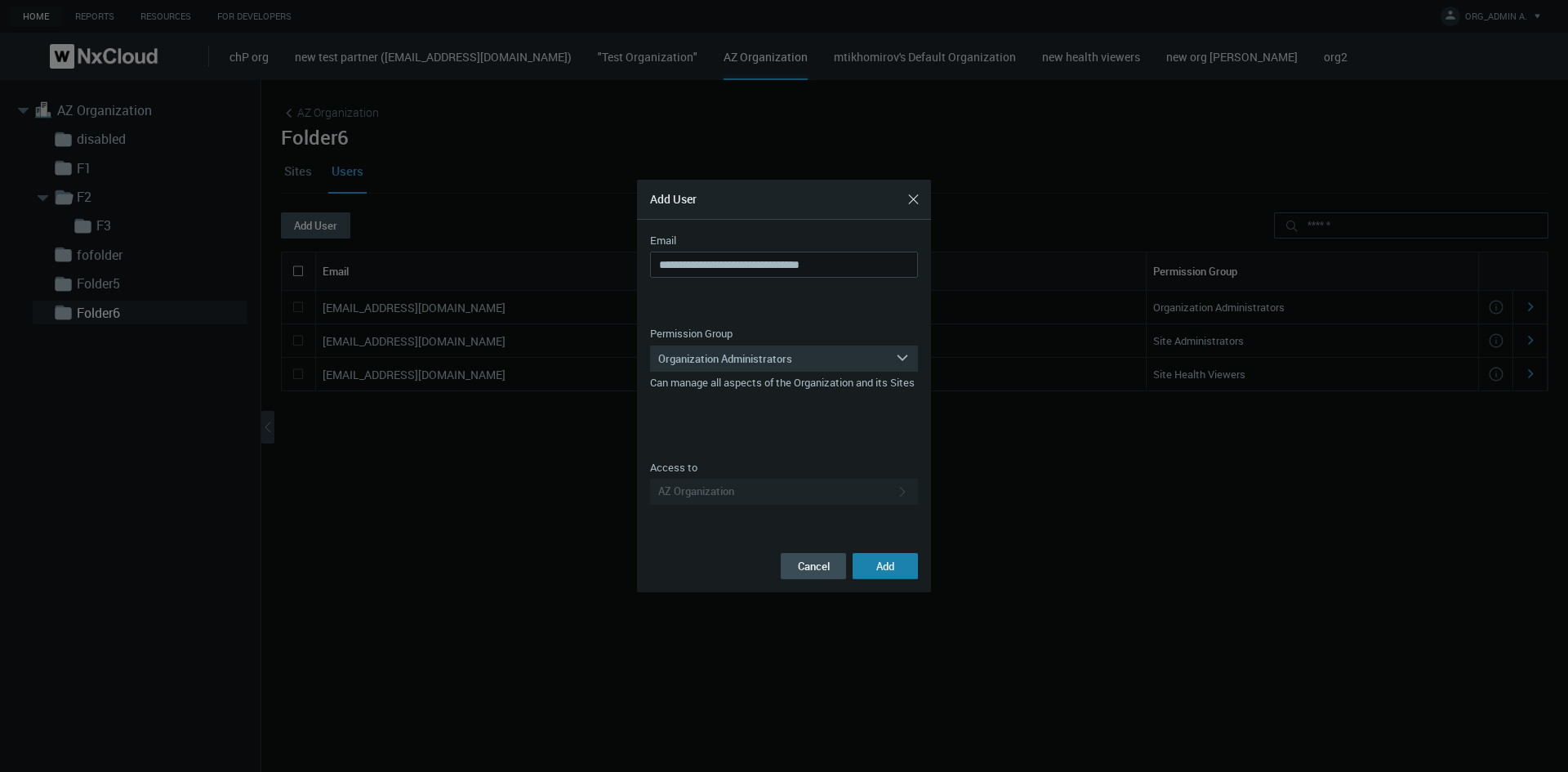
click at [873, 497] on button "Add" at bounding box center [886, 566] width 66 height 26
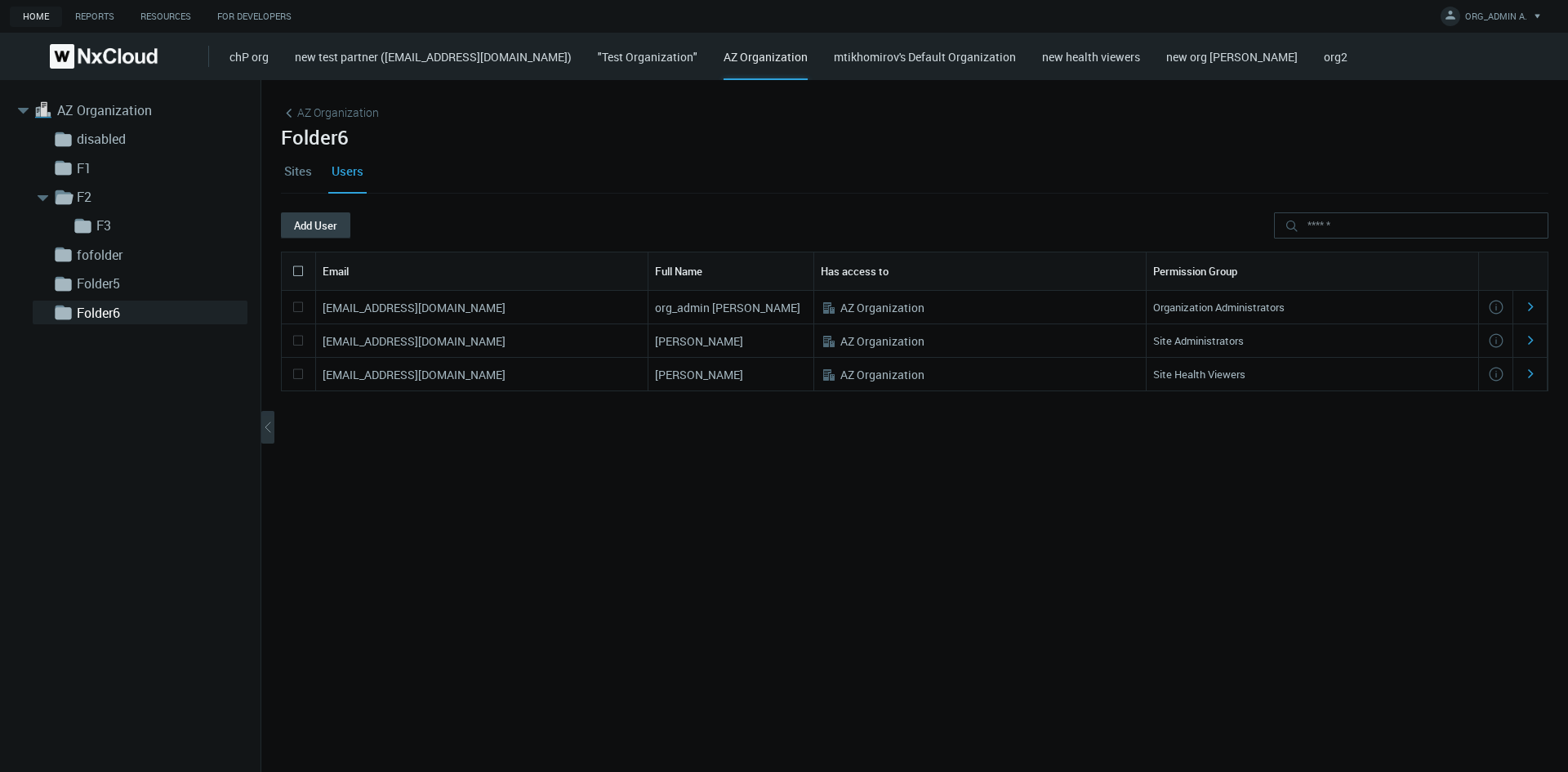
click at [317, 213] on button "Add User" at bounding box center [315, 225] width 69 height 26
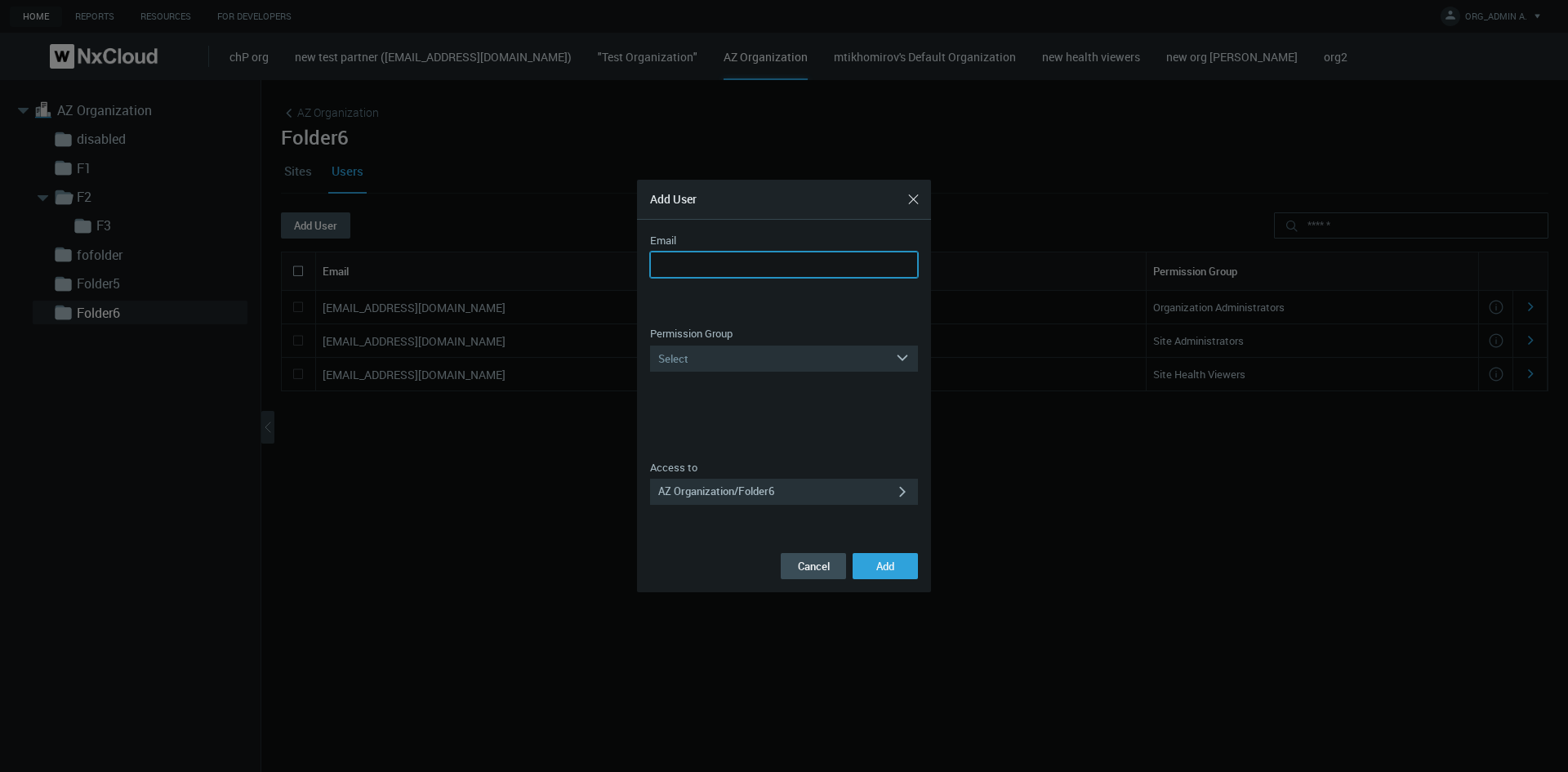
click at [719, 263] on input "Email" at bounding box center [784, 264] width 268 height 26
paste input "**********"
click at [754, 274] on input "**********" at bounding box center [784, 264] width 268 height 26
type input "**********"
click at [783, 356] on div "Select" at bounding box center [772, 358] width 245 height 26
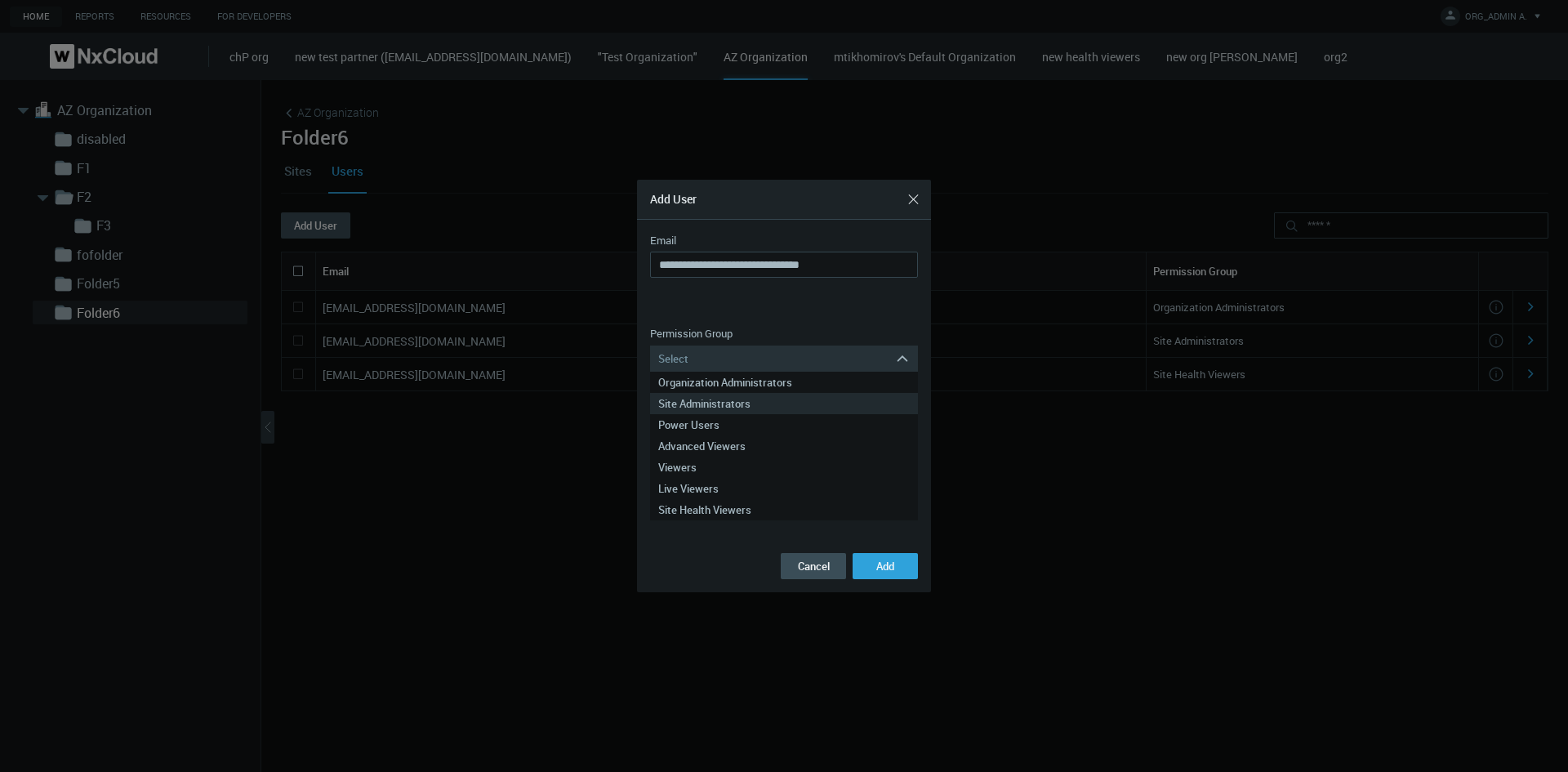
click at [788, 396] on div "Site Administrators" at bounding box center [784, 403] width 251 height 21
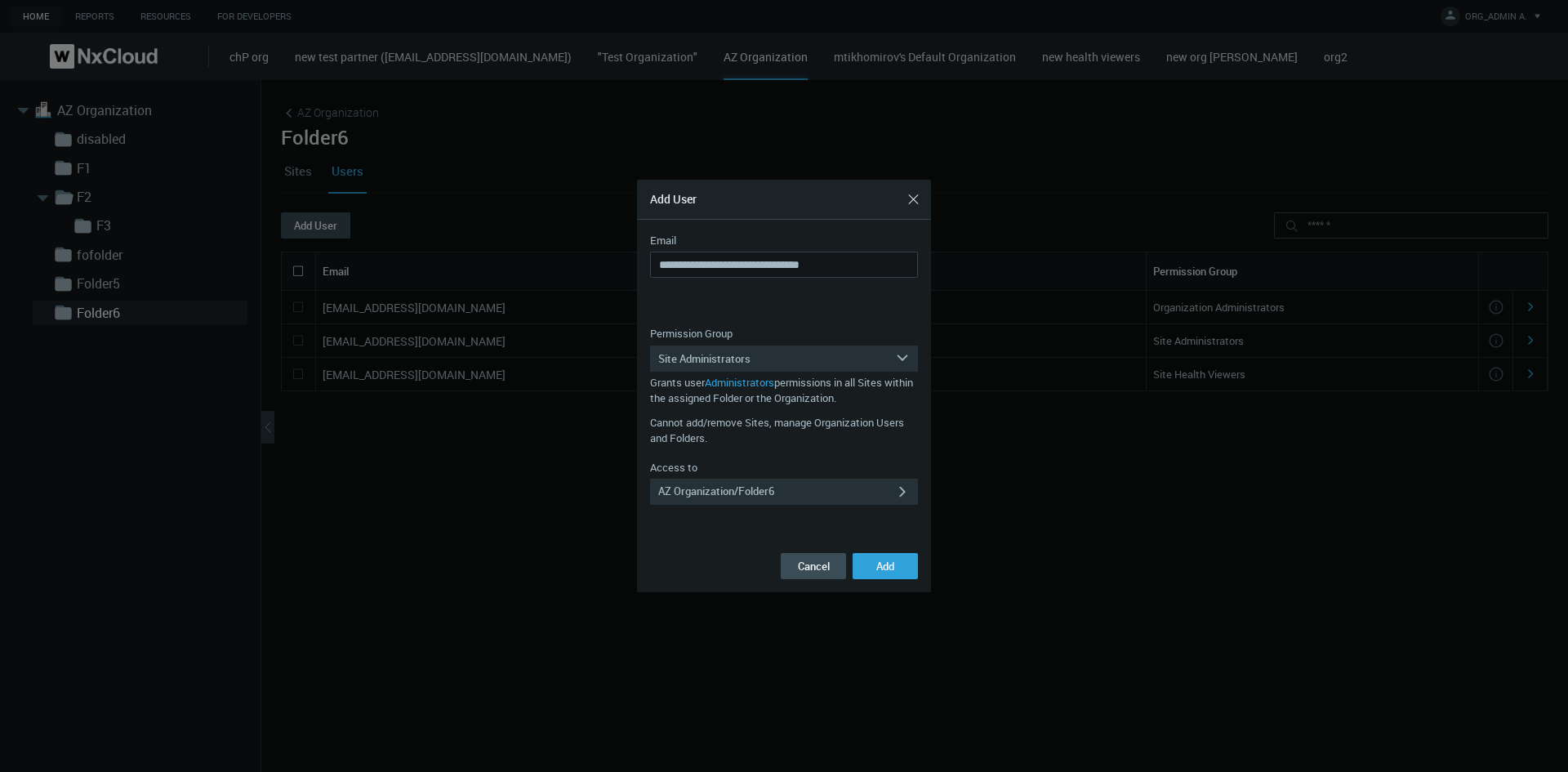
drag, startPoint x: 887, startPoint y: 564, endPoint x: 868, endPoint y: 543, distance: 28.3
click at [886, 497] on span "Add" at bounding box center [886, 566] width 18 height 15
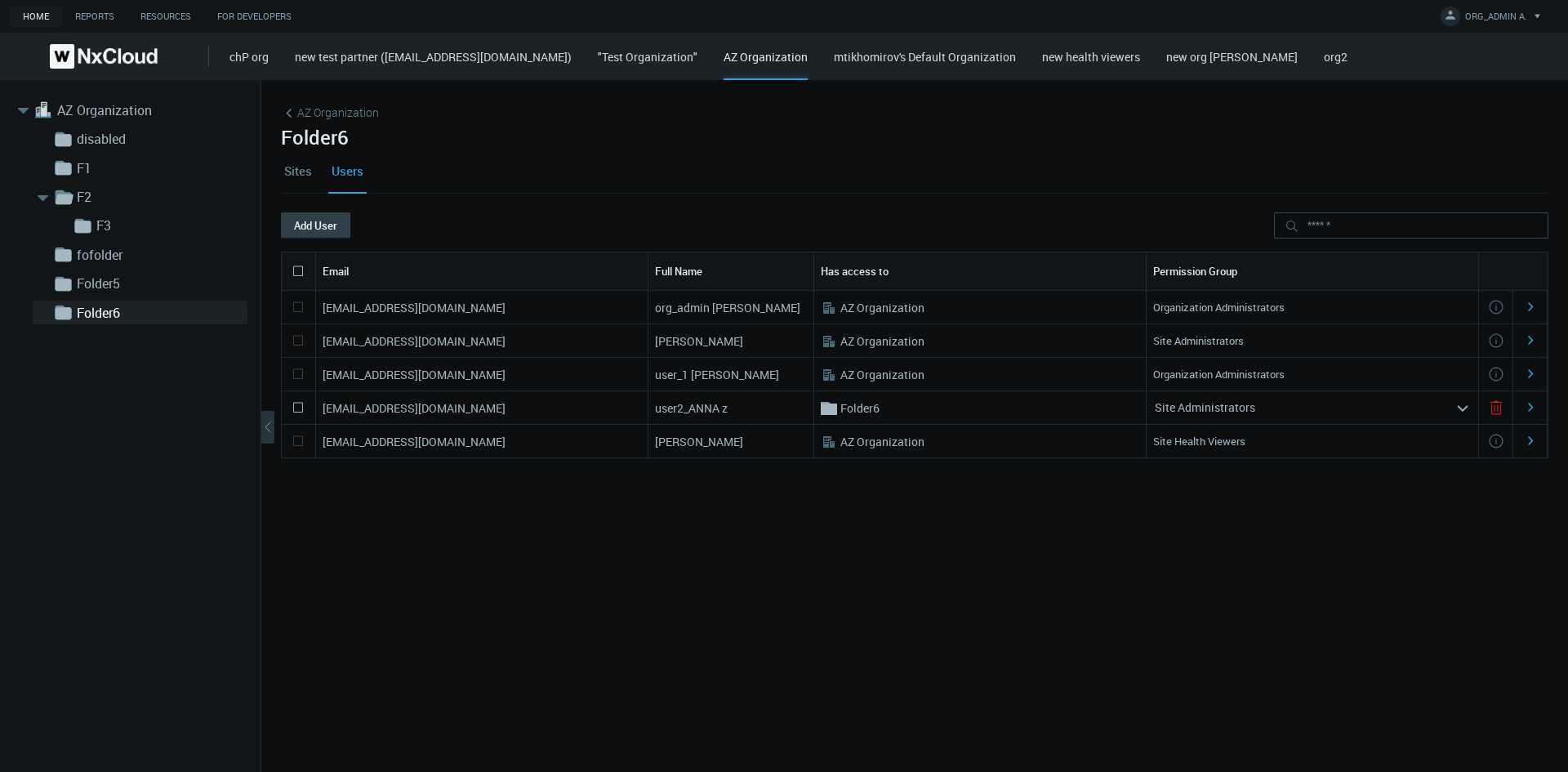
click at [333, 231] on button "Add User" at bounding box center [315, 225] width 69 height 26
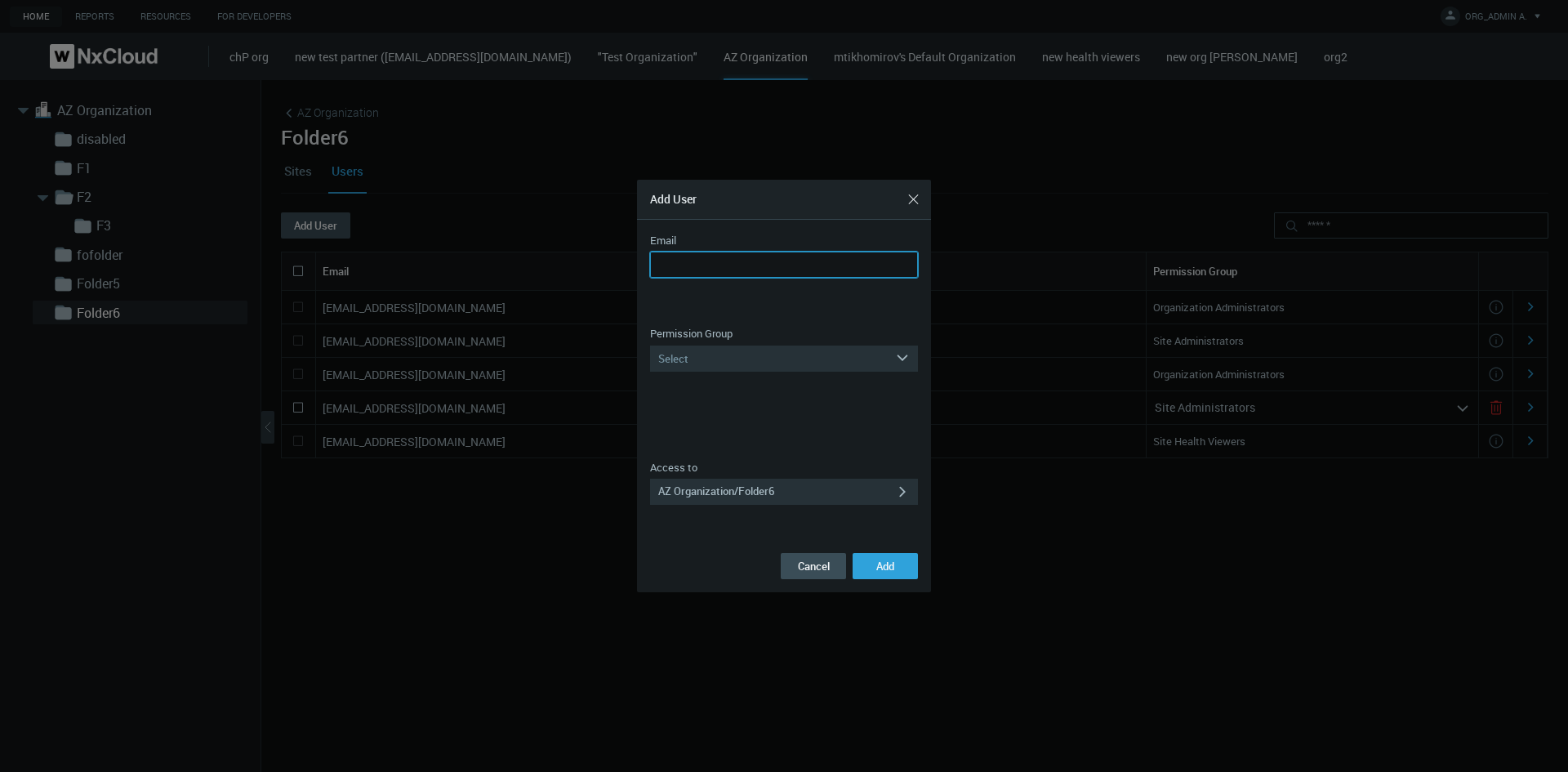
click at [713, 266] on input "Email" at bounding box center [784, 264] width 268 height 26
click at [757, 272] on input "**********" at bounding box center [784, 264] width 268 height 26
click at [749, 269] on input "**********" at bounding box center [784, 264] width 268 height 26
click at [754, 267] on input "**********" at bounding box center [784, 264] width 268 height 26
type input "**********"
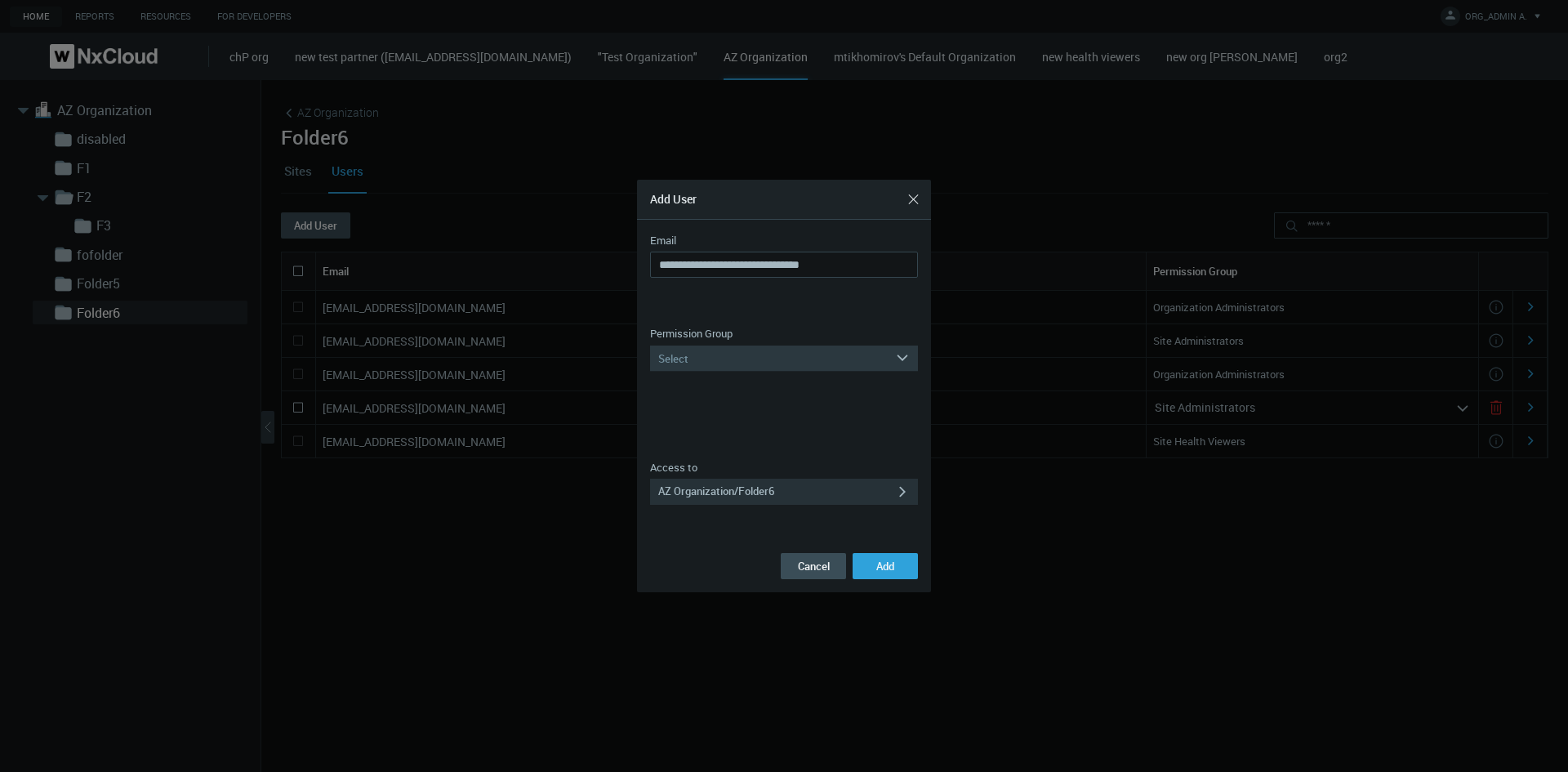
click at [738, 356] on div "Select" at bounding box center [772, 358] width 245 height 26
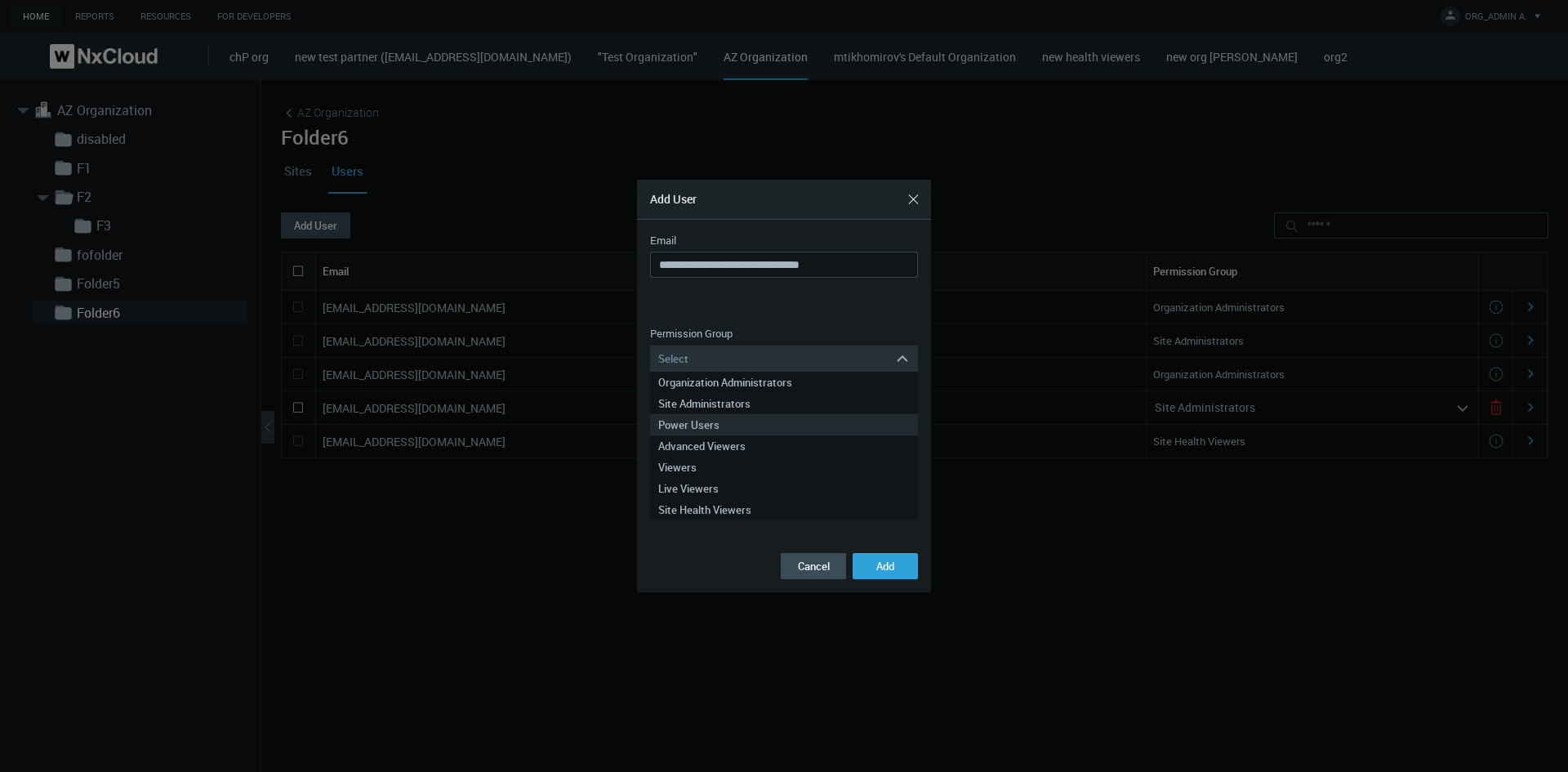
click at [753, 423] on div "Power Users" at bounding box center [784, 424] width 251 height 21
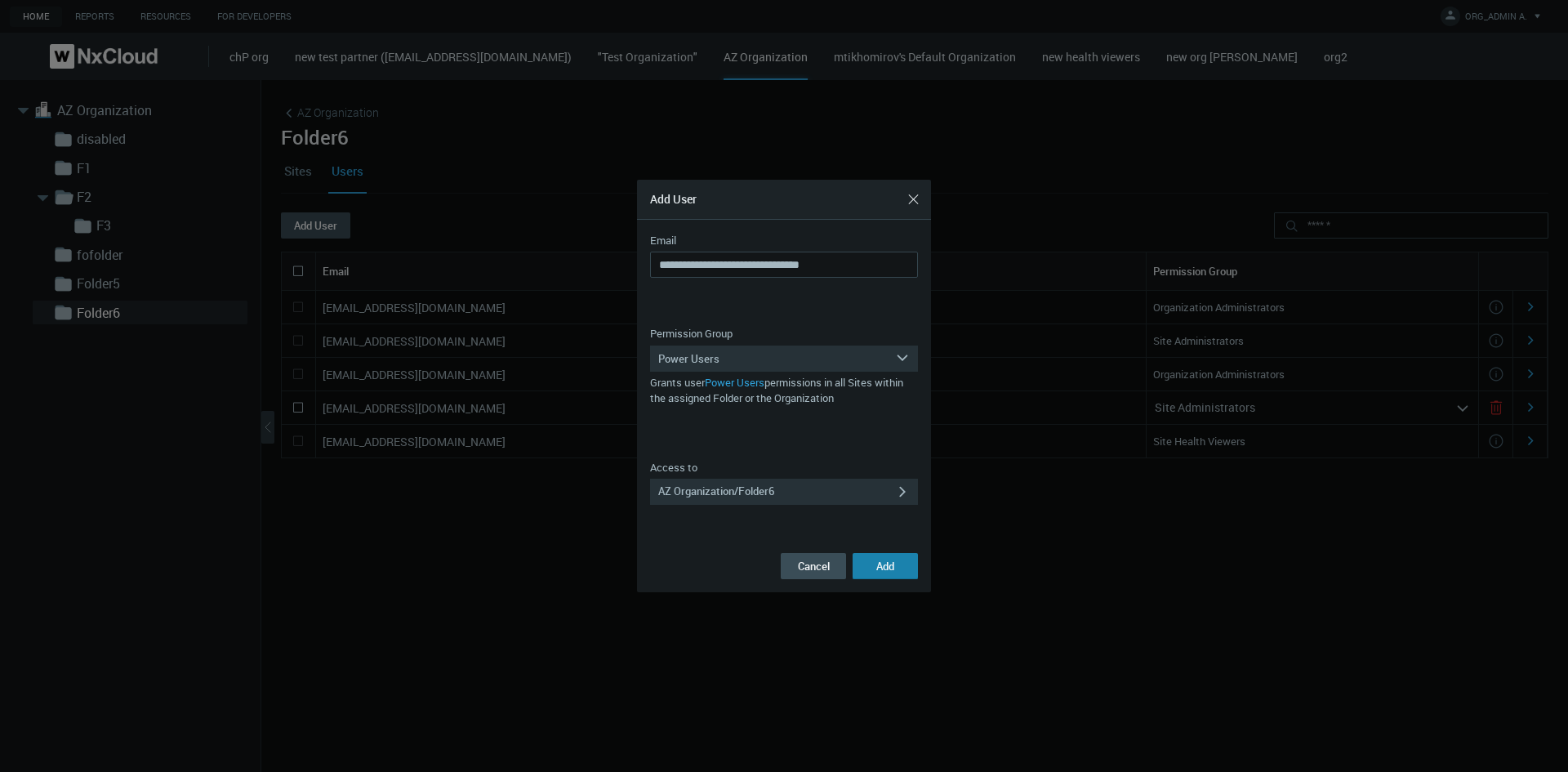
click at [880, 497] on span "Add" at bounding box center [886, 566] width 18 height 15
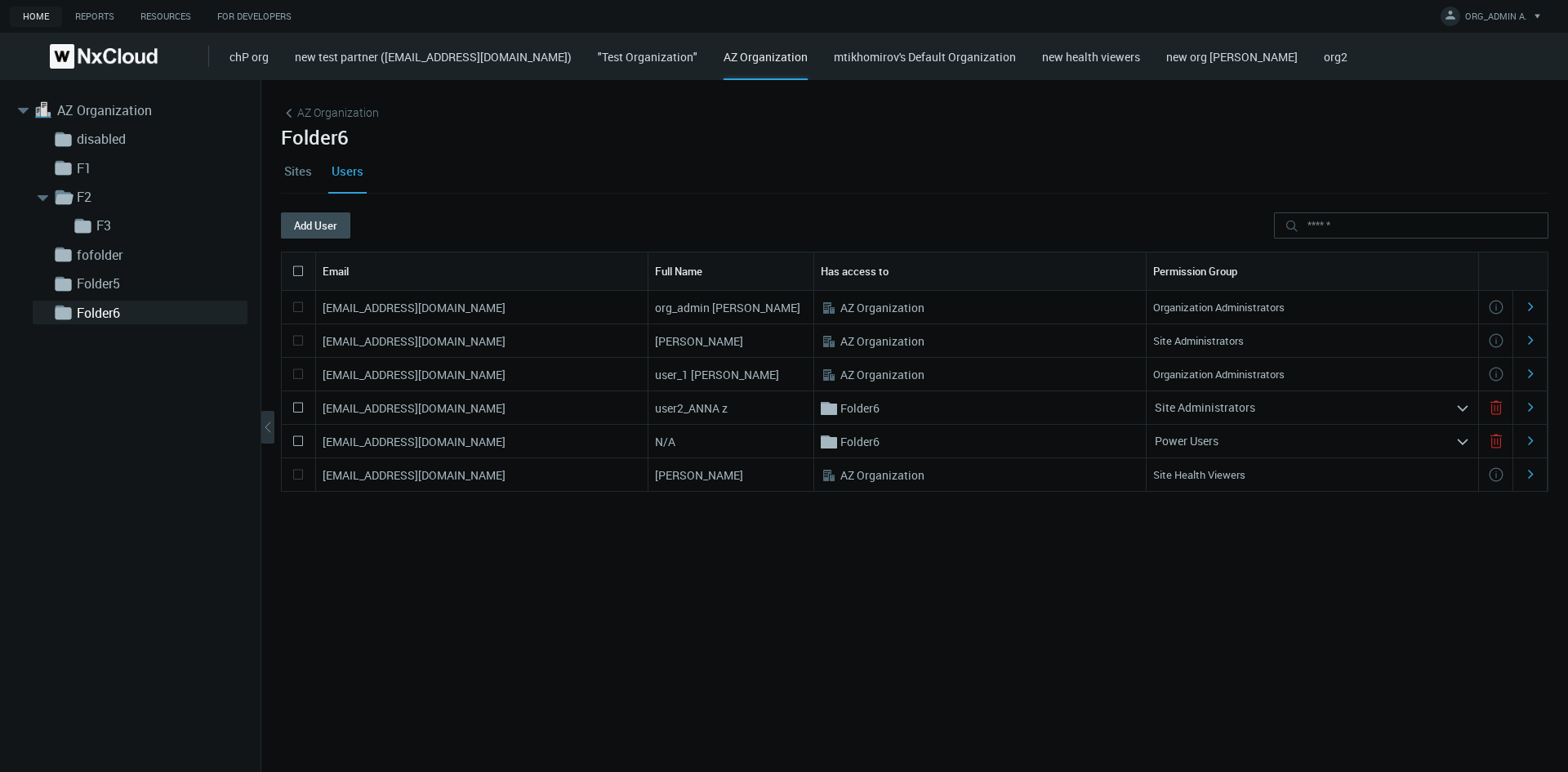
click at [1023, 412] on div "Folder6" at bounding box center [980, 407] width 333 height 33
click at [327, 239] on div "Add User" at bounding box center [914, 232] width 1267 height 39
click at [328, 231] on button "Add User" at bounding box center [315, 225] width 69 height 26
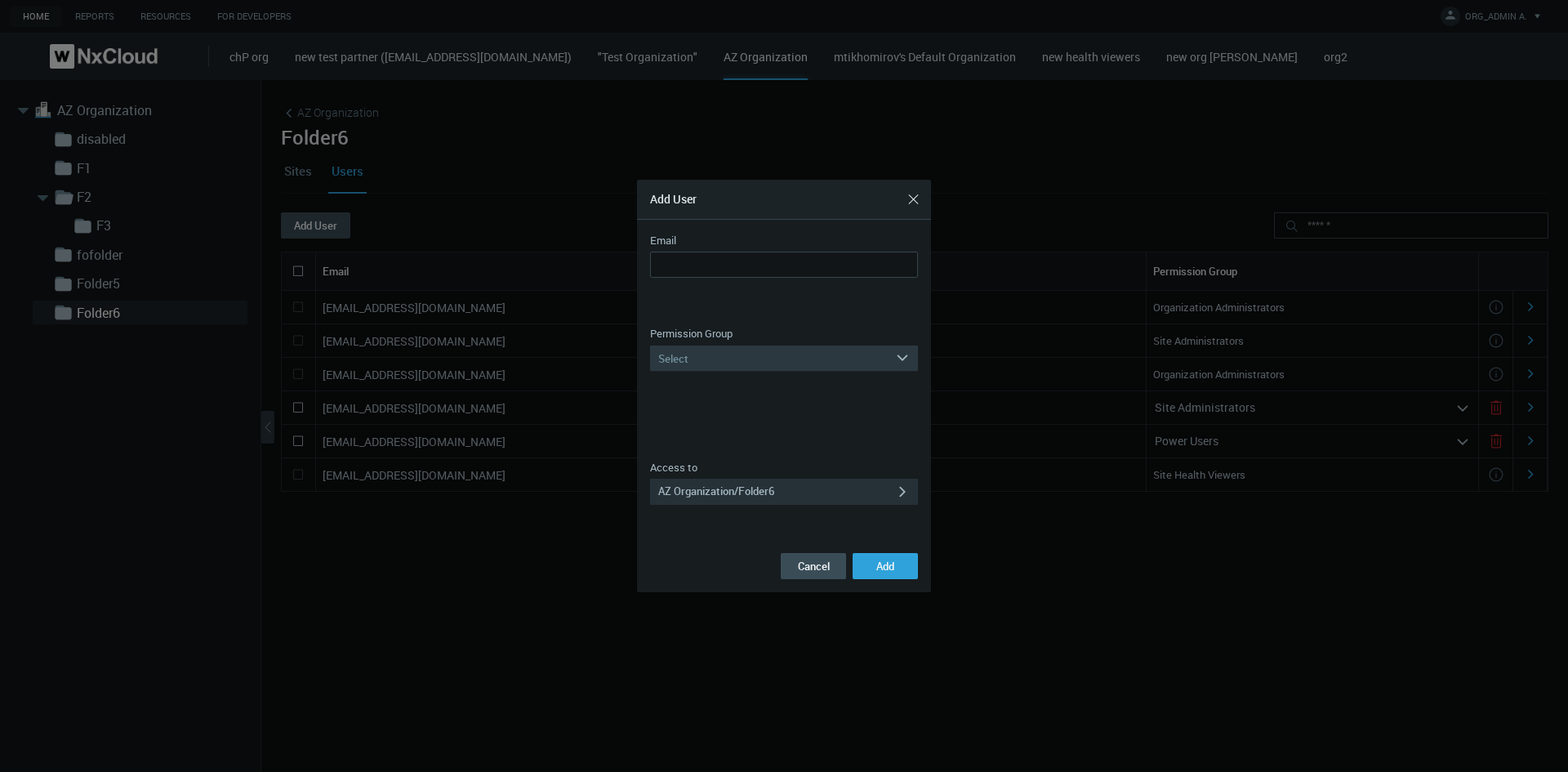
click at [725, 362] on div "Select" at bounding box center [772, 358] width 245 height 26
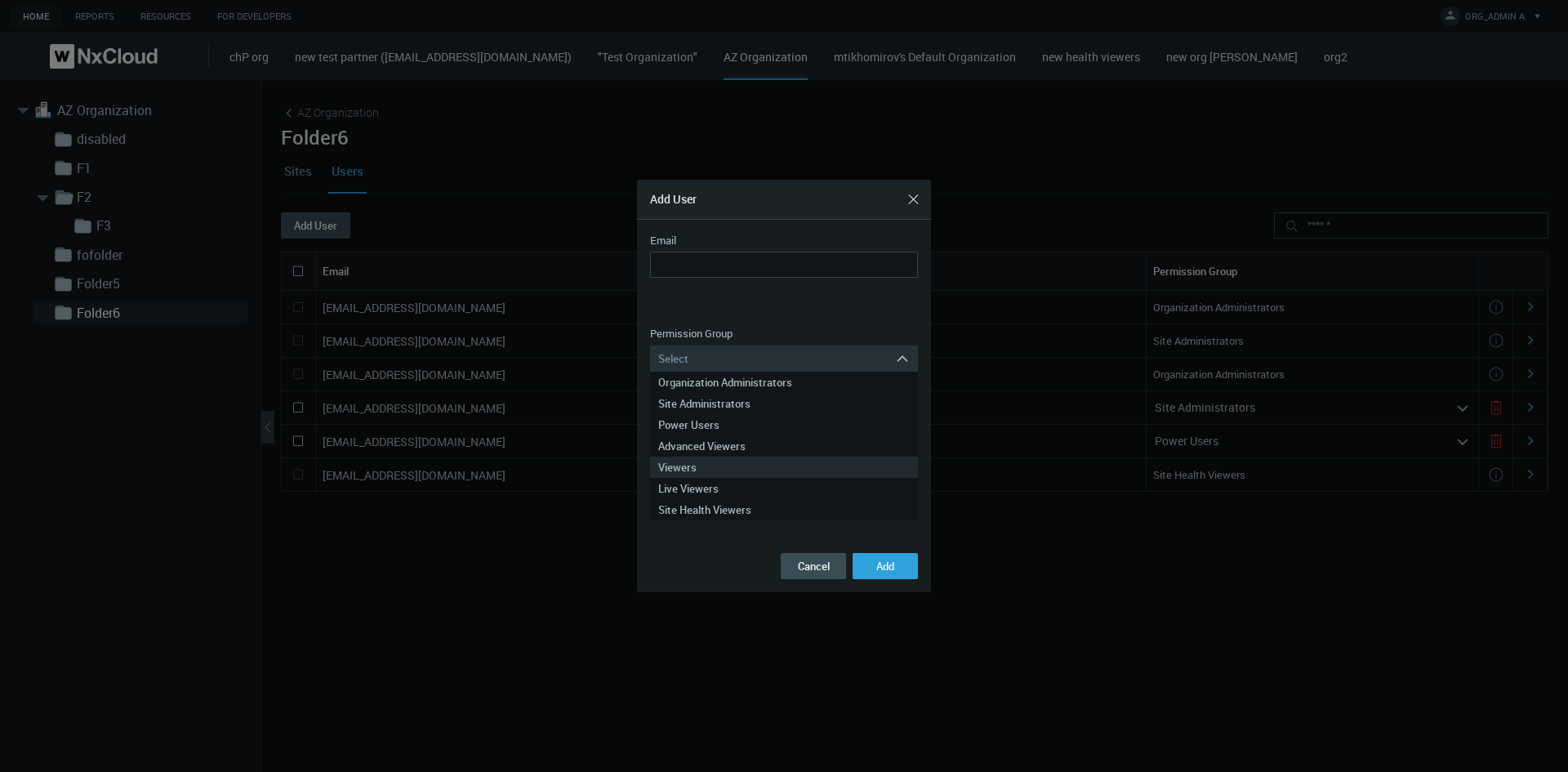
drag, startPoint x: 743, startPoint y: 445, endPoint x: 743, endPoint y: 465, distance: 20.0
click at [743, 465] on div "Organization Administrators Site Administrators Power Users Advanced Viewers Vi…" at bounding box center [784, 446] width 268 height 149
click at [744, 465] on div "Viewers" at bounding box center [784, 467] width 251 height 21
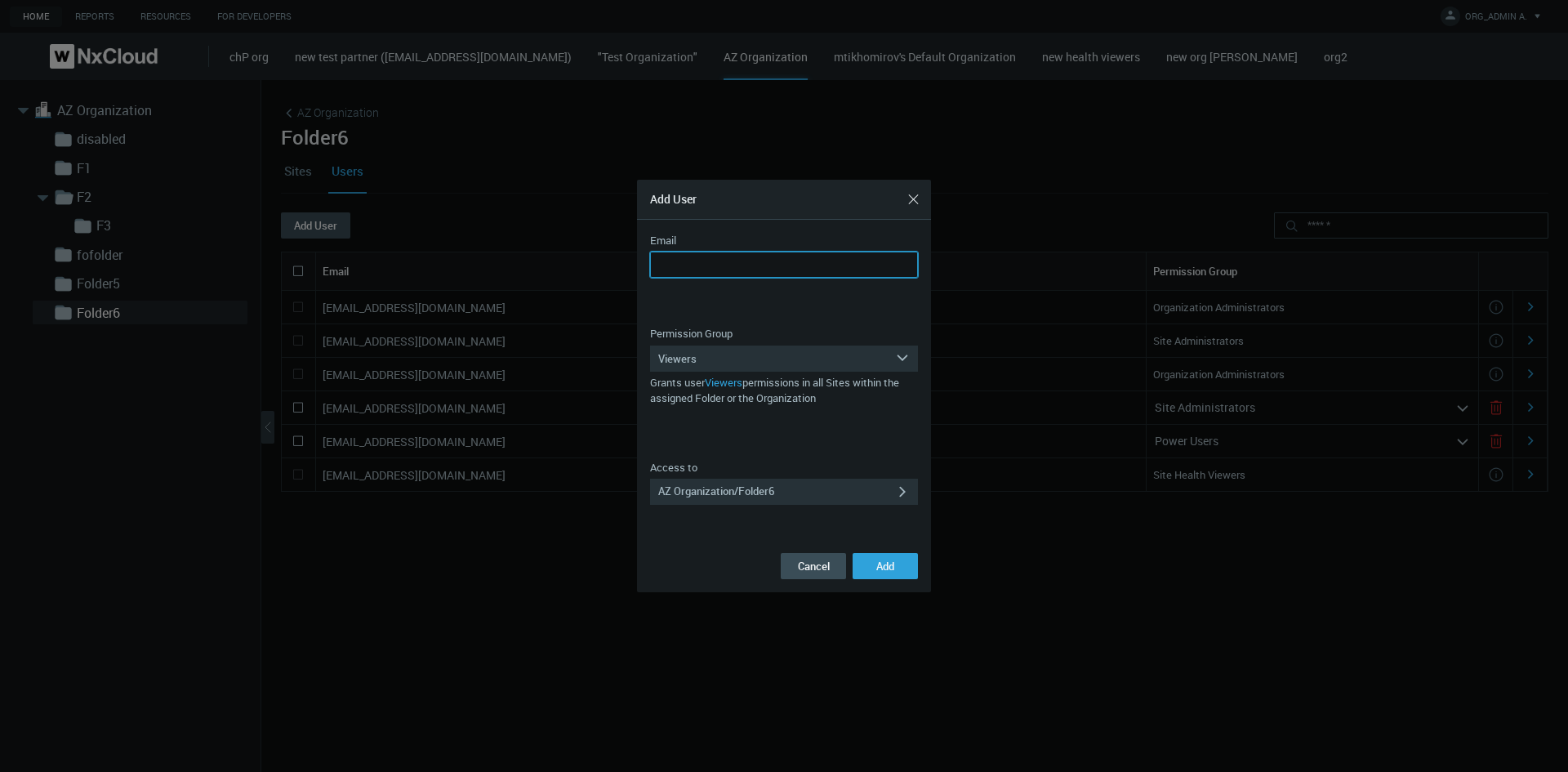
click at [710, 268] on input "Email" at bounding box center [784, 264] width 268 height 26
click at [751, 265] on input "**********" at bounding box center [784, 264] width 268 height 26
type input "**********"
click at [876, 497] on span "Add" at bounding box center [886, 566] width 18 height 15
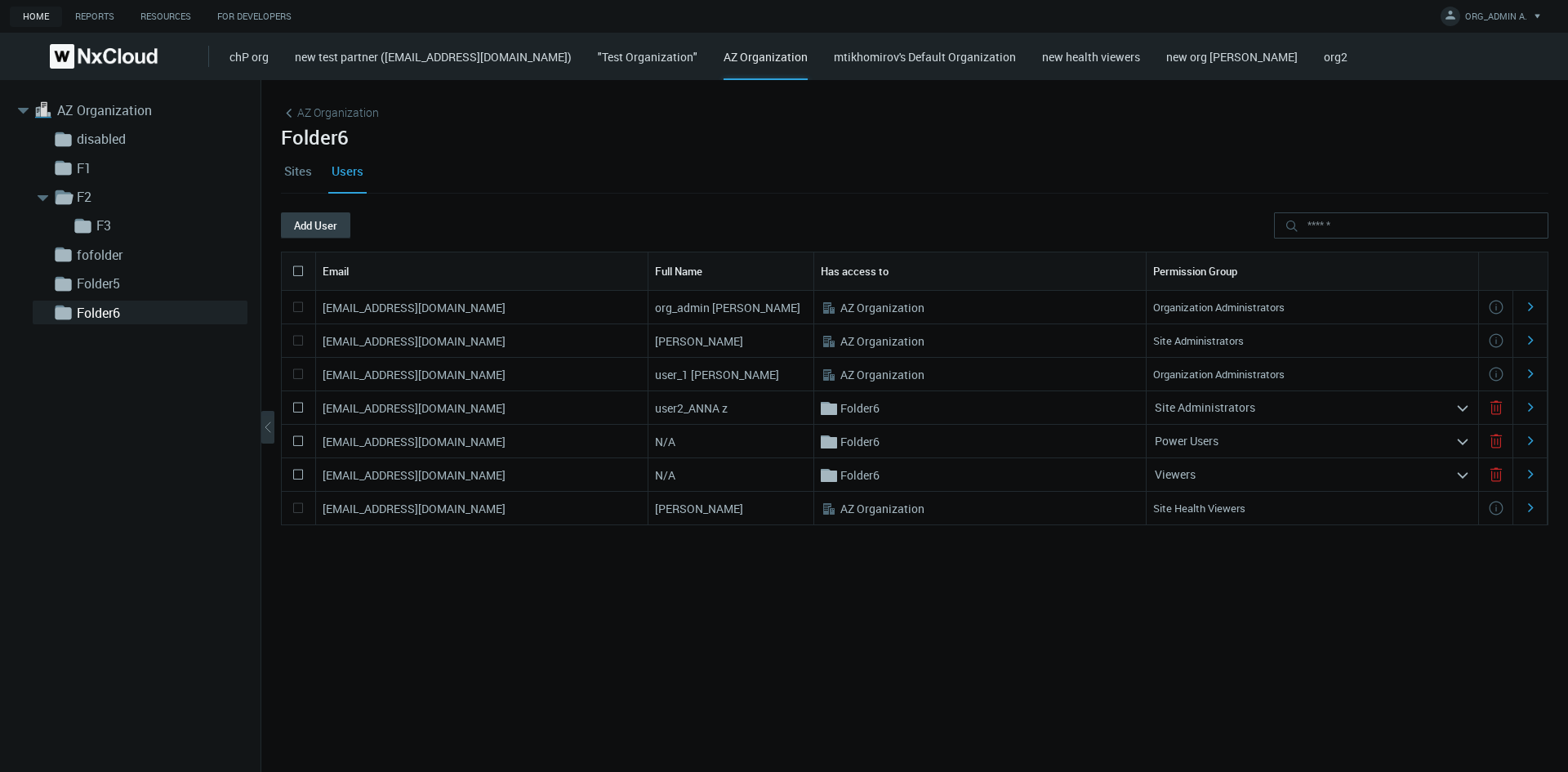
click at [315, 226] on button "Add User" at bounding box center [315, 225] width 69 height 26
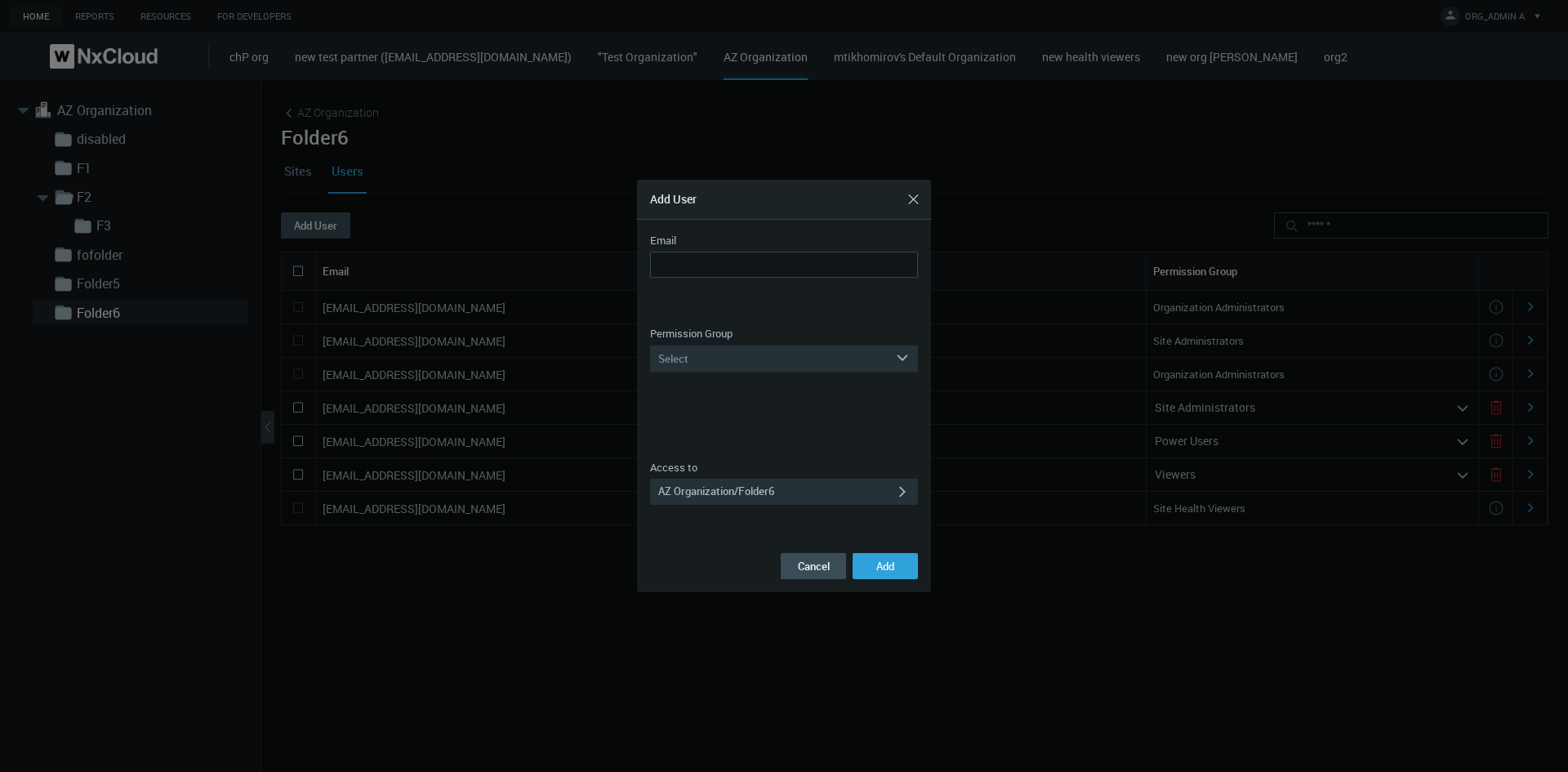
click at [711, 376] on nx-control-messages "Permission Group is required Can manage all aspects of the Organization and its…" at bounding box center [784, 410] width 268 height 72
click at [709, 358] on div "Select" at bounding box center [772, 358] width 245 height 26
click at [771, 487] on div "Live Viewers" at bounding box center [784, 488] width 251 height 21
click at [687, 270] on input "Email" at bounding box center [784, 264] width 268 height 26
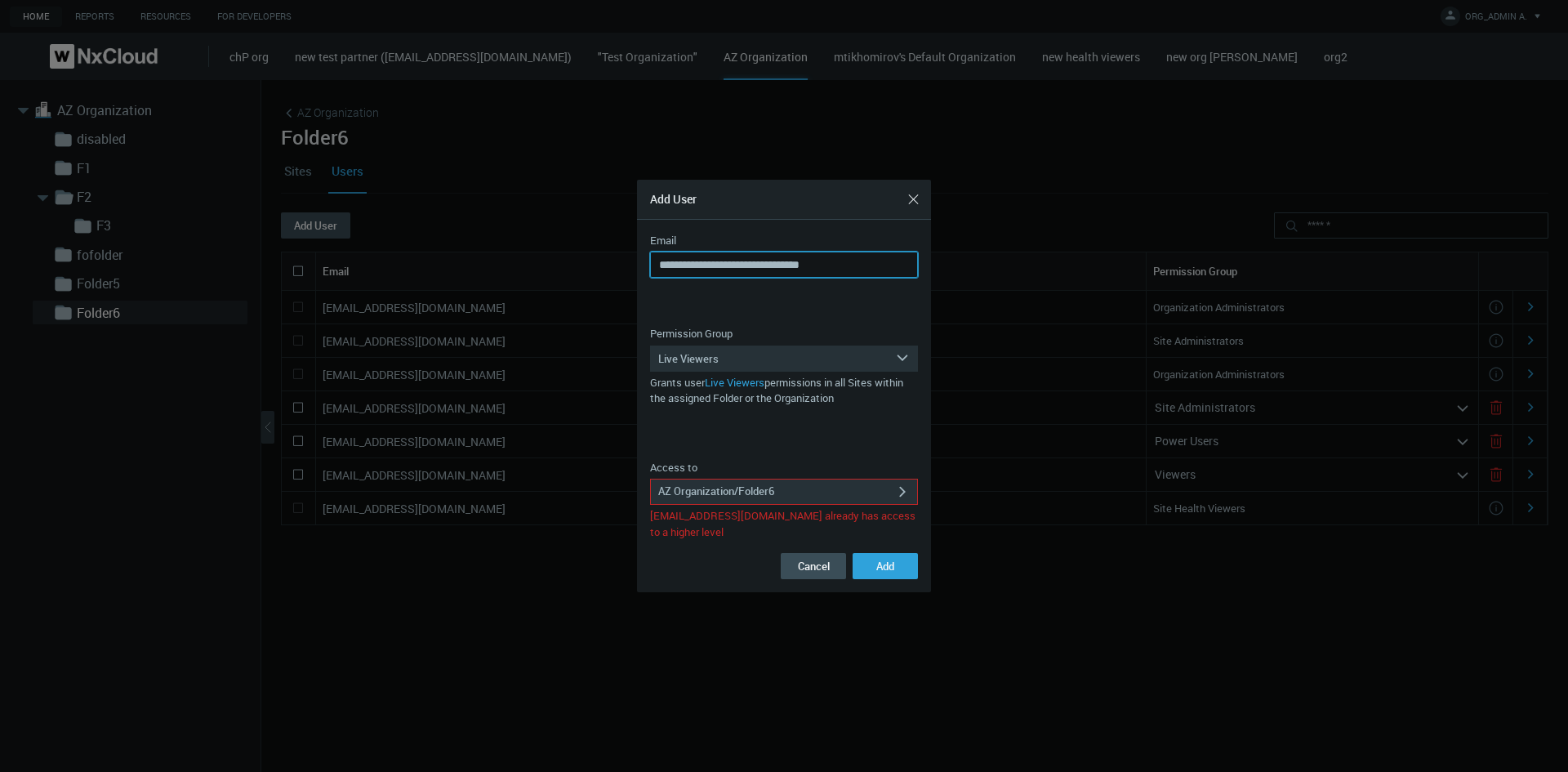
click at [758, 264] on input "**********" at bounding box center [784, 264] width 268 height 26
type input "**********"
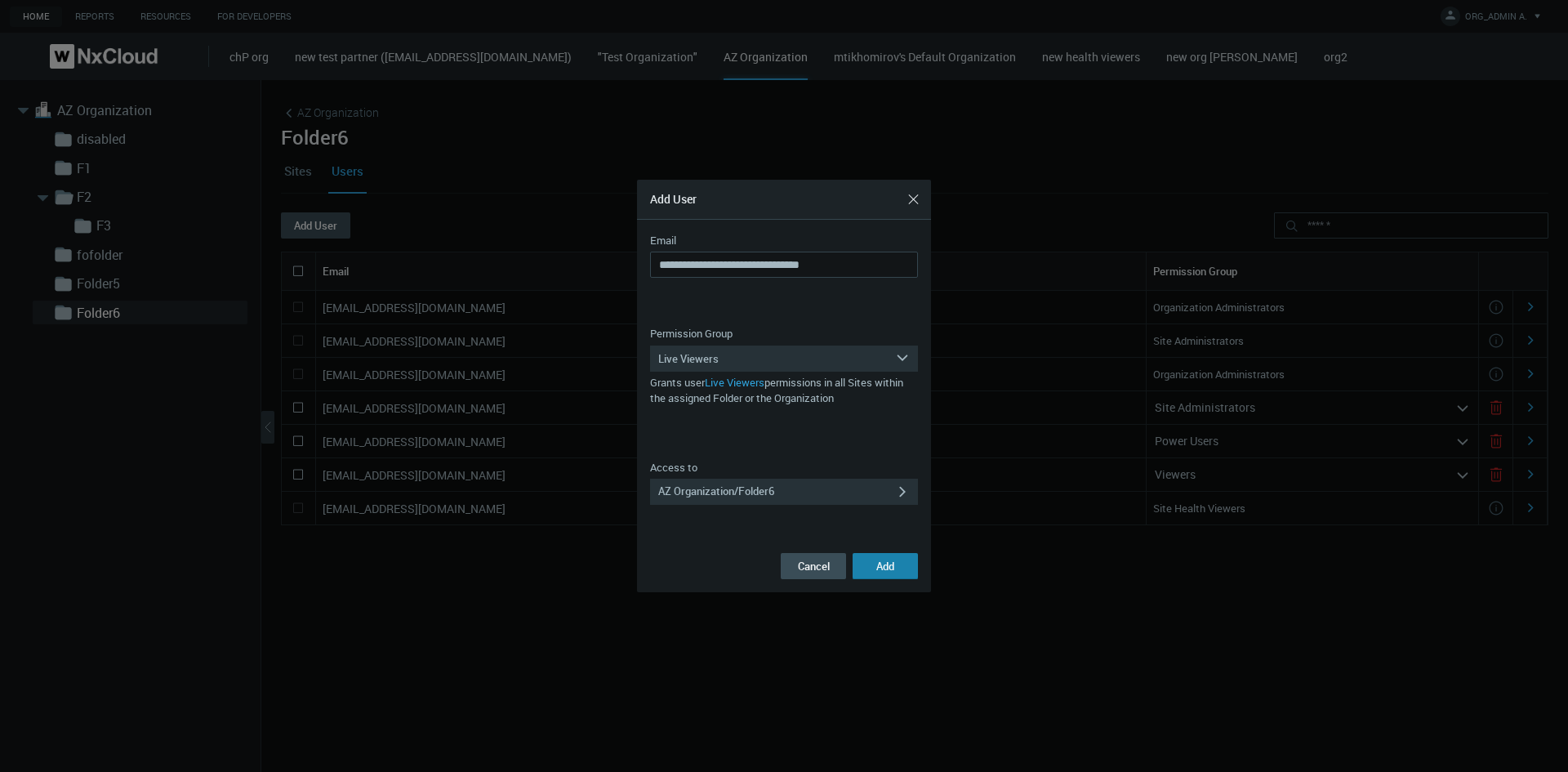
click at [916, 497] on button "Add" at bounding box center [886, 566] width 66 height 26
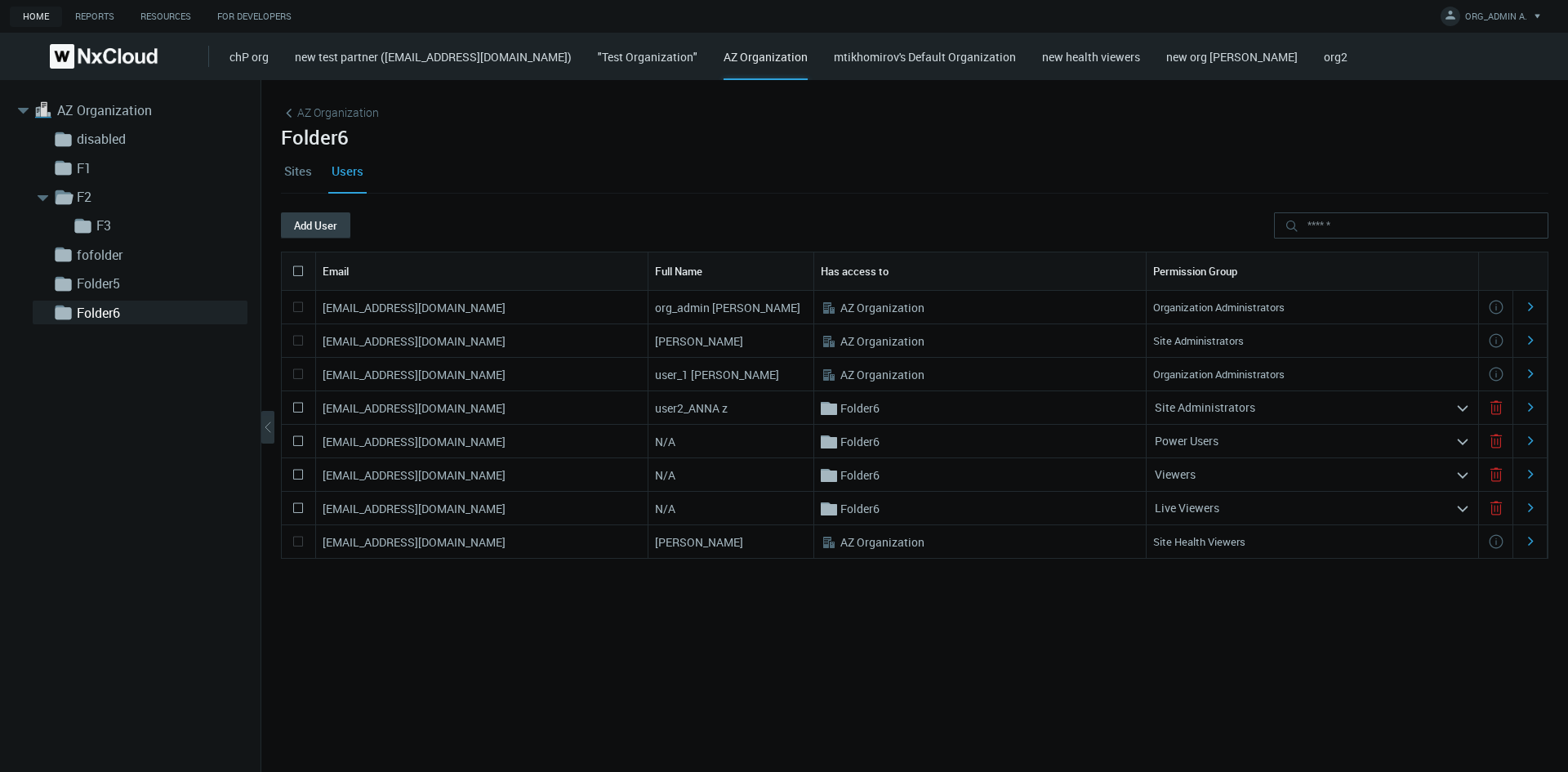
click at [328, 218] on button "Add User" at bounding box center [315, 225] width 69 height 26
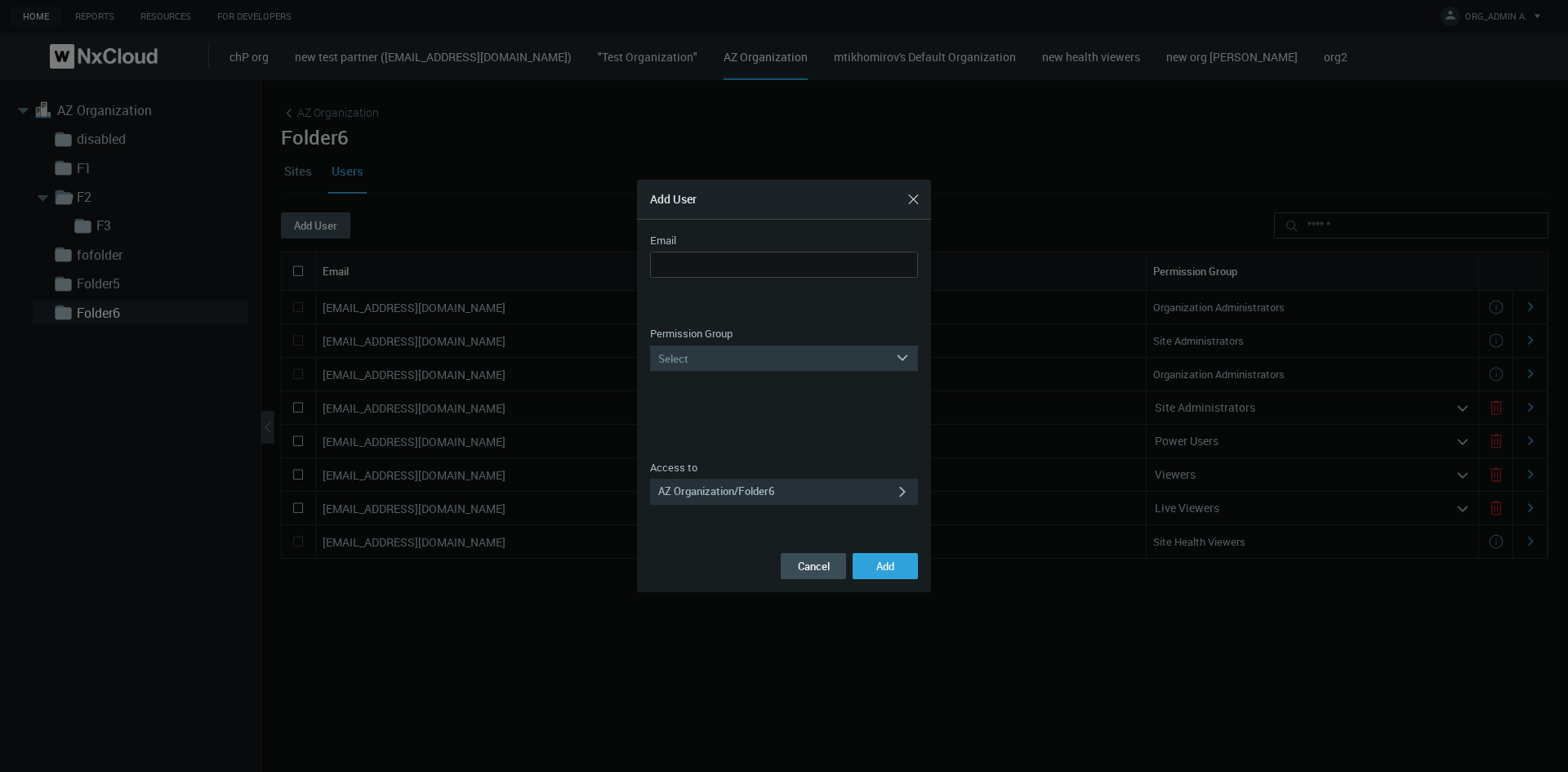
click at [712, 348] on div "Select" at bounding box center [772, 358] width 245 height 26
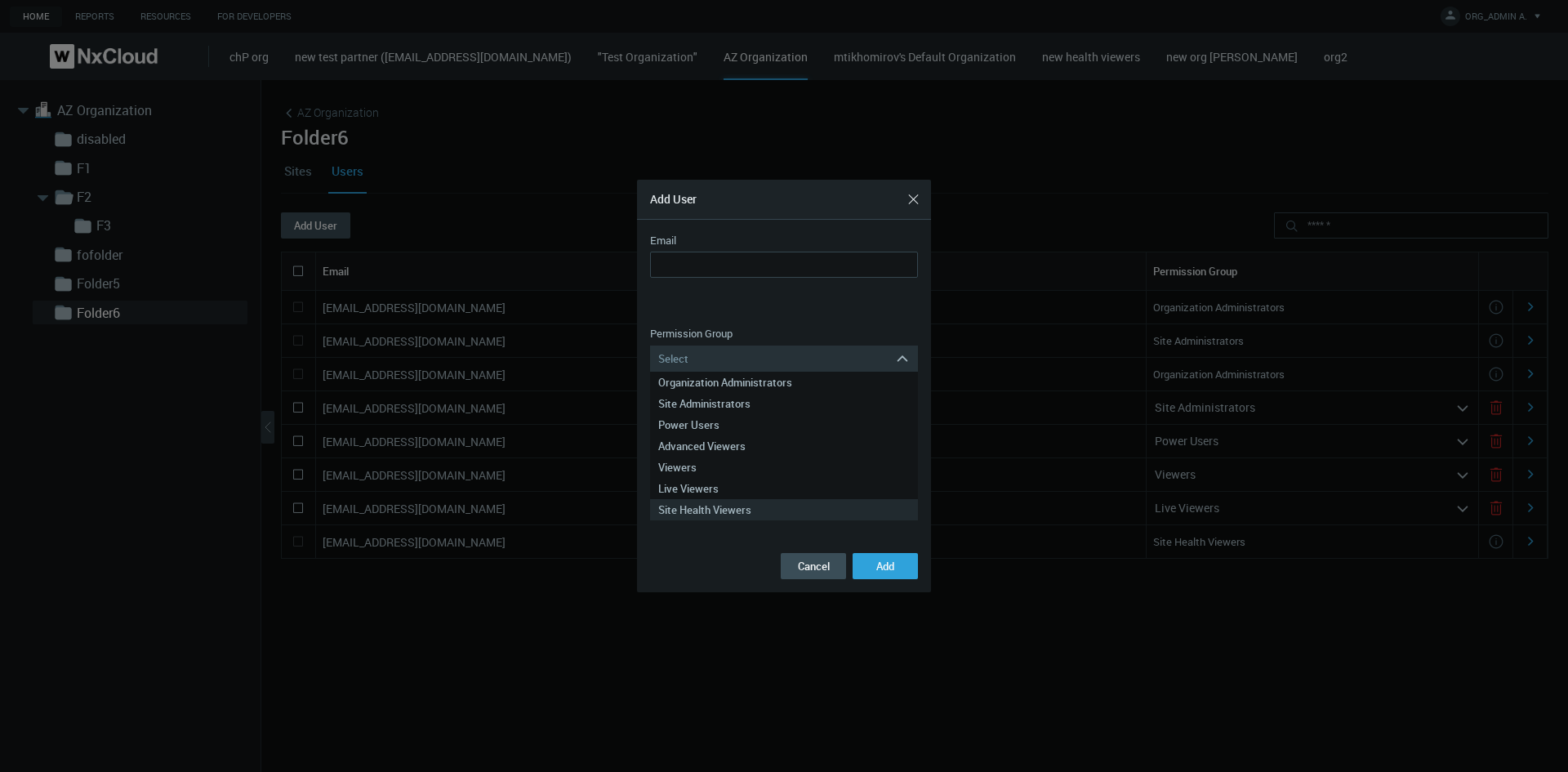
click at [755, 497] on div "Site Health Viewers" at bounding box center [784, 510] width 251 height 21
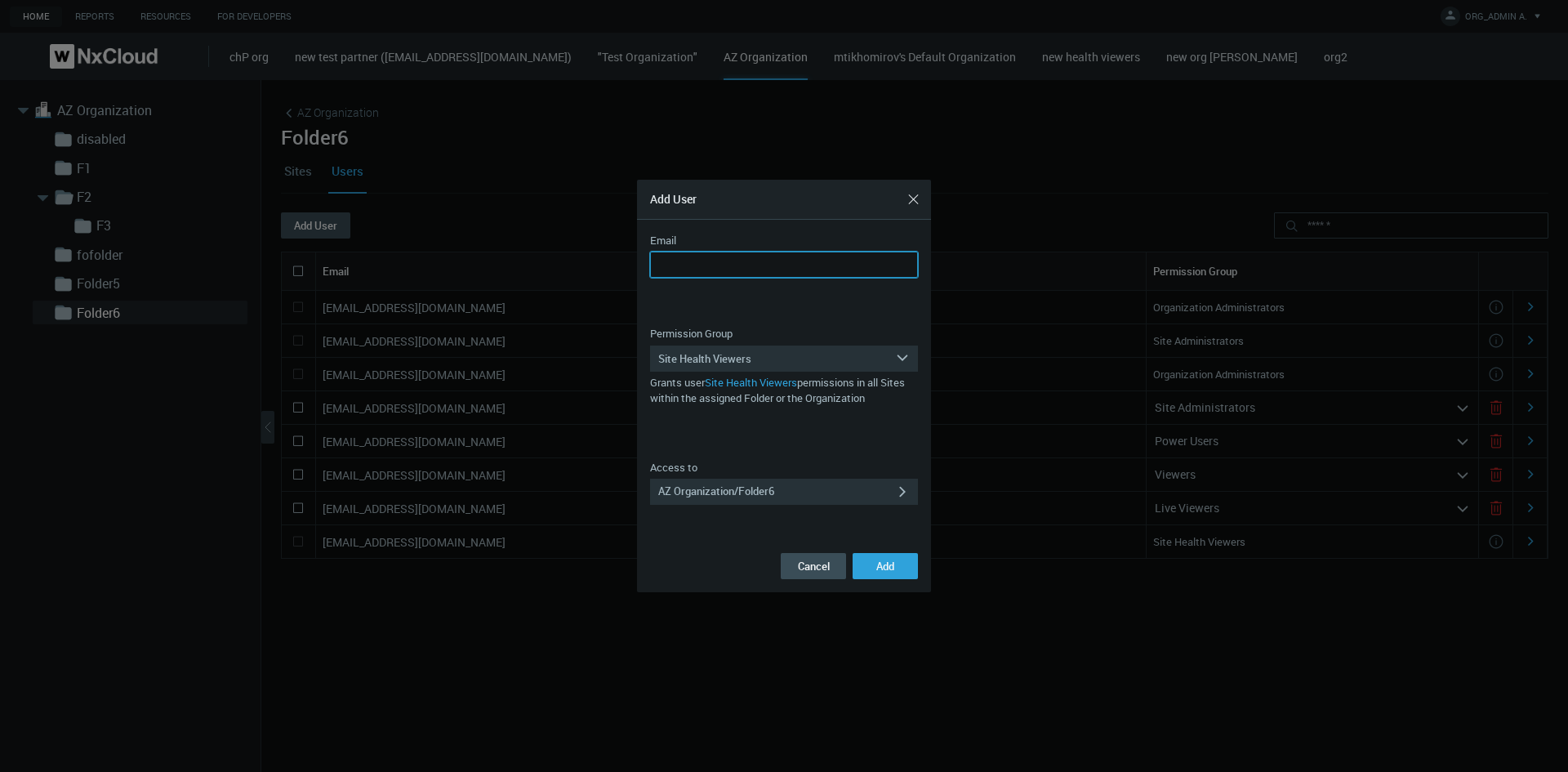
click at [723, 258] on input "Email" at bounding box center [784, 264] width 268 height 26
click at [746, 268] on input "**********" at bounding box center [784, 264] width 268 height 26
type input "**********"
click at [890, 497] on span "Add" at bounding box center [886, 566] width 18 height 15
